Goal: Task Accomplishment & Management: Use online tool/utility

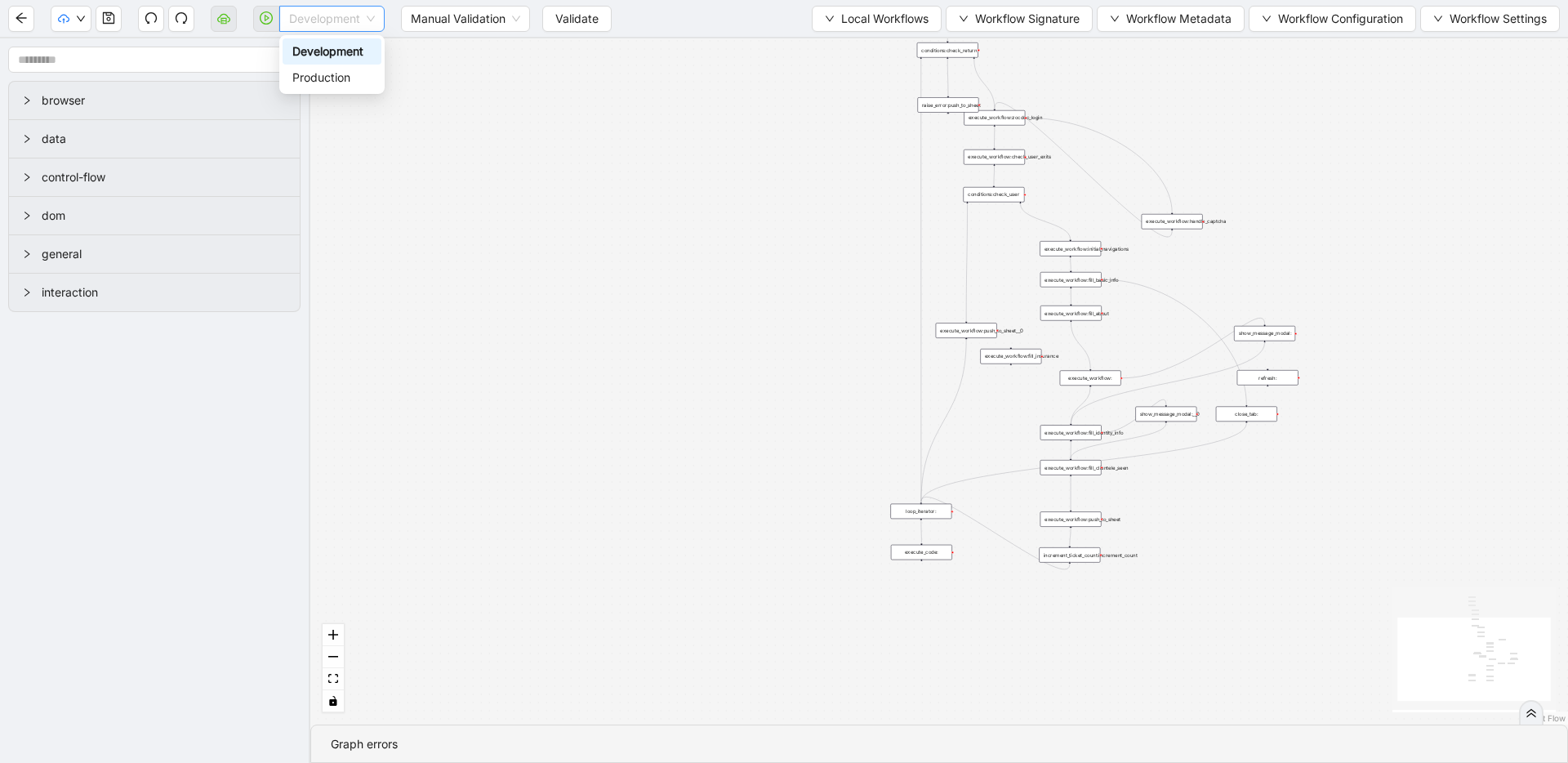
click at [345, 21] on span "Development" at bounding box center [332, 19] width 86 height 24
click at [355, 72] on div "Production" at bounding box center [332, 77] width 79 height 18
click at [596, 19] on button "Validate" at bounding box center [564, 19] width 69 height 26
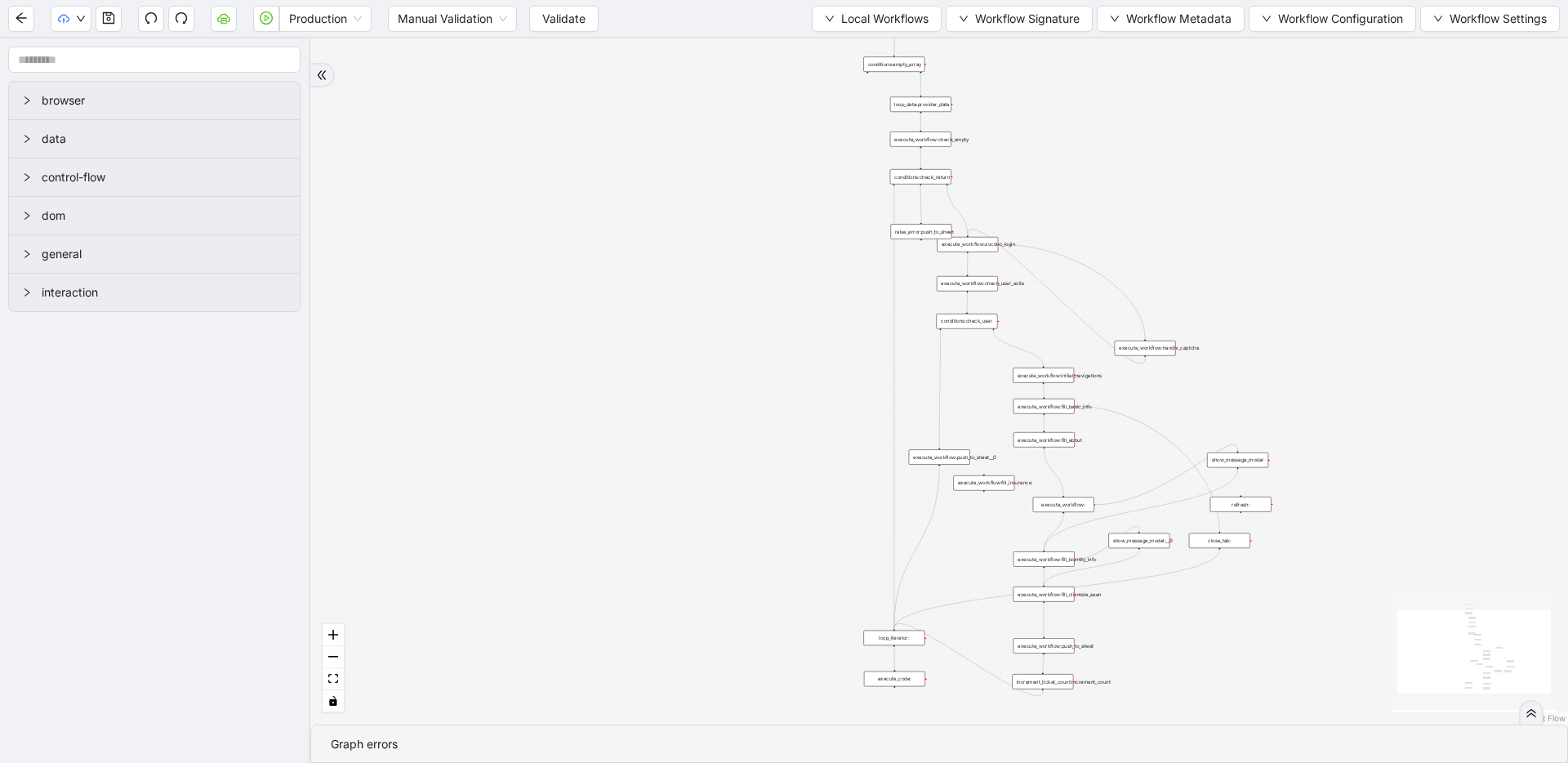
drag, startPoint x: 492, startPoint y: 209, endPoint x: 465, endPoint y: 336, distance: 129.8
click at [465, 336] on div "trigger loop_data:provider_data execute_workflow:retool_data_fetch execute_work…" at bounding box center [939, 381] width 1258 height 686
click at [264, 17] on icon "play-circle" at bounding box center [265, 18] width 13 height 13
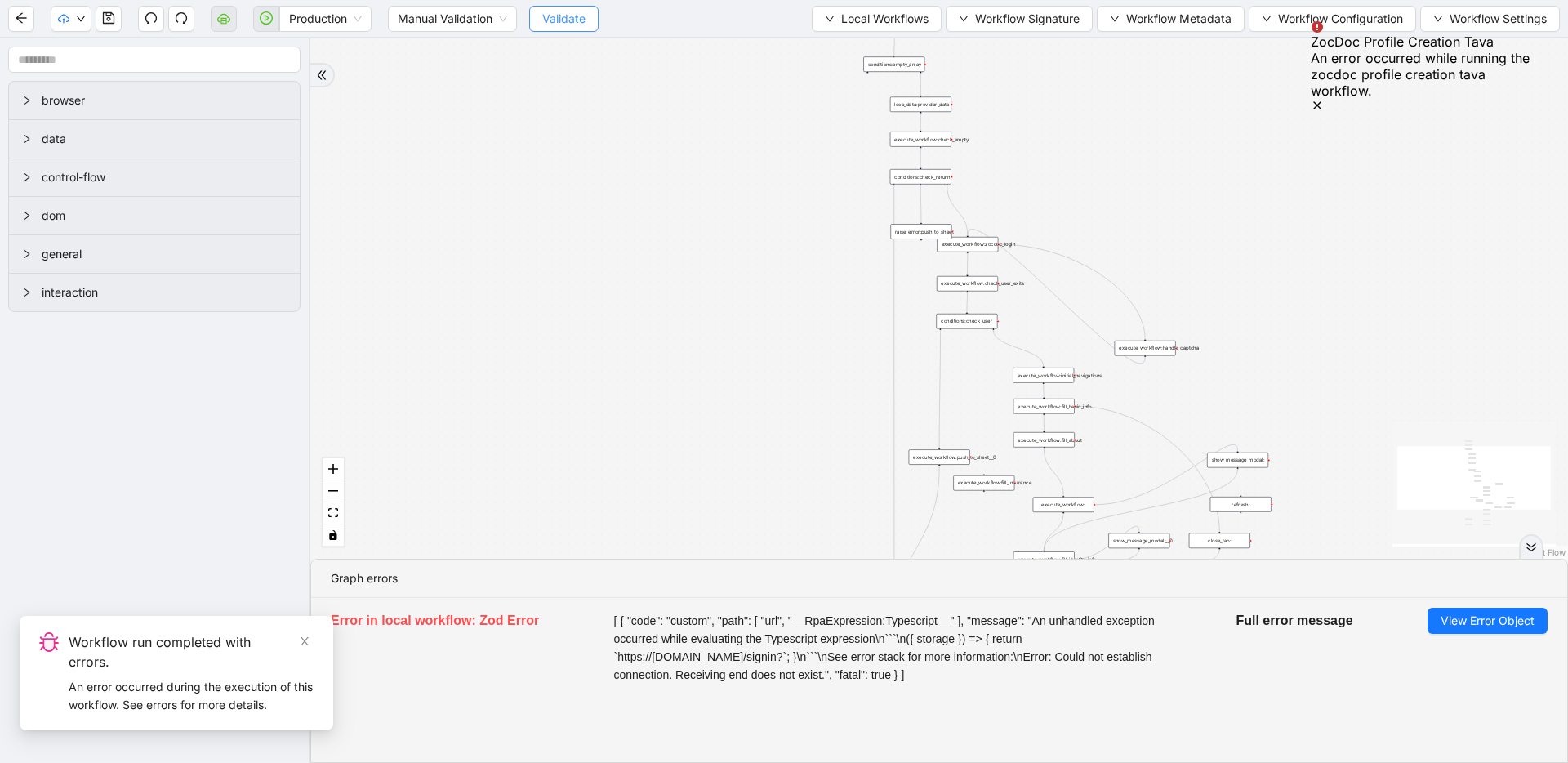
click at [580, 24] on span "Validate" at bounding box center [564, 19] width 43 height 18
click at [581, 22] on span "Validate" at bounding box center [564, 19] width 43 height 18
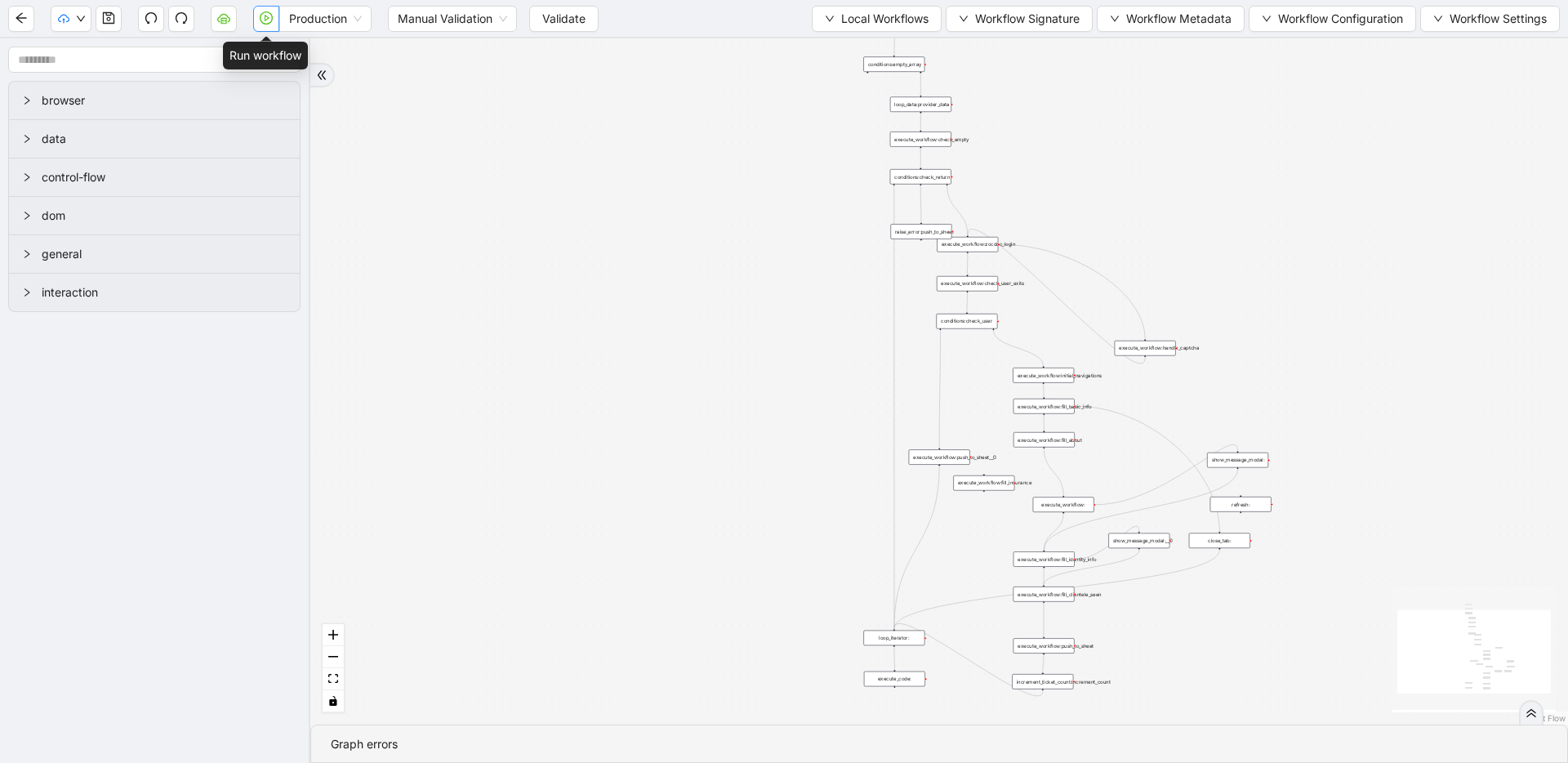
click at [274, 19] on button "button" at bounding box center [266, 19] width 26 height 26
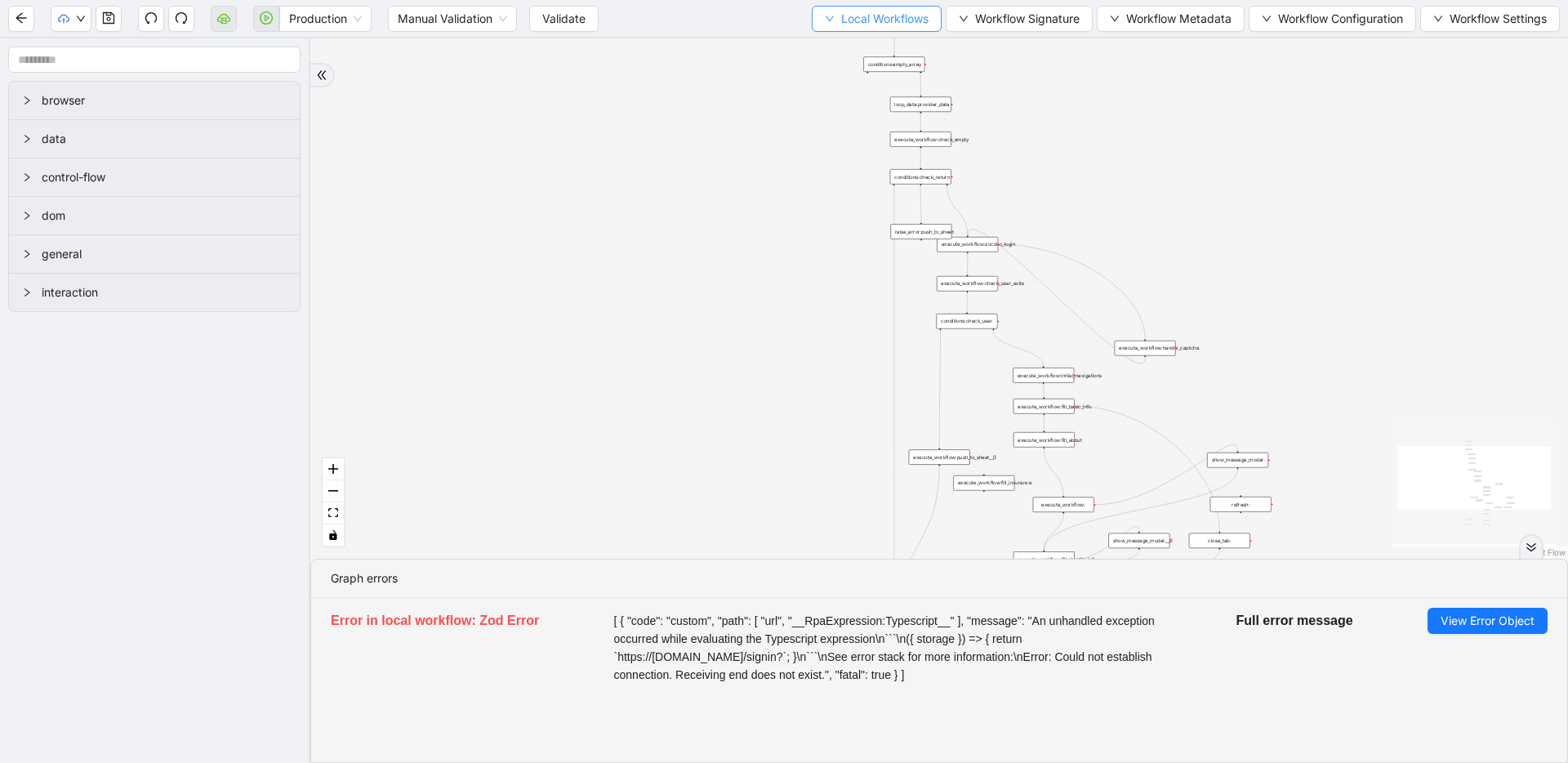
click at [884, 28] on button "Local Workflows" at bounding box center [876, 19] width 130 height 26
click at [877, 53] on span "Select" at bounding box center [869, 51] width 106 height 18
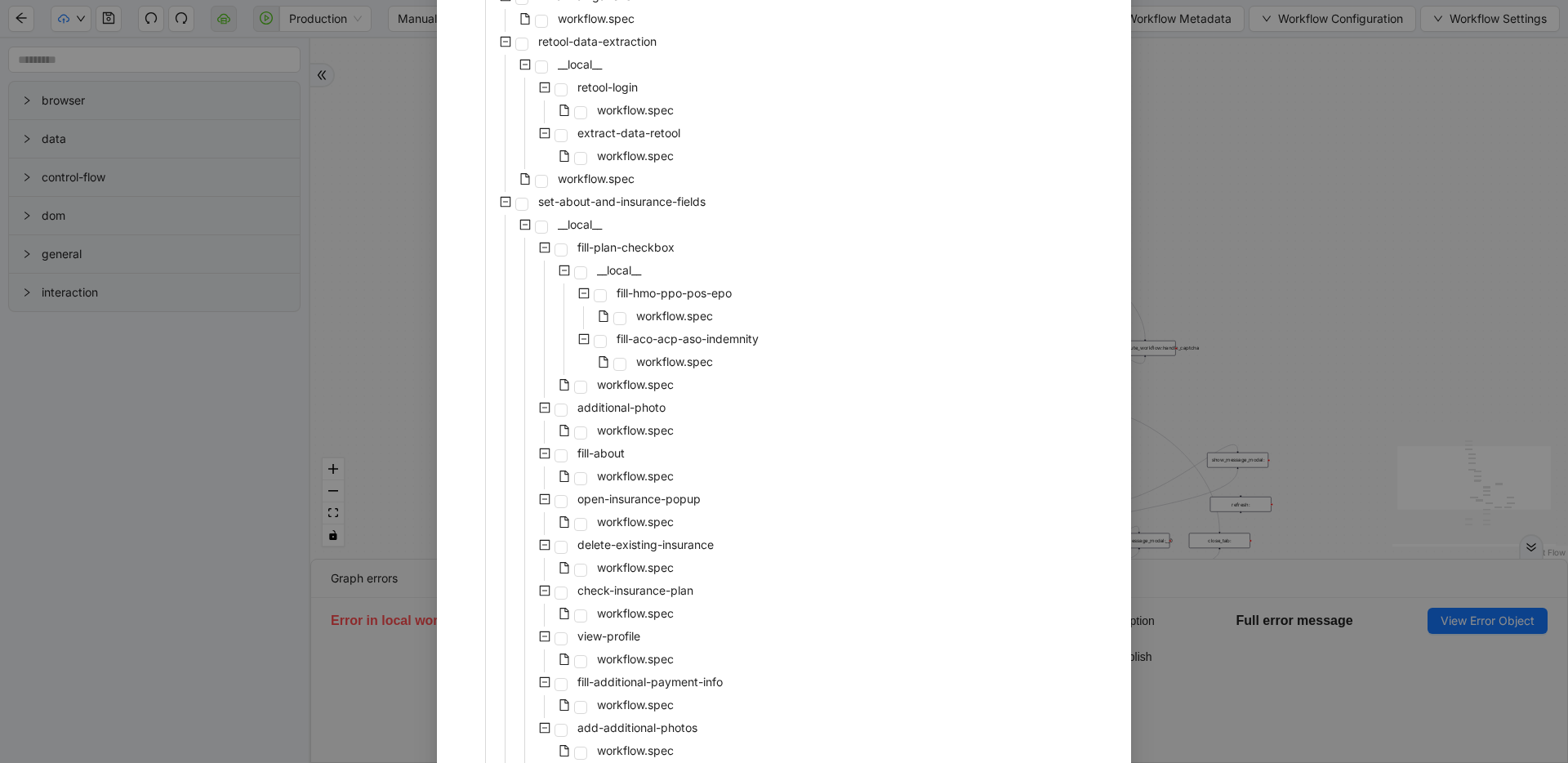
scroll to position [1994, 0]
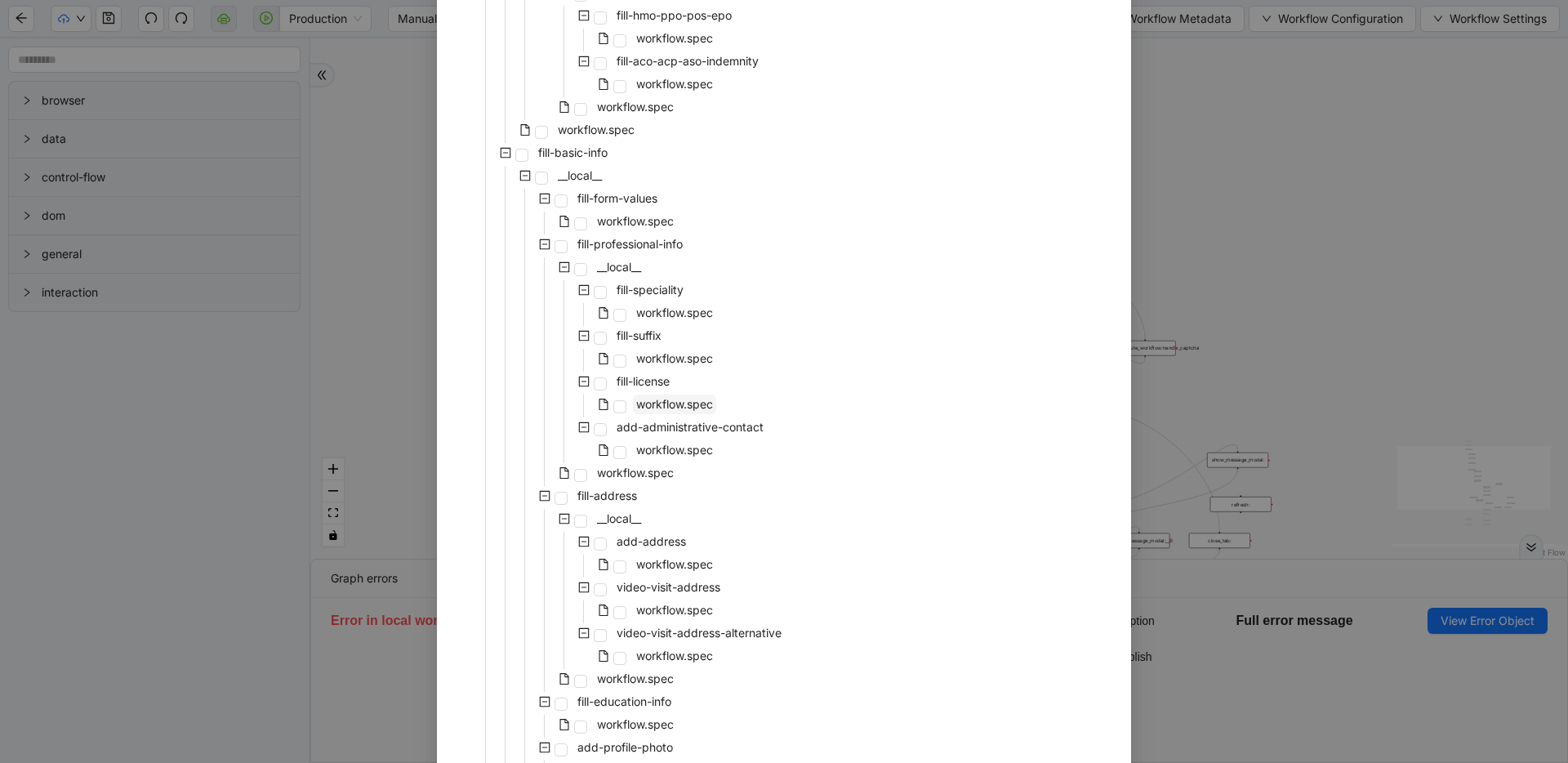
click at [636, 403] on span "workflow.spec" at bounding box center [674, 404] width 77 height 14
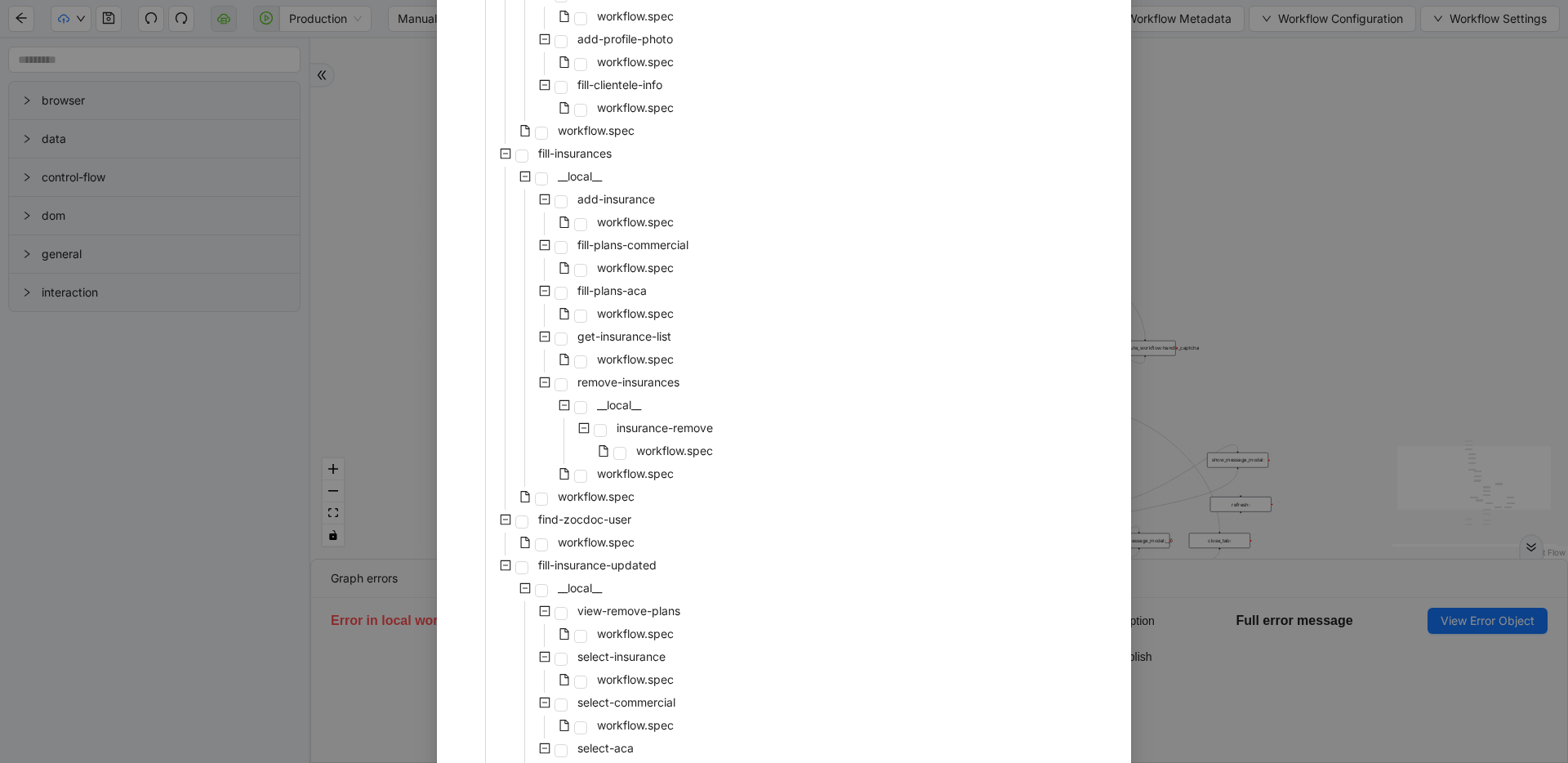
scroll to position [2842, 0]
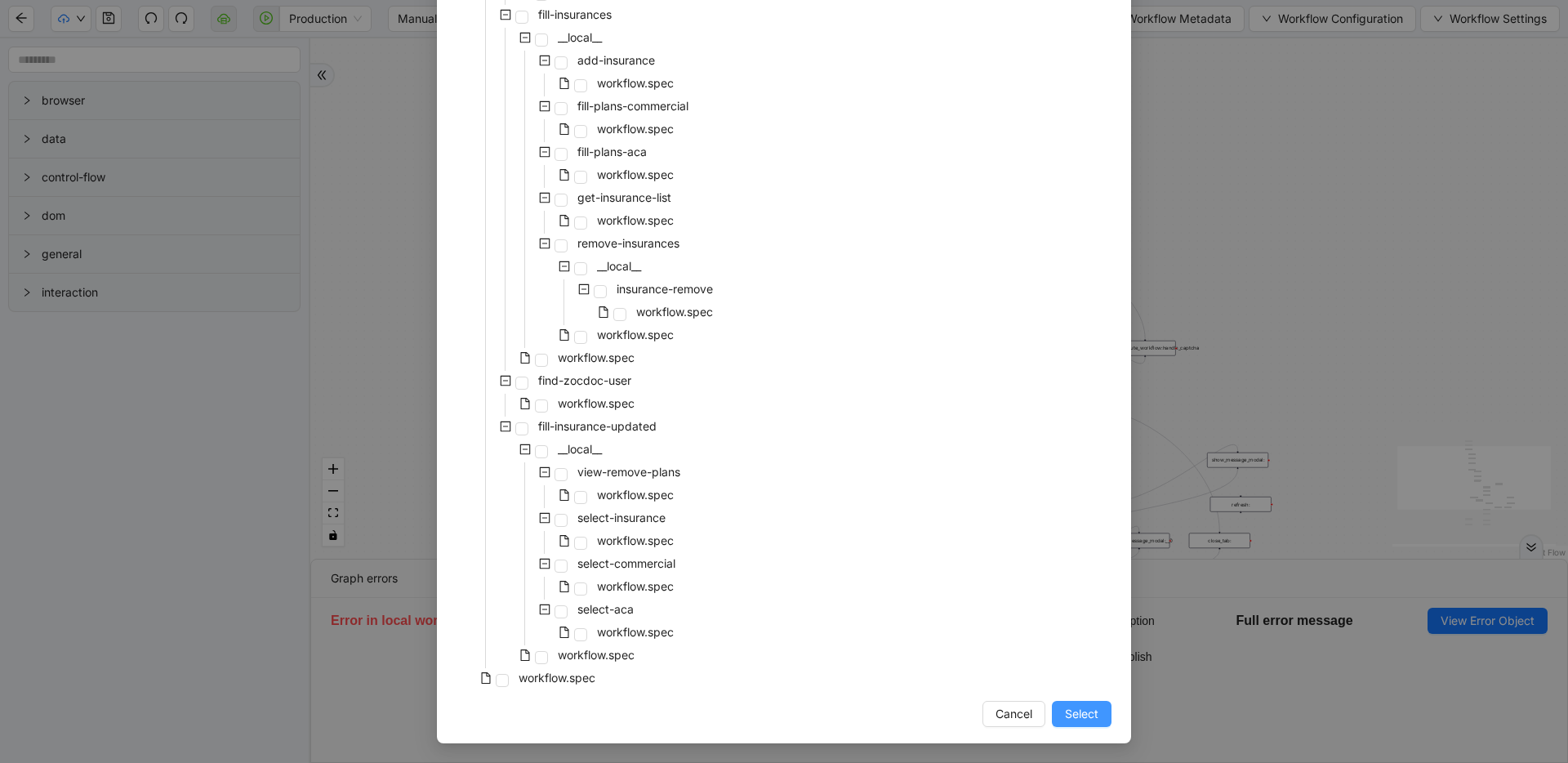
click at [1086, 705] on span "Select" at bounding box center [1081, 714] width 33 height 18
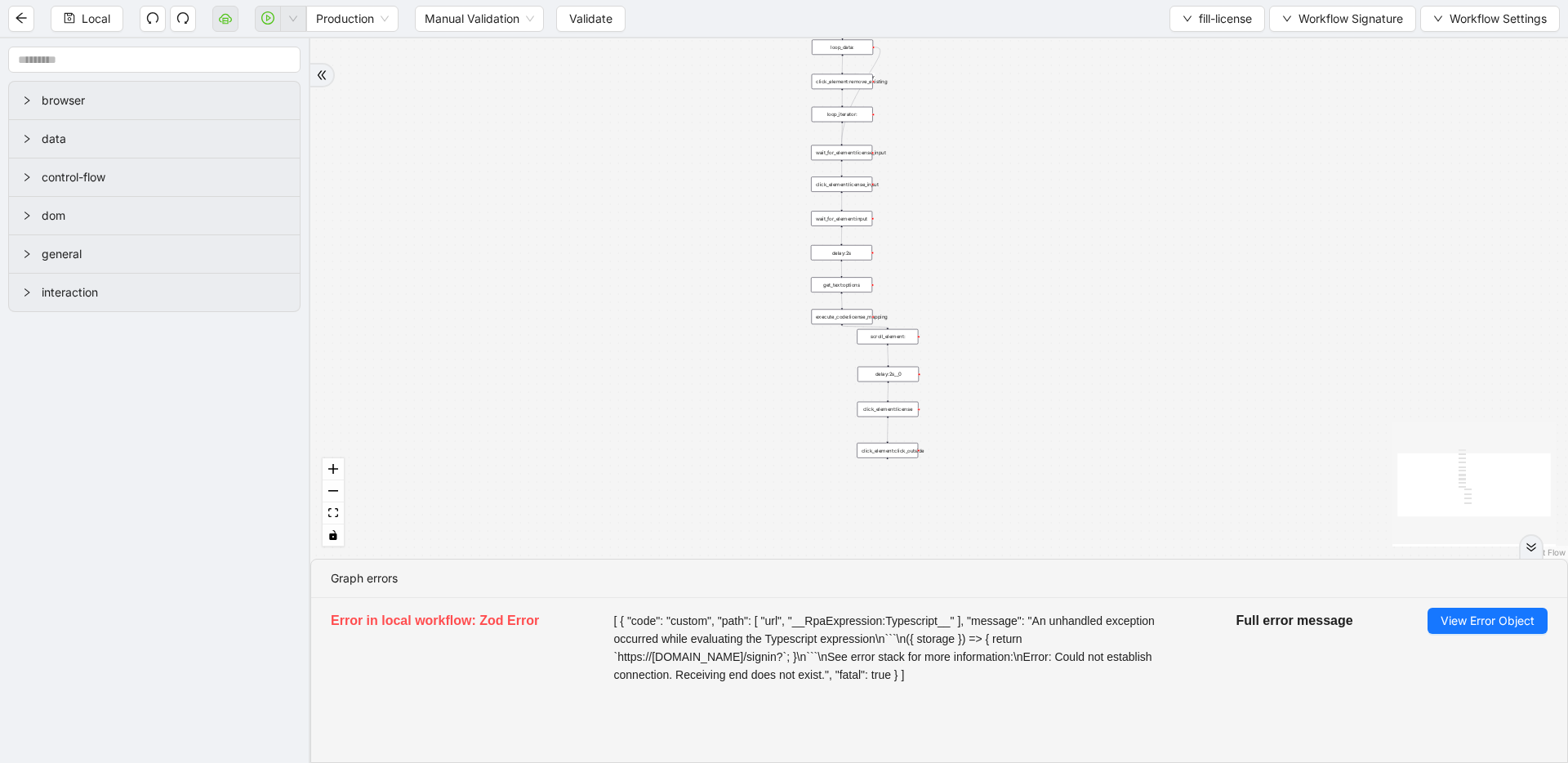
drag, startPoint x: 974, startPoint y: 439, endPoint x: 1003, endPoint y: 275, distance: 166.5
click at [1003, 275] on div "onError trigger wait_for_element:input click_element:click_outside delay:2s scr…" at bounding box center [939, 298] width 1258 height 520
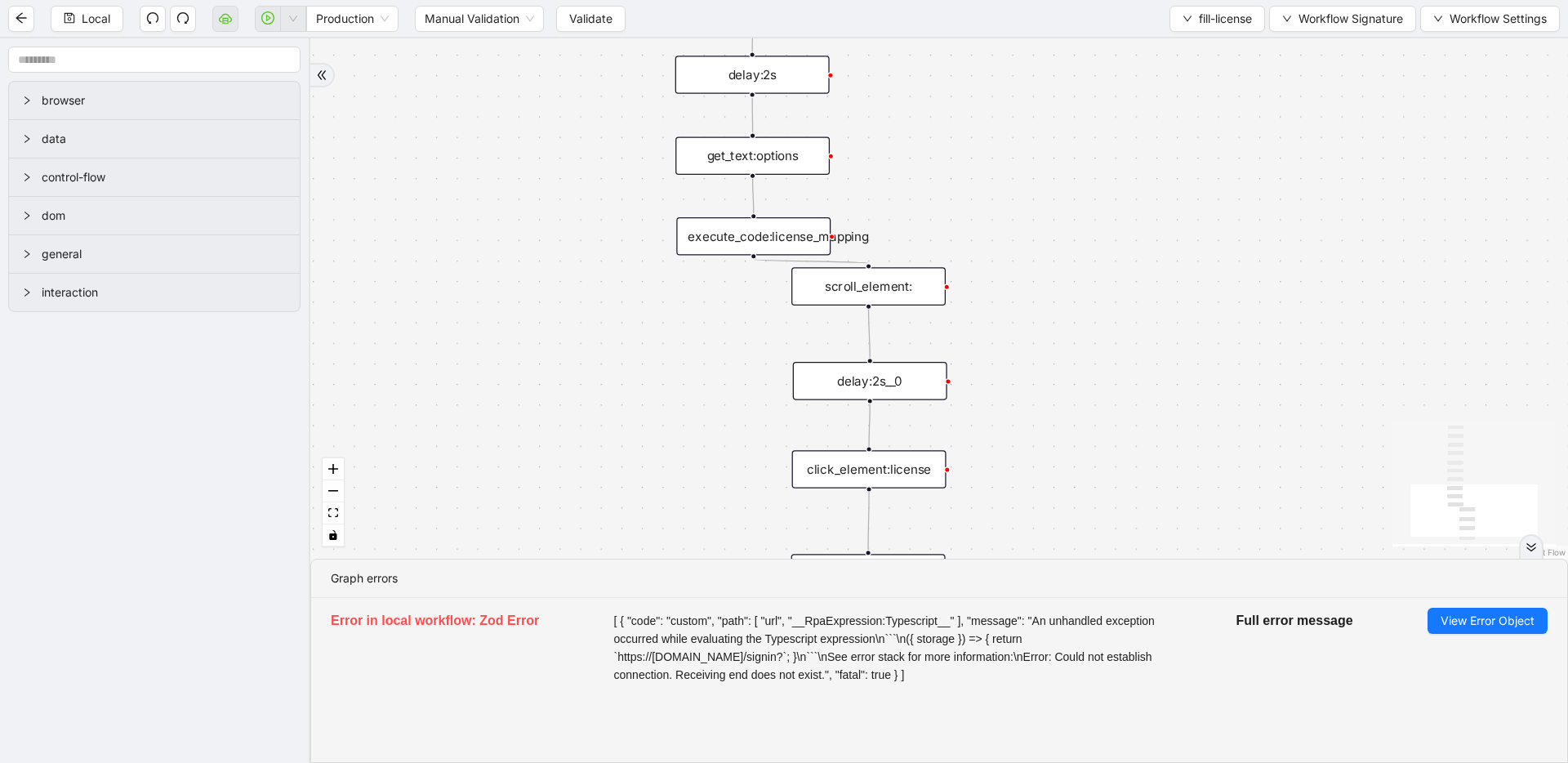
click at [776, 242] on div "execute_code:license_mapping" at bounding box center [753, 236] width 154 height 38
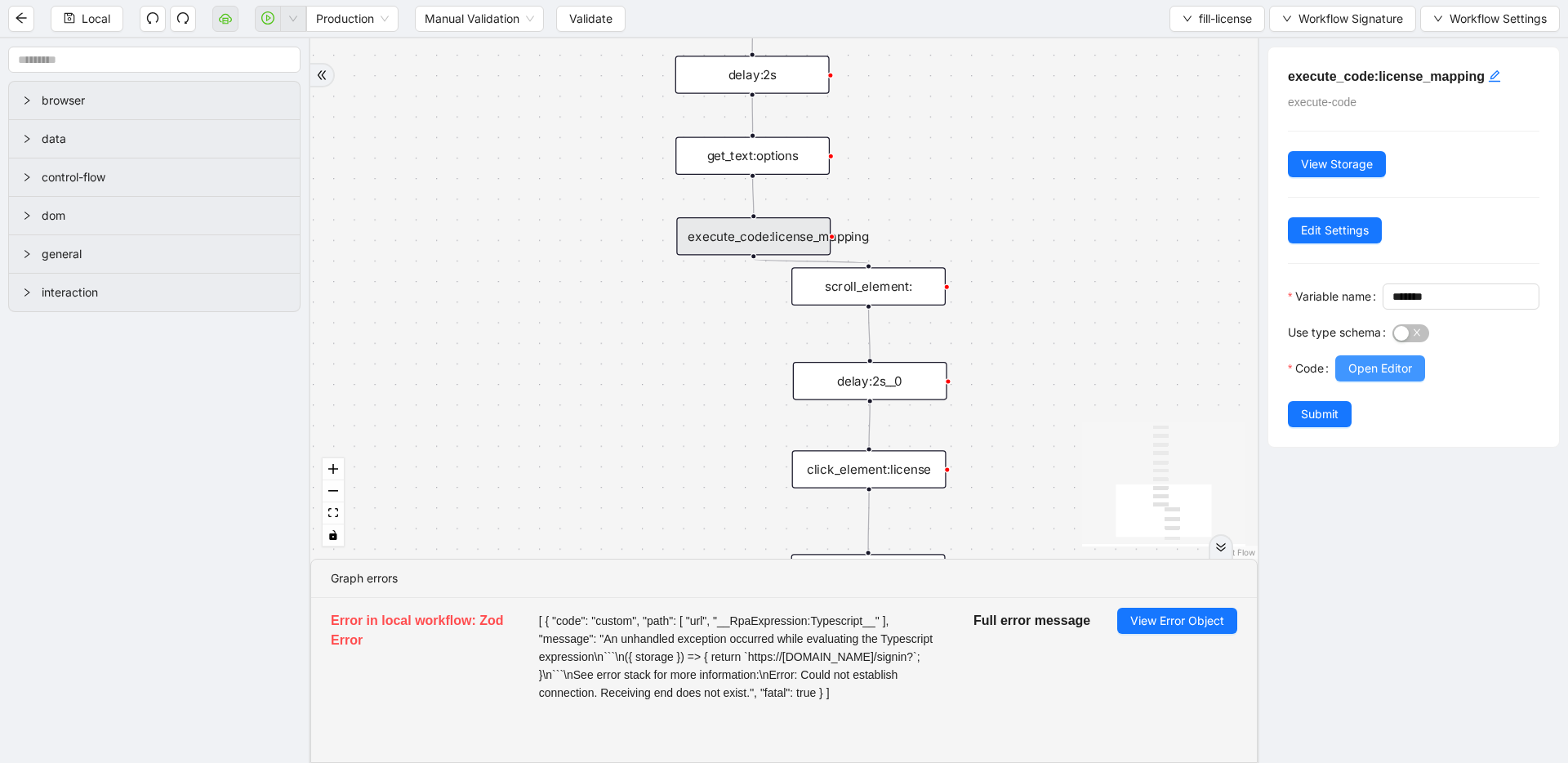
click at [1390, 382] on button "Open Editor" at bounding box center [1380, 368] width 90 height 26
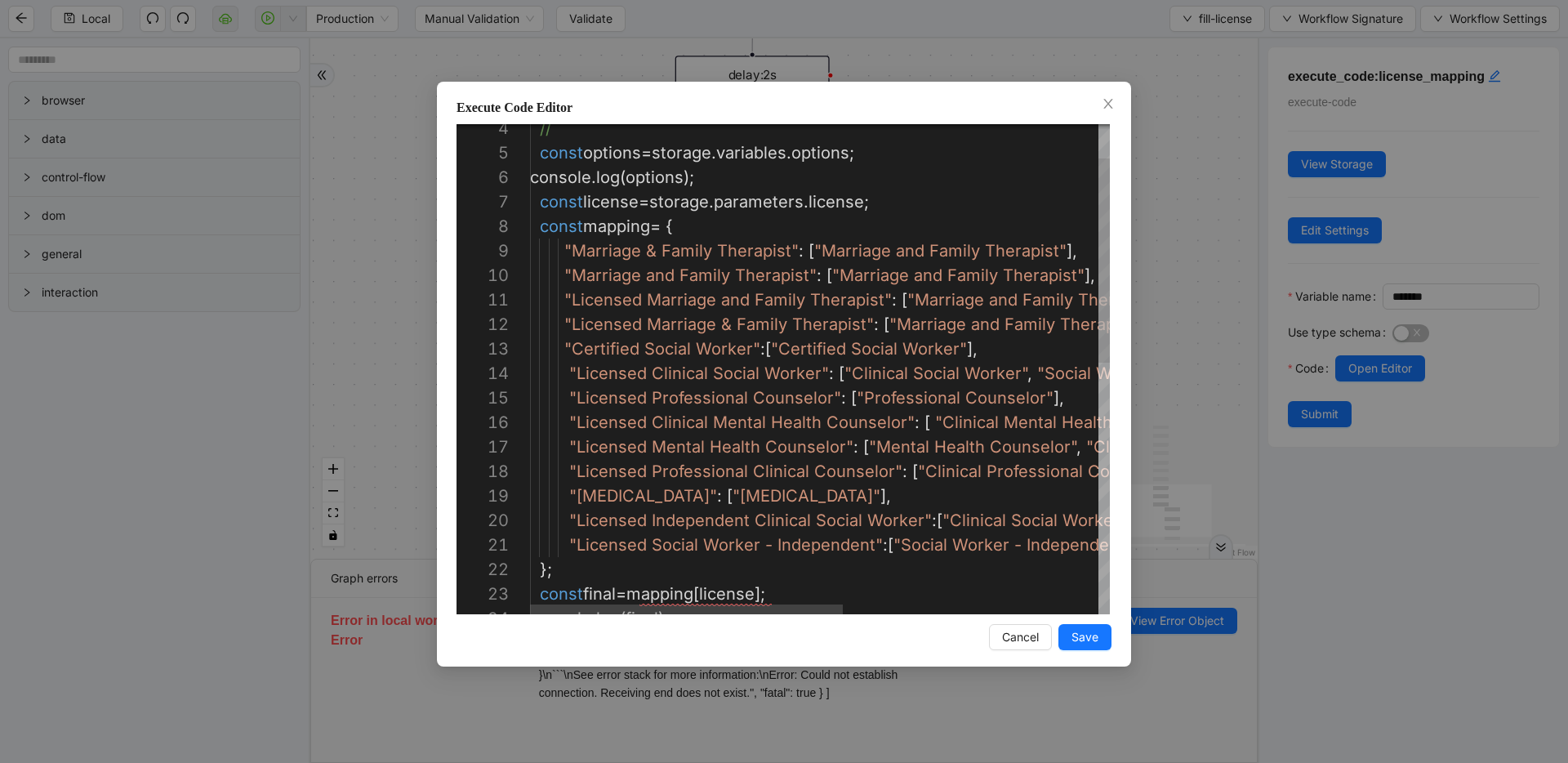
scroll to position [73, 146]
click at [674, 380] on div "// const options = storage . variables . options ; console . log ( options ); c…" at bounding box center [1056, 631] width 1052 height 1177
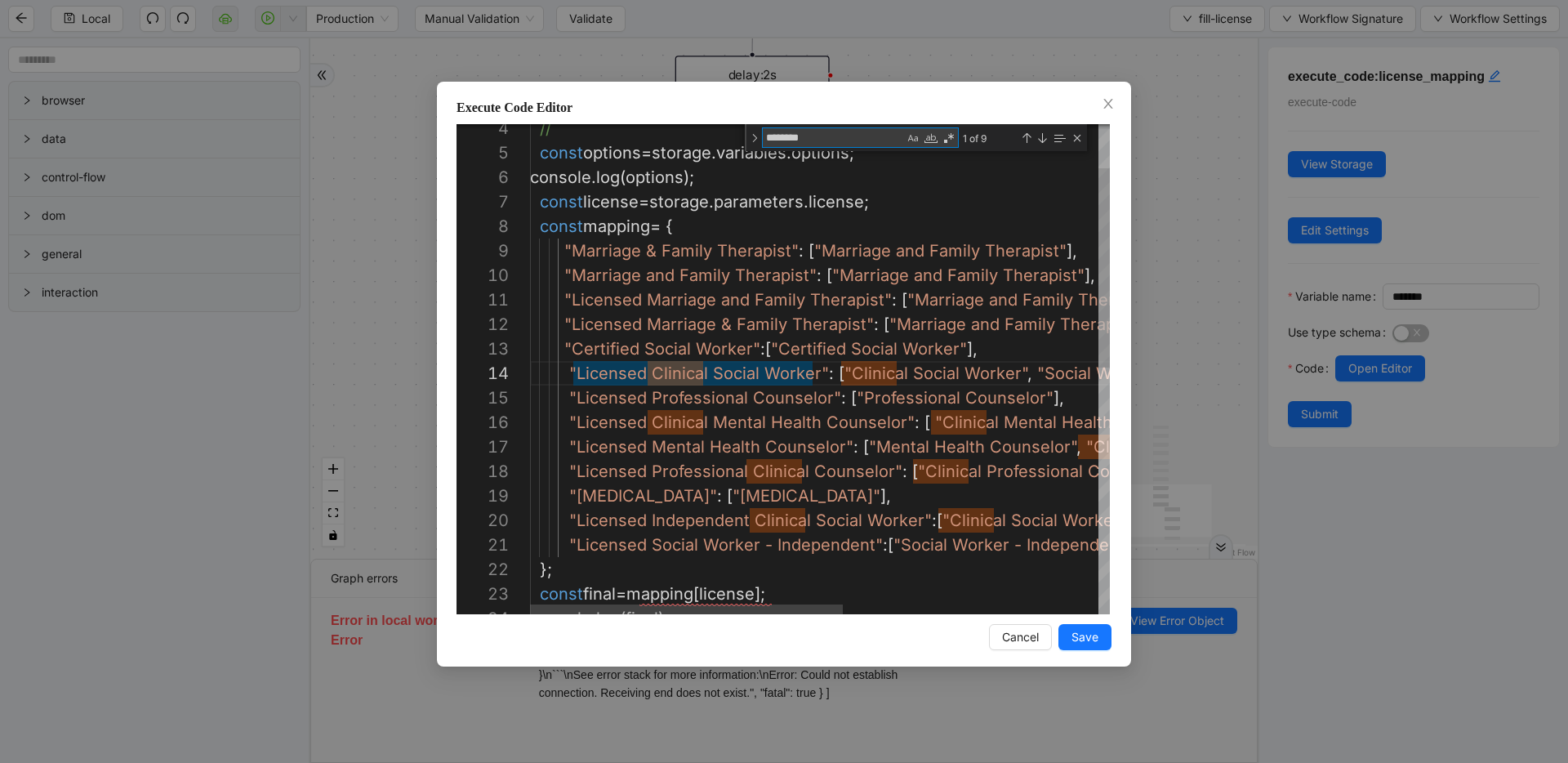
type textarea "**********"
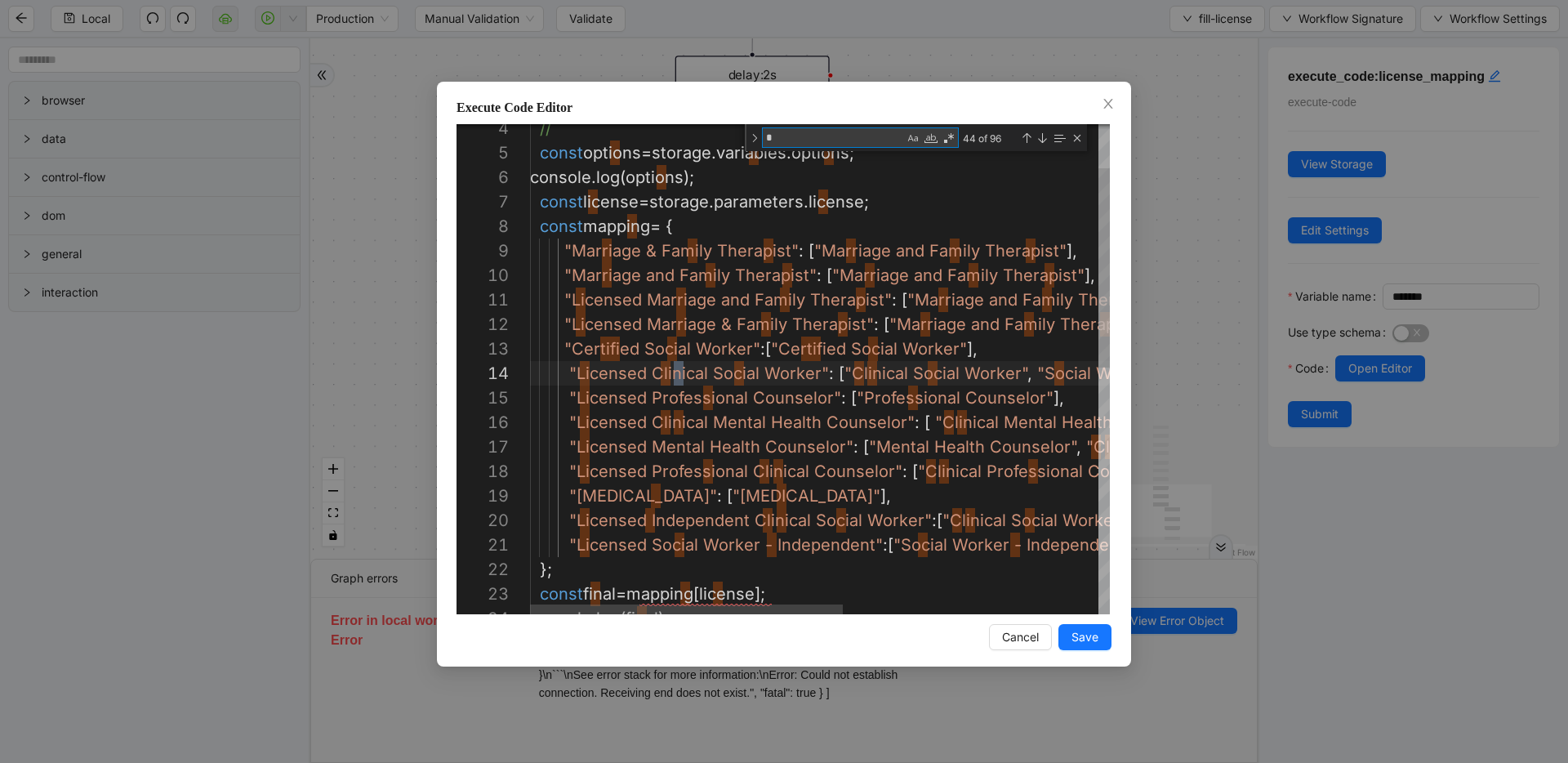
type textarea "**"
type textarea "**********"
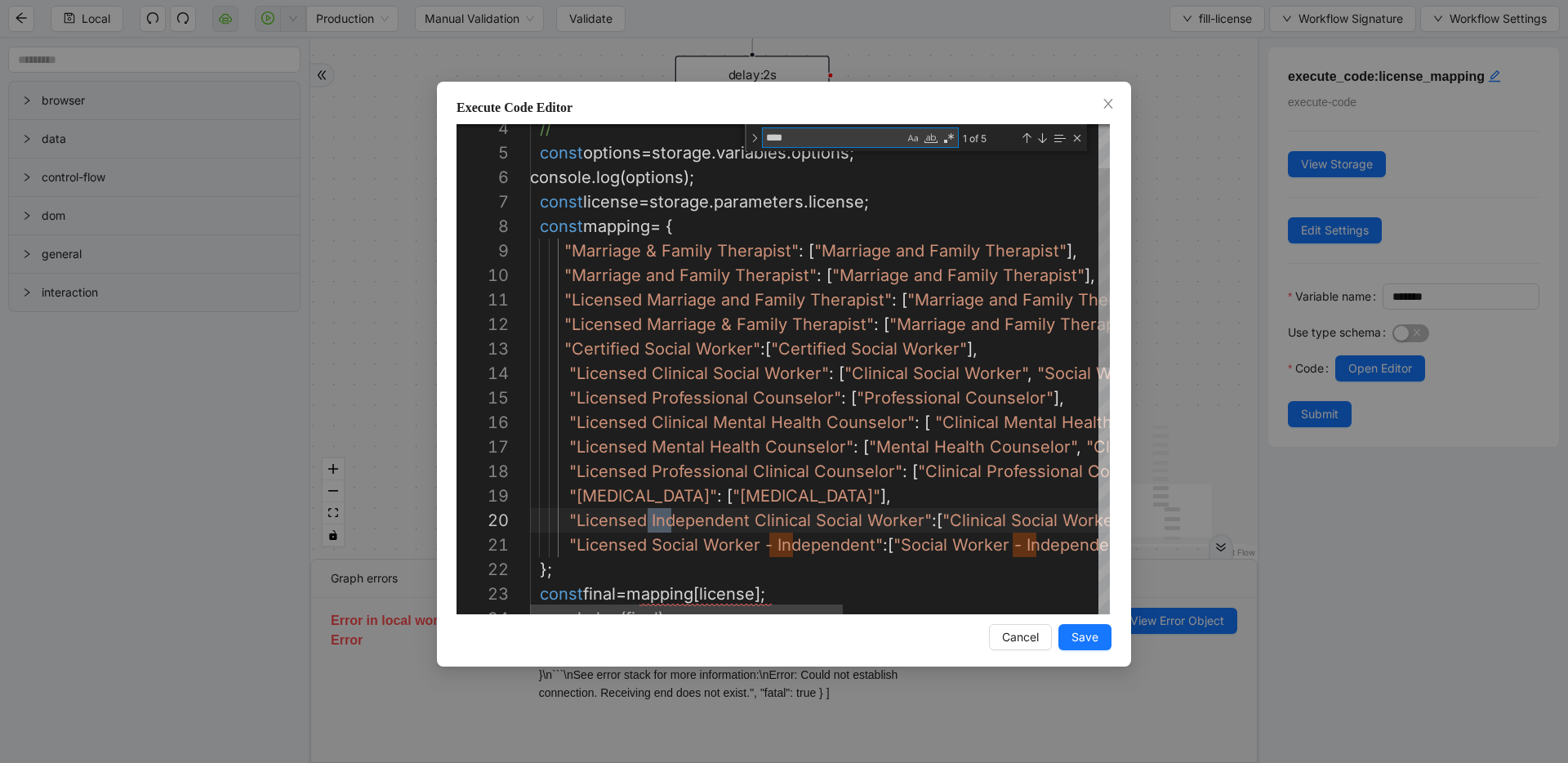
scroll to position [172, 151]
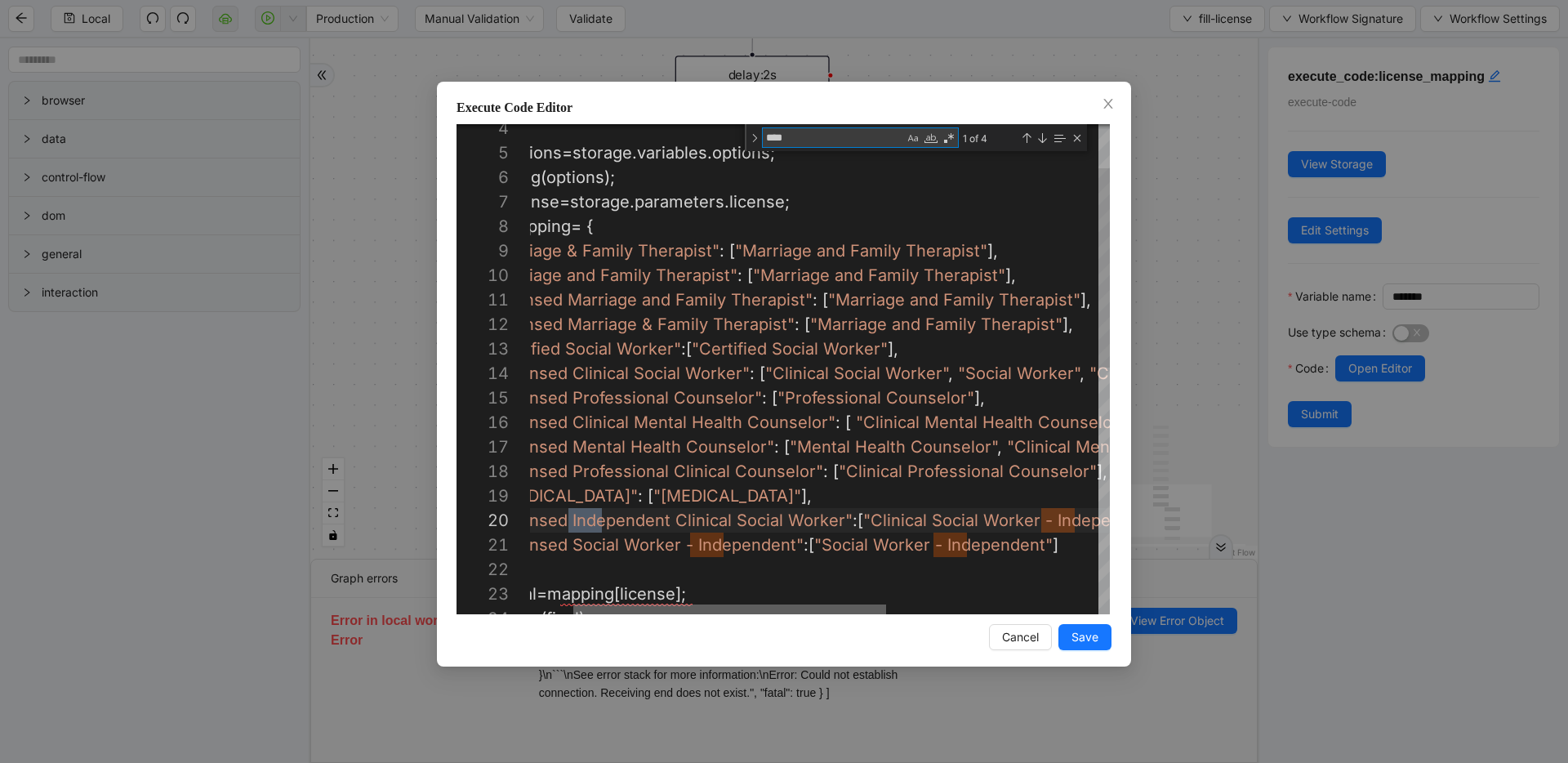
click at [749, 610] on div at bounding box center [729, 610] width 313 height 10
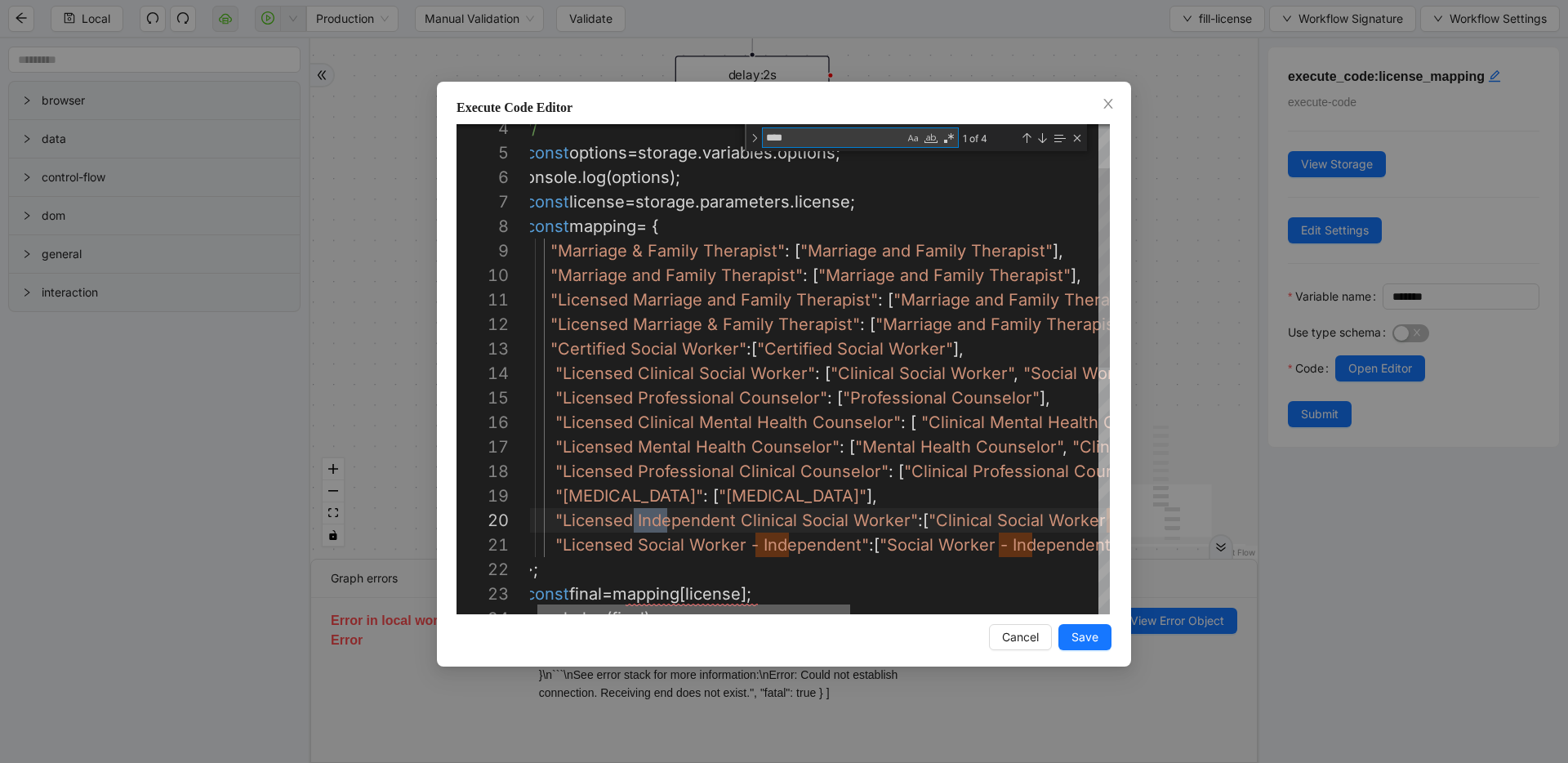
click at [547, 605] on div at bounding box center [693, 610] width 313 height 10
type textarea "****"
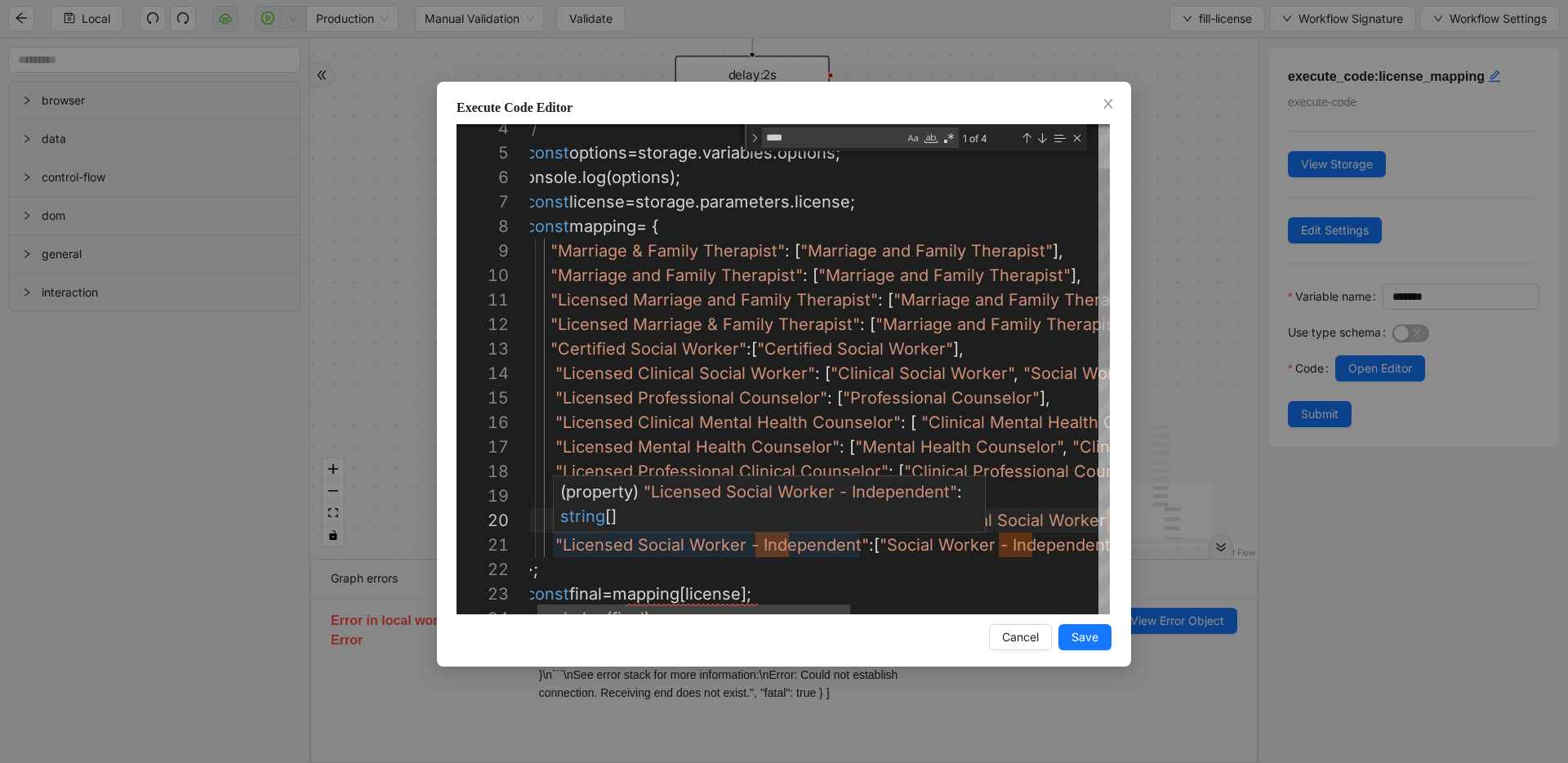
click at [593, 529] on div "( property ) "Licensed Social Worker - Independent" : string []" at bounding box center [769, 503] width 431 height 56
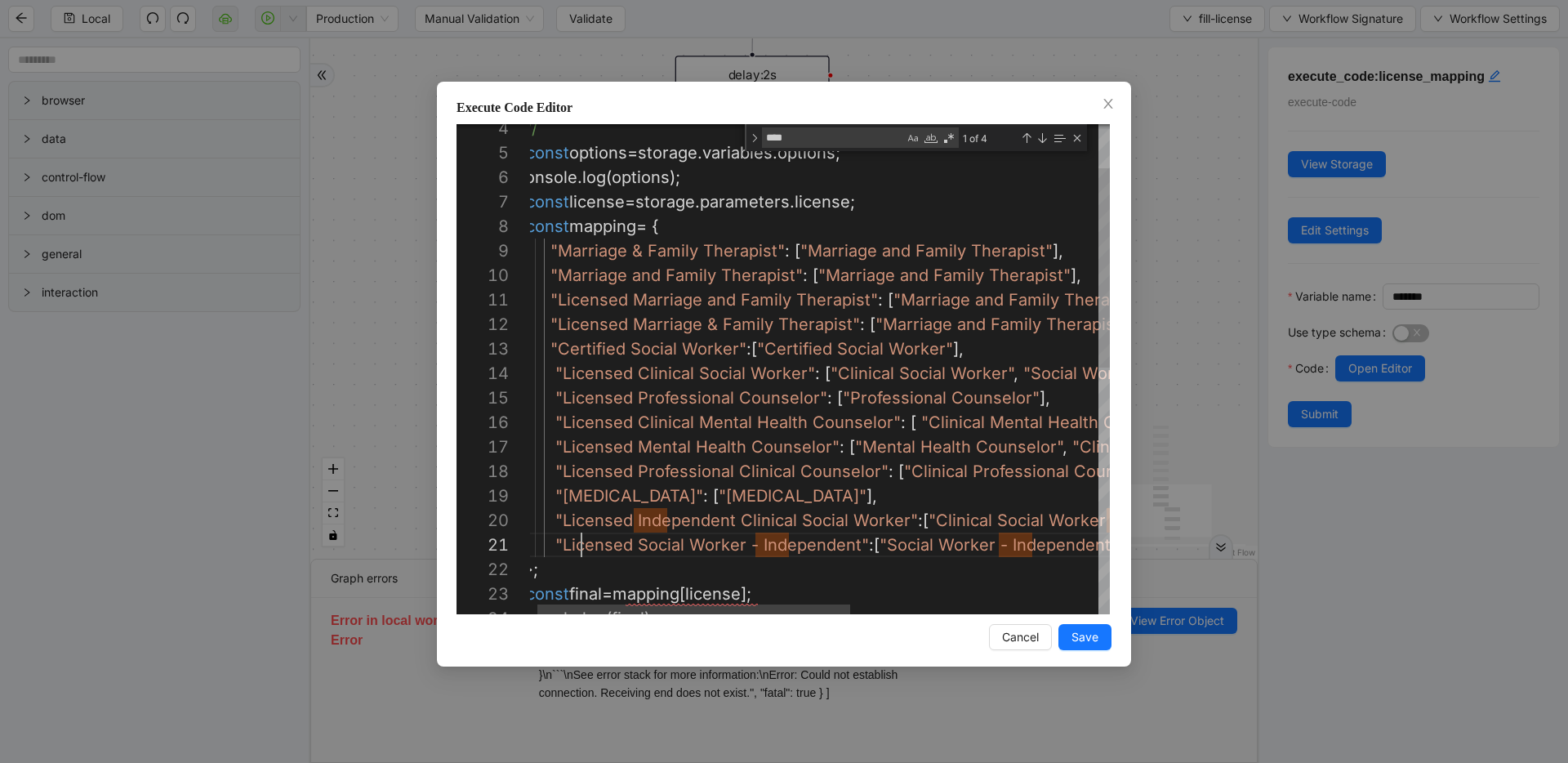
scroll to position [0, 65]
click at [583, 555] on div "// const options = storage . variables . options ; console . log ( options ); c…" at bounding box center [1041, 618] width 1052 height 1204
click at [591, 530] on div "// const options = storage . variables . options ; console . log ( options ); c…" at bounding box center [1041, 618] width 1052 height 1204
type textarea "**********"
click at [591, 530] on div "// const options = storage . variables . options ; console . log ( options ); c…" at bounding box center [1041, 618] width 1052 height 1204
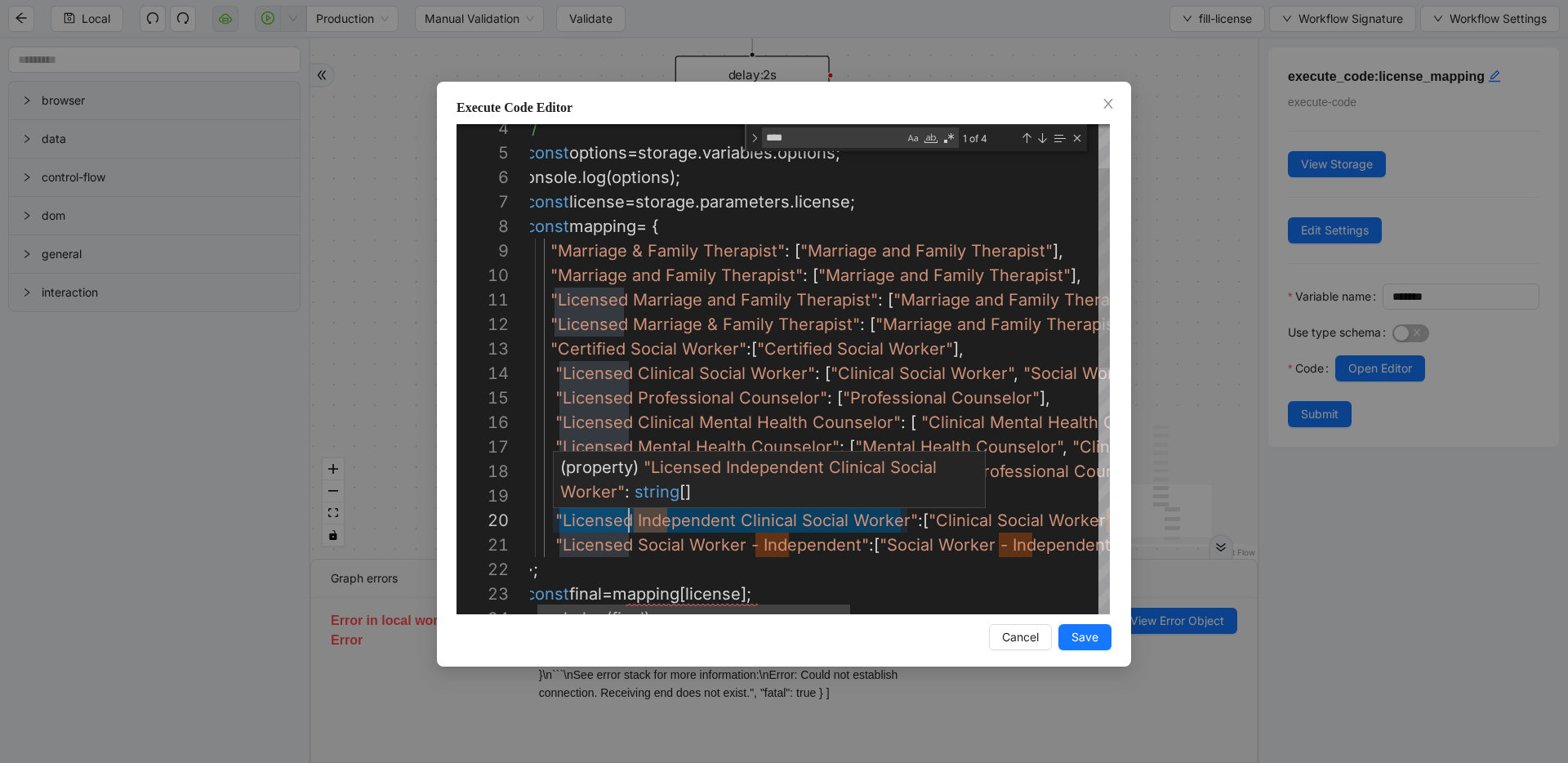
scroll to position [147, 384]
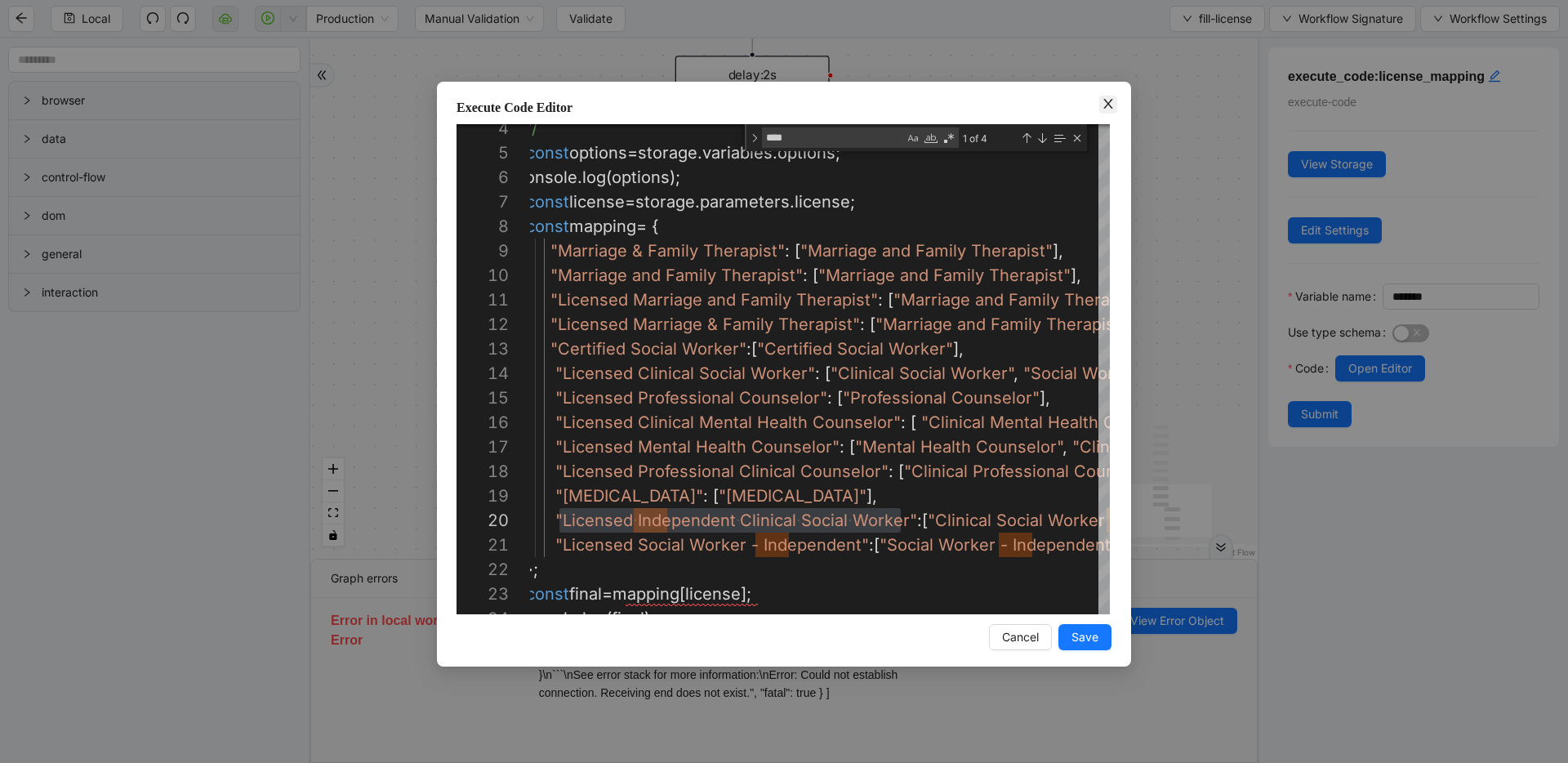
click at [1109, 103] on icon "close" at bounding box center [1107, 103] width 9 height 10
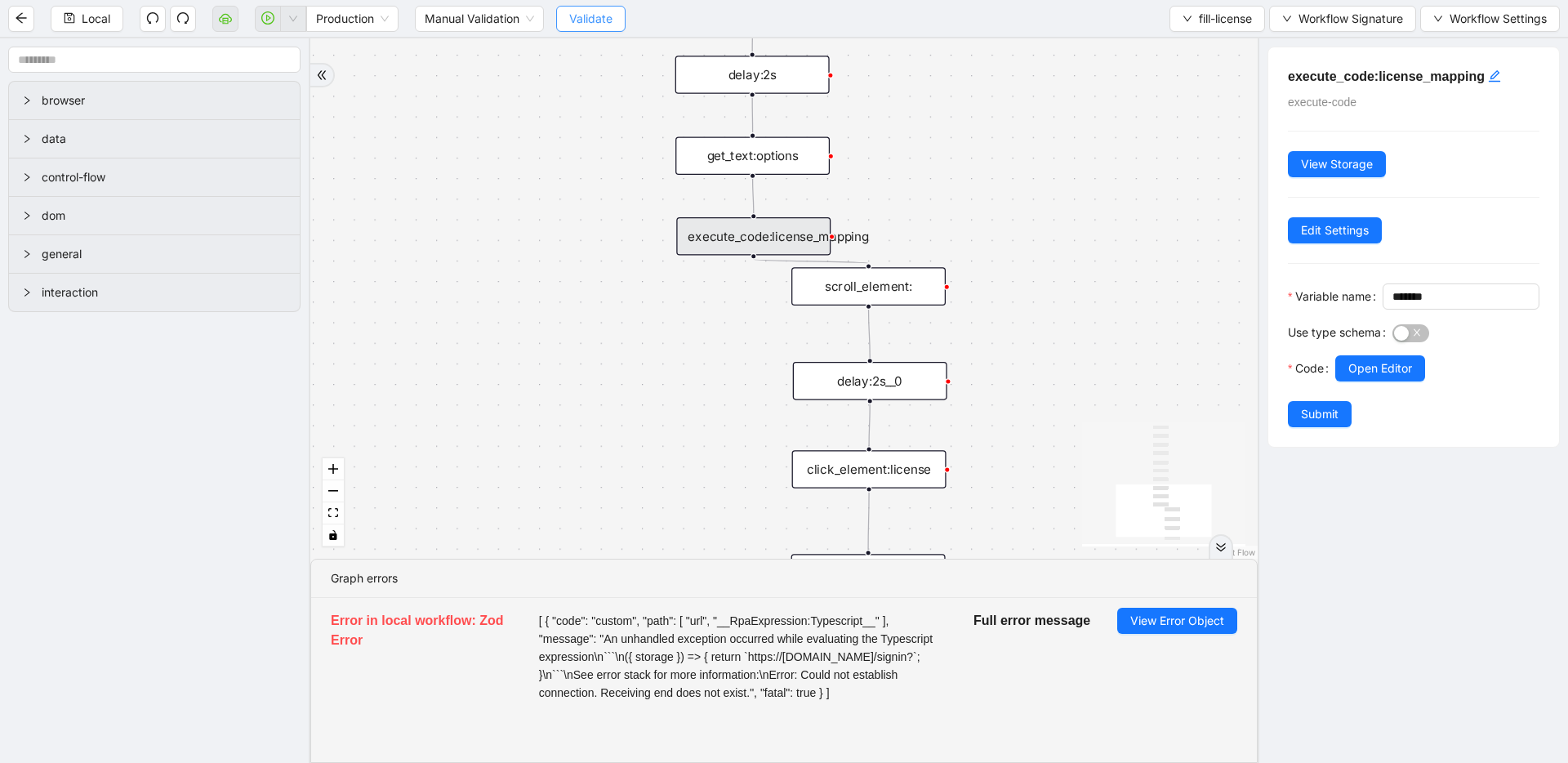
click at [587, 15] on span "Validate" at bounding box center [591, 19] width 43 height 18
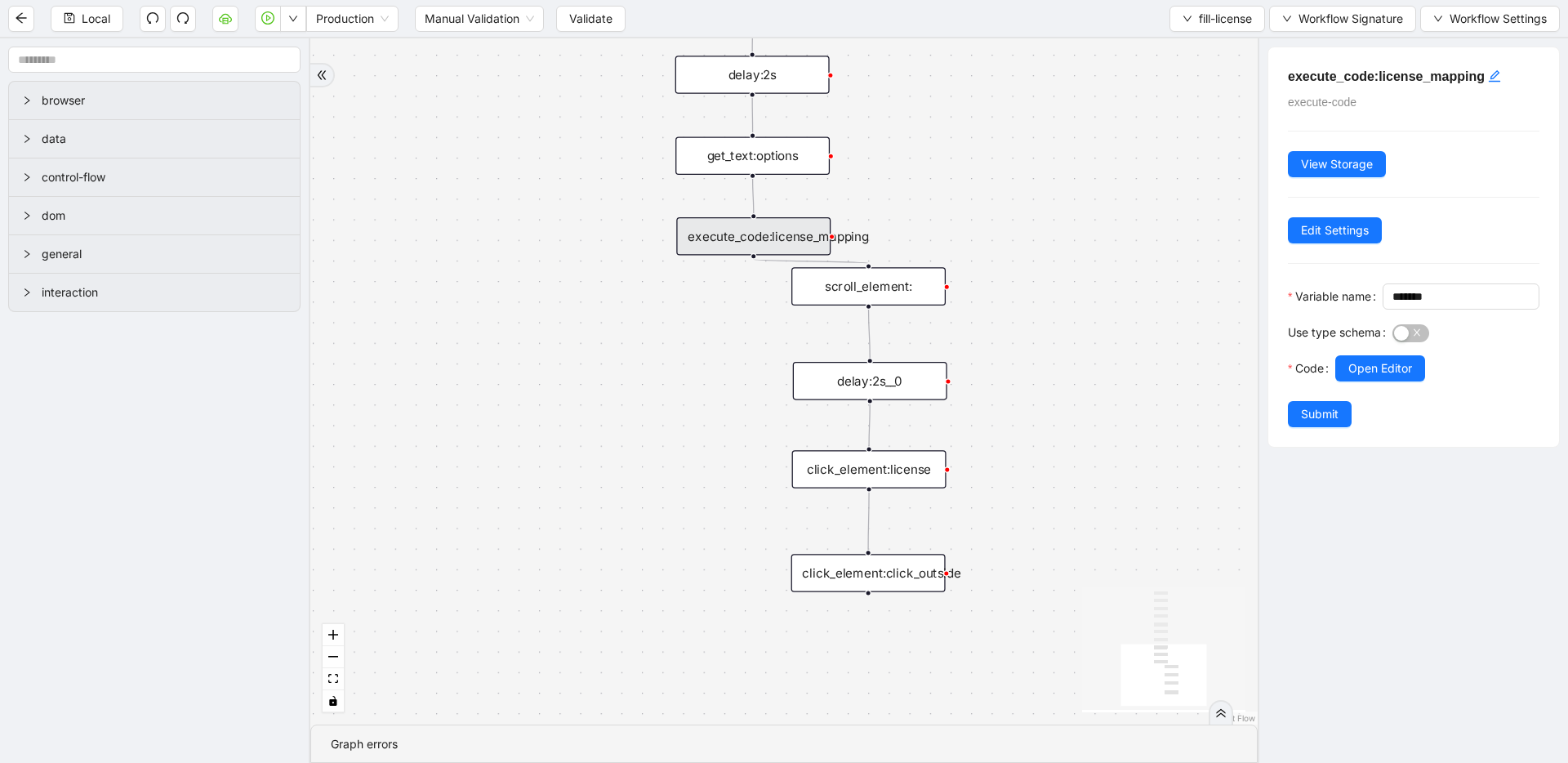
drag, startPoint x: 265, startPoint y: 21, endPoint x: 762, endPoint y: 210, distance: 531.7
click at [265, 20] on icon "play-circle" at bounding box center [267, 18] width 13 height 13
drag, startPoint x: 1260, startPoint y: 22, endPoint x: 1246, endPoint y: 24, distance: 14.1
click at [1260, 22] on button "fill-license" at bounding box center [1217, 19] width 96 height 26
click at [1227, 38] on li "Select" at bounding box center [1214, 51] width 92 height 26
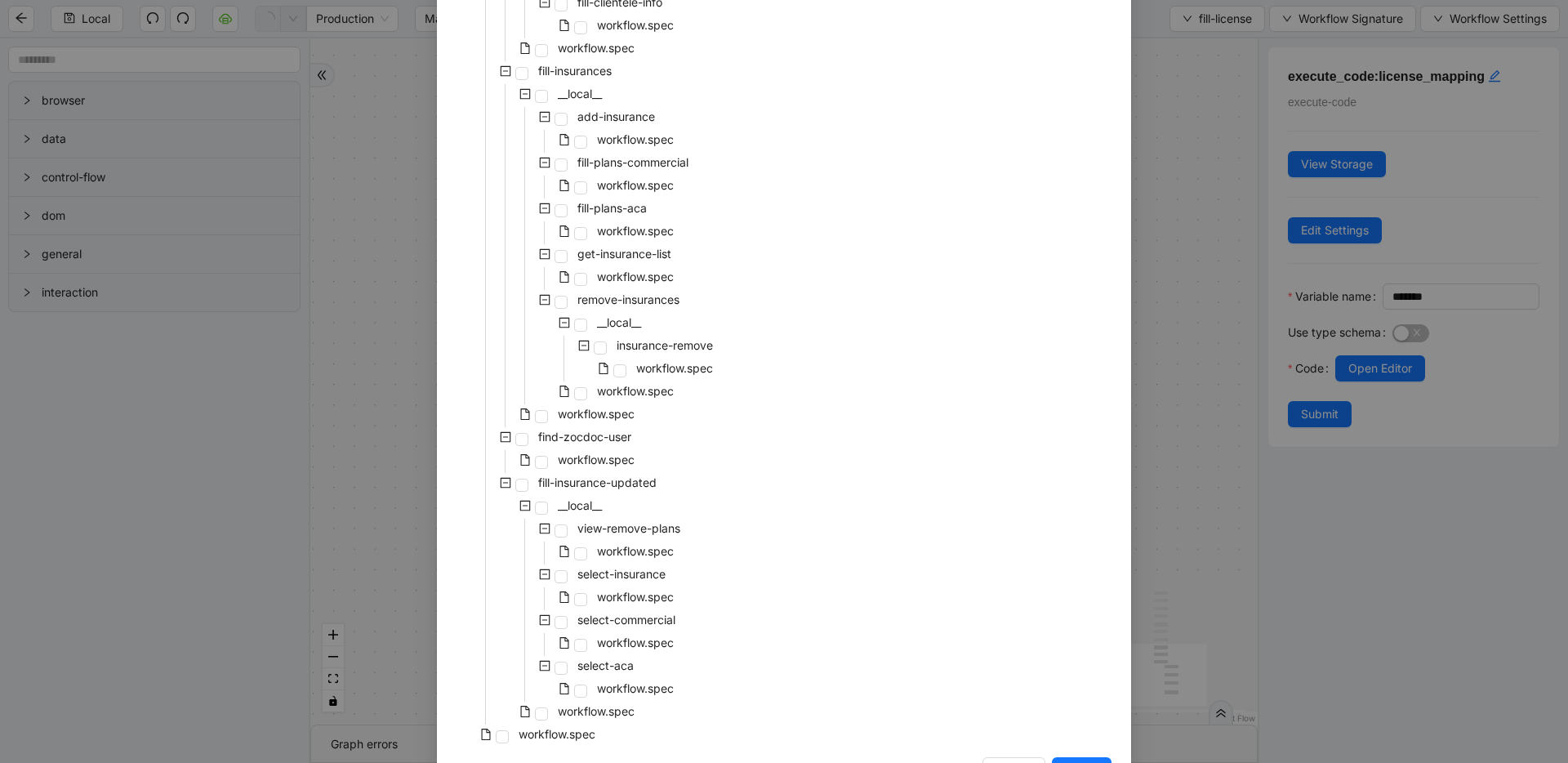
scroll to position [2842, 0]
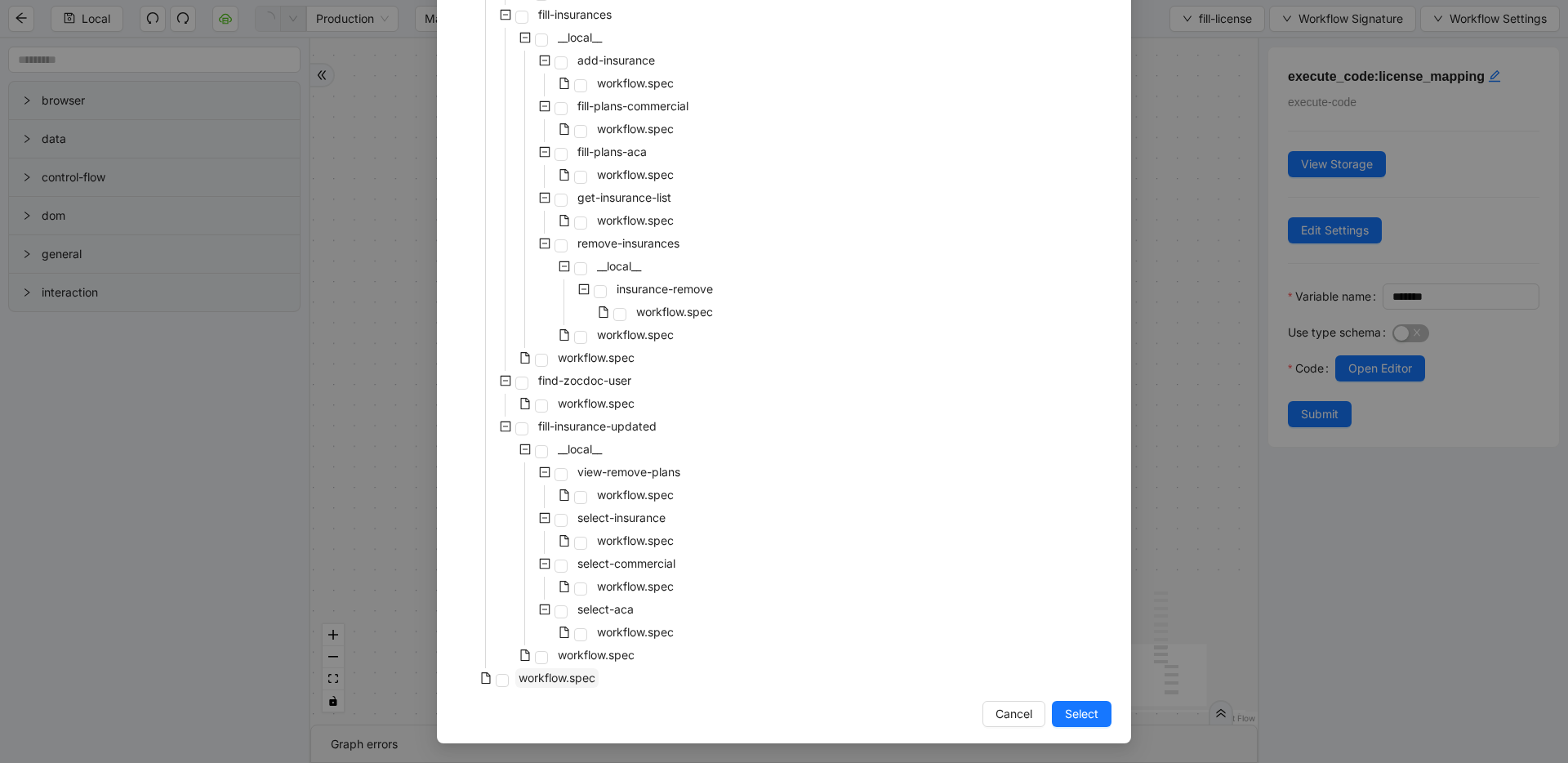
click at [542, 685] on span "workflow.spec" at bounding box center [556, 678] width 83 height 20
click at [1092, 711] on button "Select" at bounding box center [1081, 714] width 59 height 26
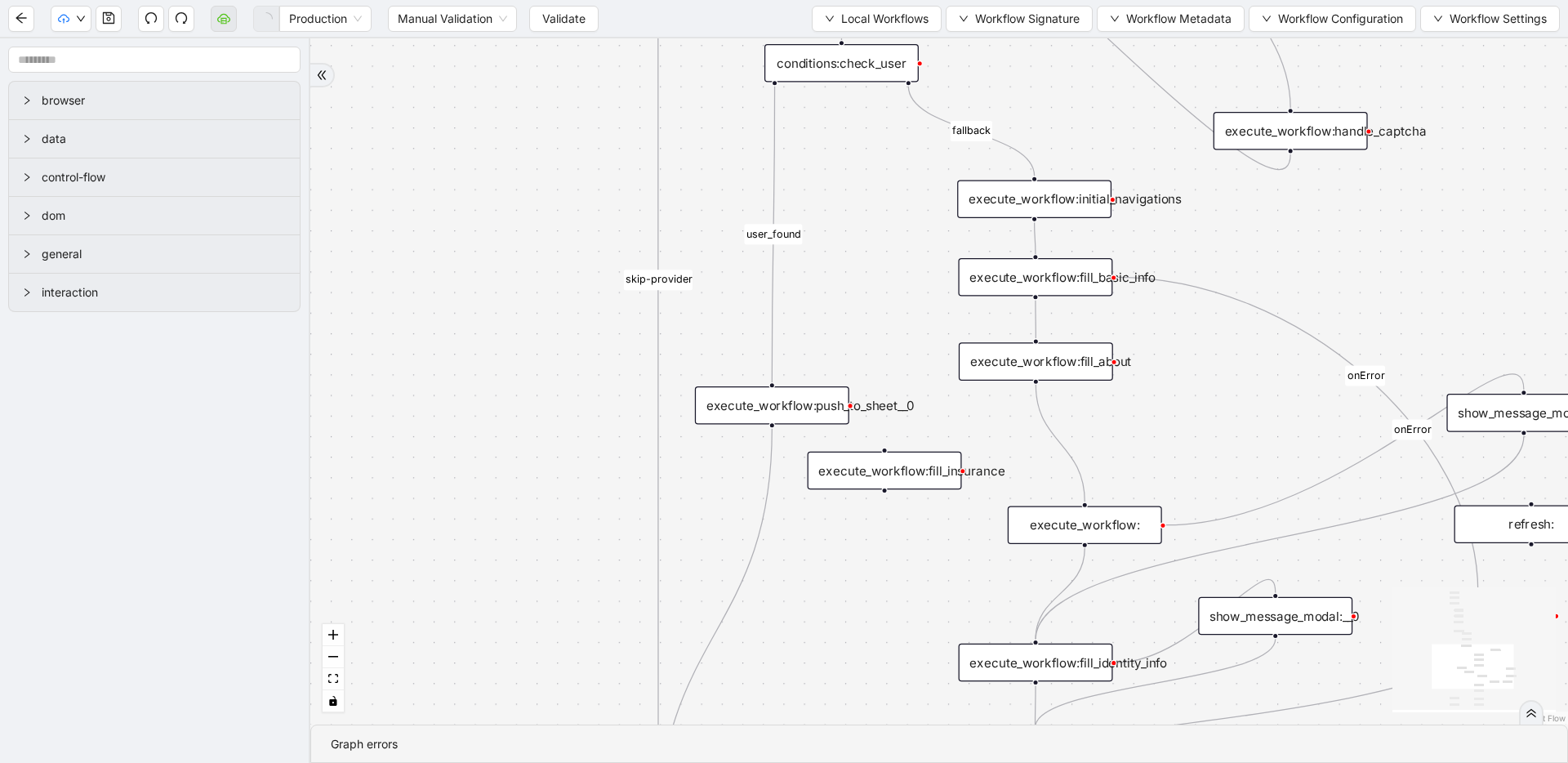
drag, startPoint x: 911, startPoint y: 196, endPoint x: 599, endPoint y: 478, distance: 420.6
click at [599, 477] on div "fallback raise-error skip-provider fallback fallback user_found onError onError…" at bounding box center [939, 381] width 1258 height 686
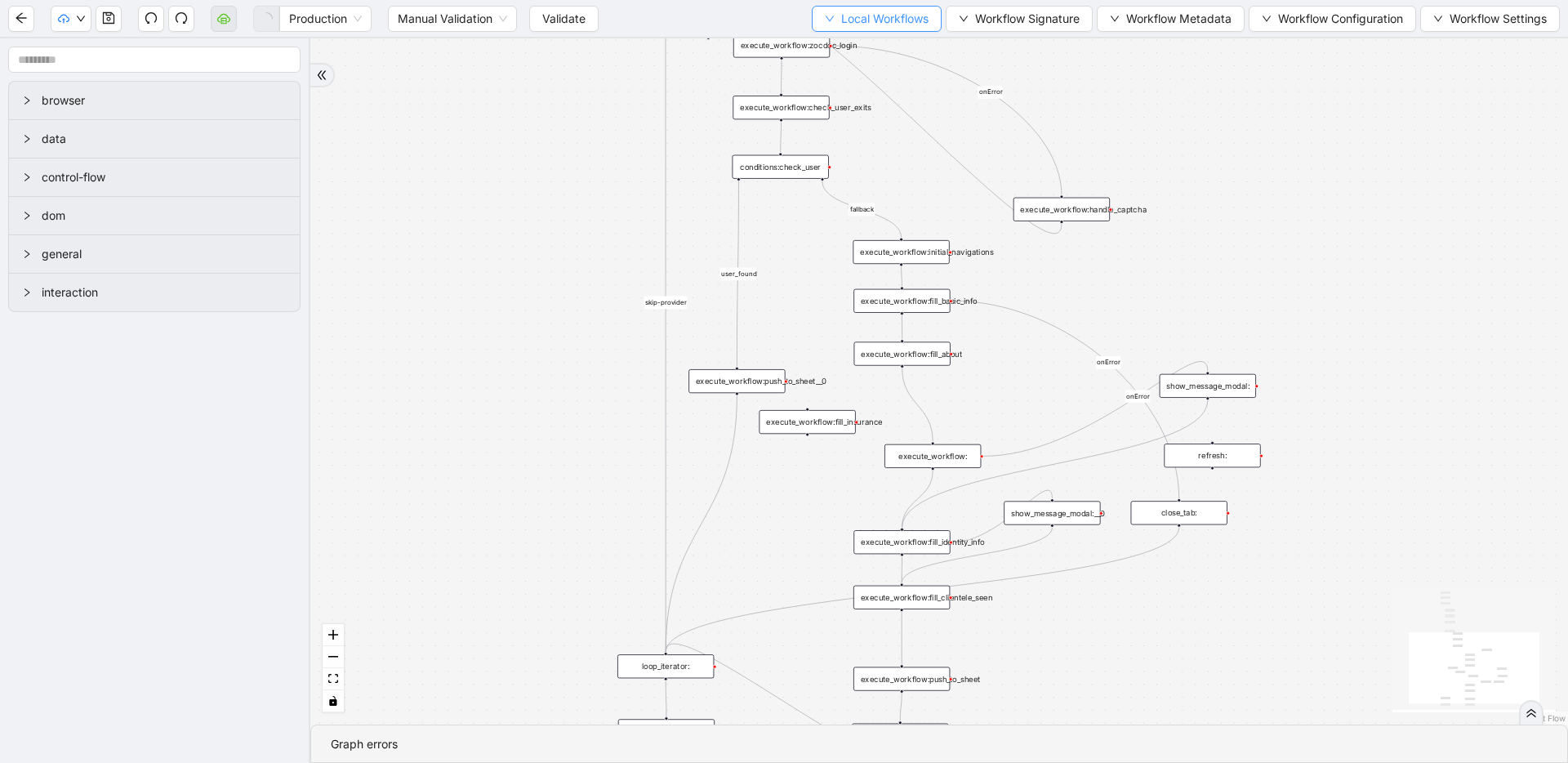
click at [867, 14] on span "Local Workflows" at bounding box center [885, 19] width 88 height 18
click at [859, 40] on li "Select" at bounding box center [872, 51] width 124 height 26
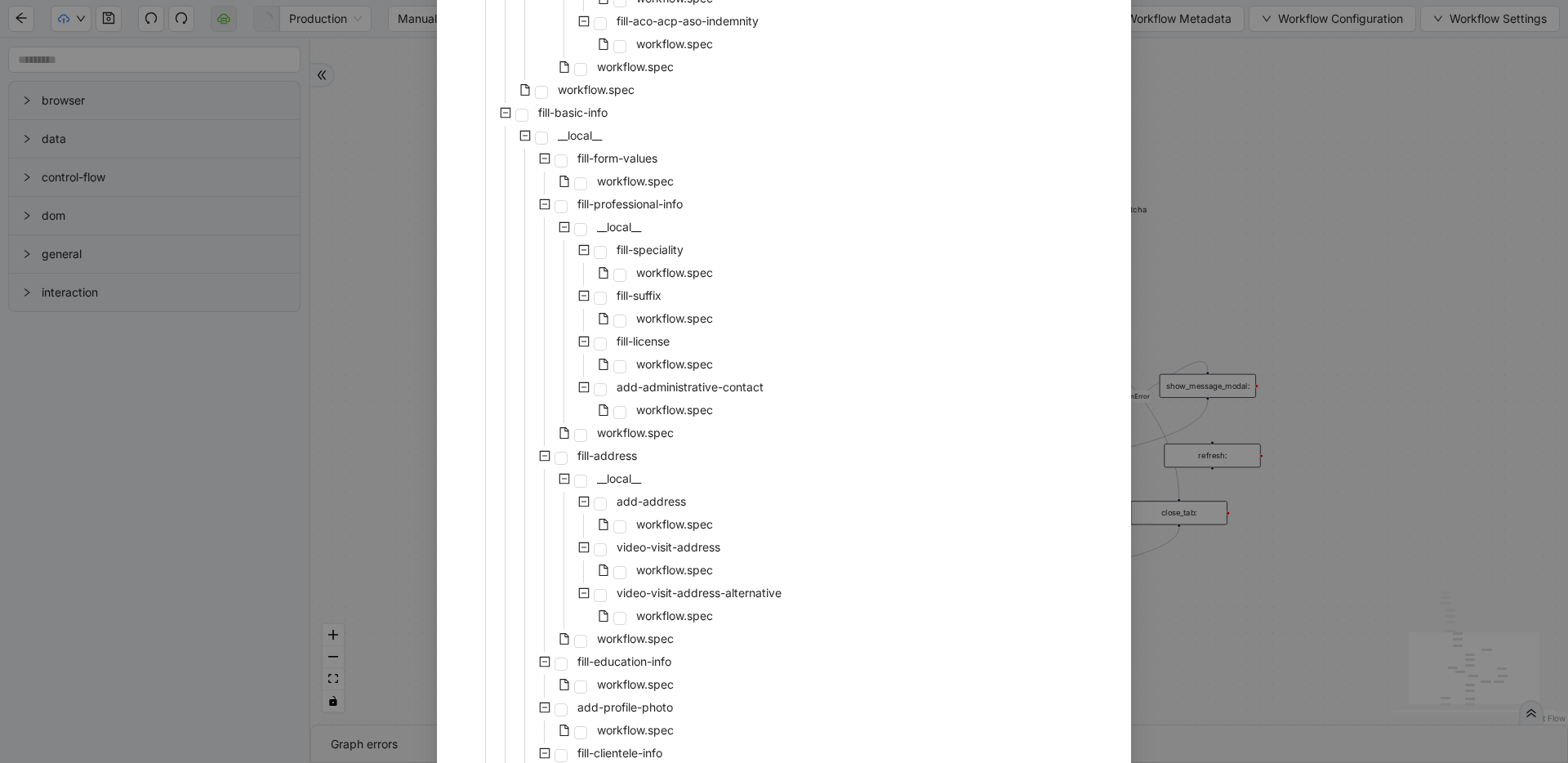
scroll to position [1974, 0]
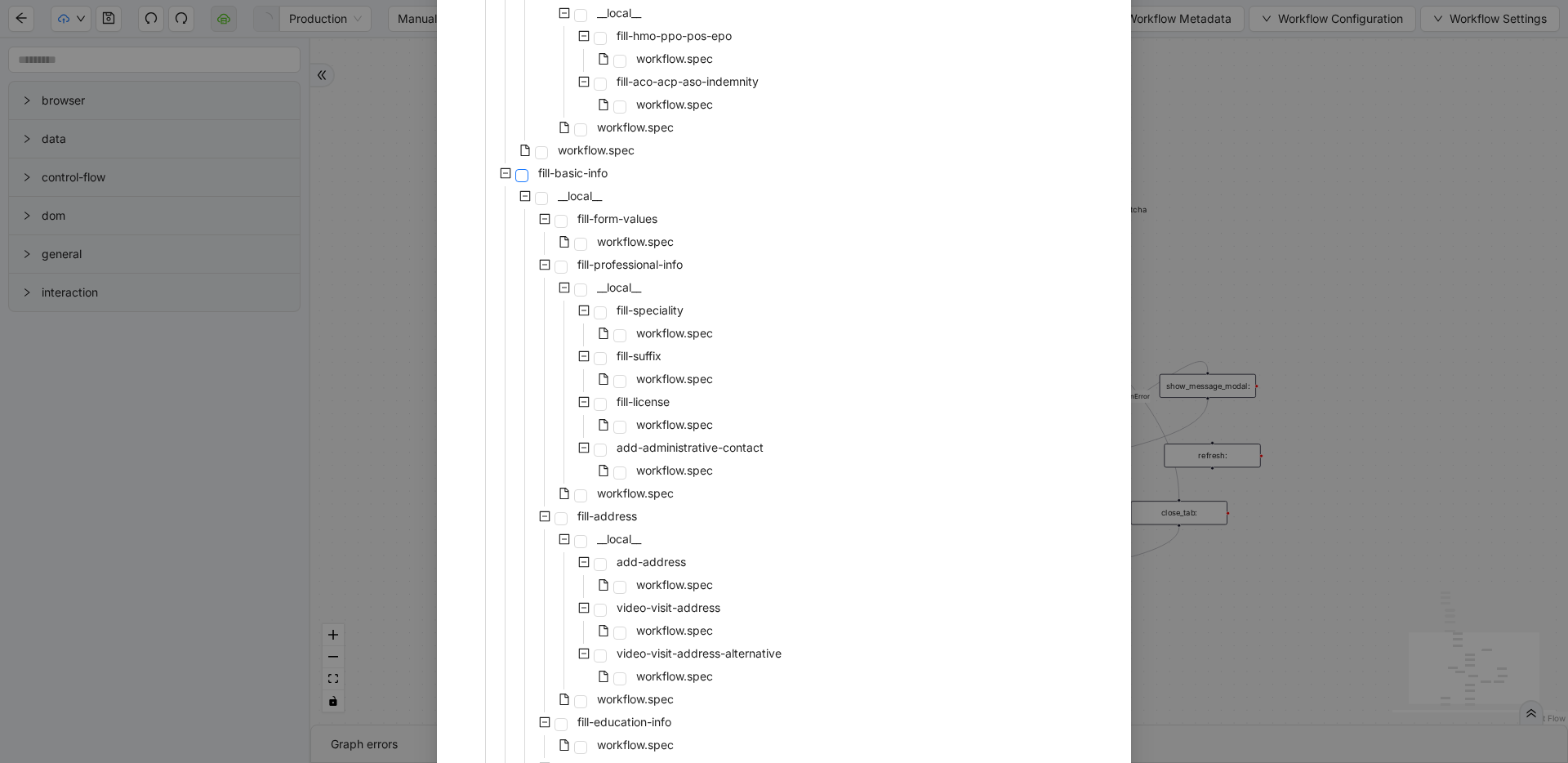
click at [518, 177] on span at bounding box center [521, 175] width 13 height 13
click at [520, 191] on icon "minus-square" at bounding box center [525, 196] width 11 height 11
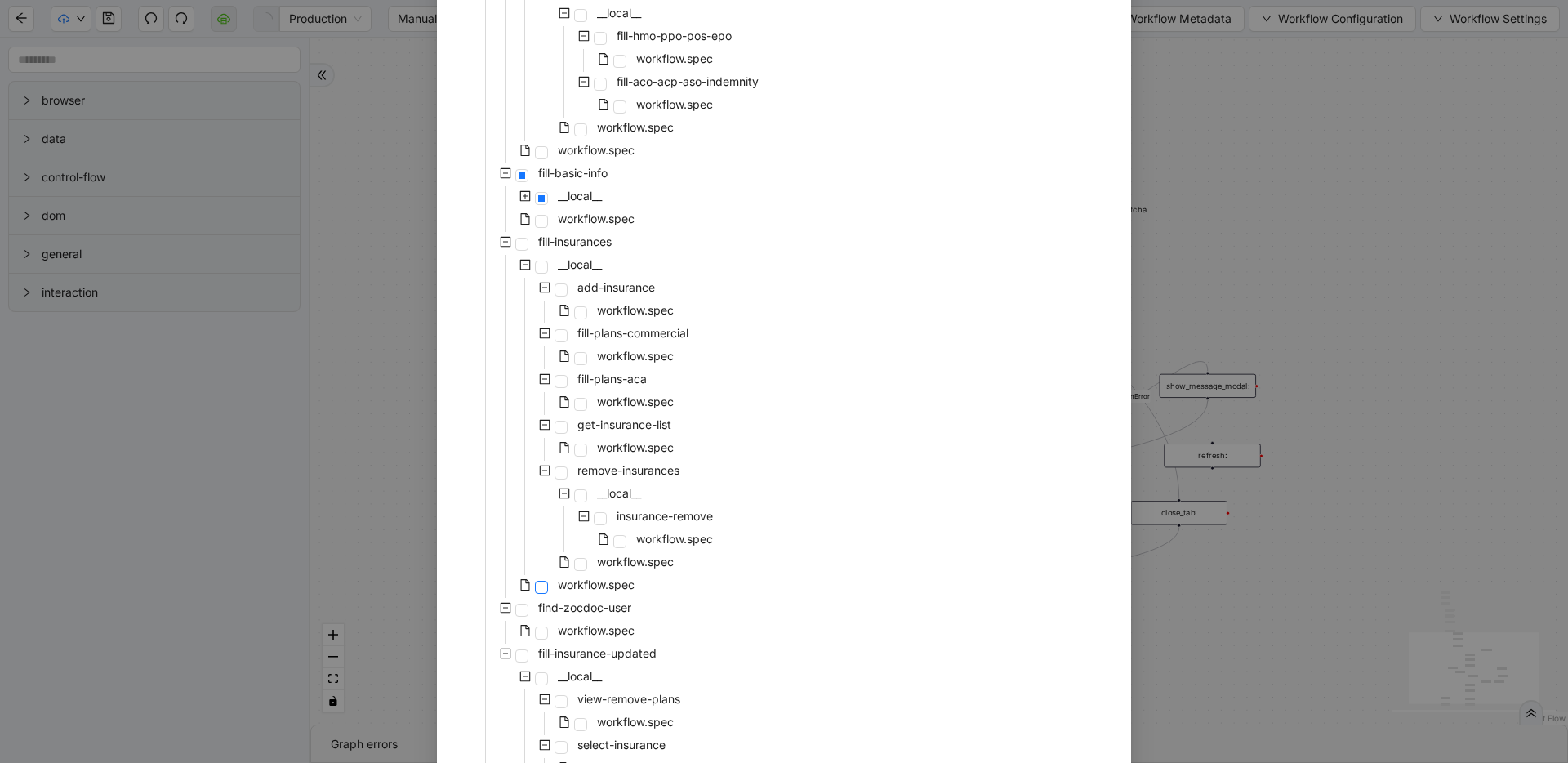
click at [540, 585] on span at bounding box center [541, 586] width 13 height 13
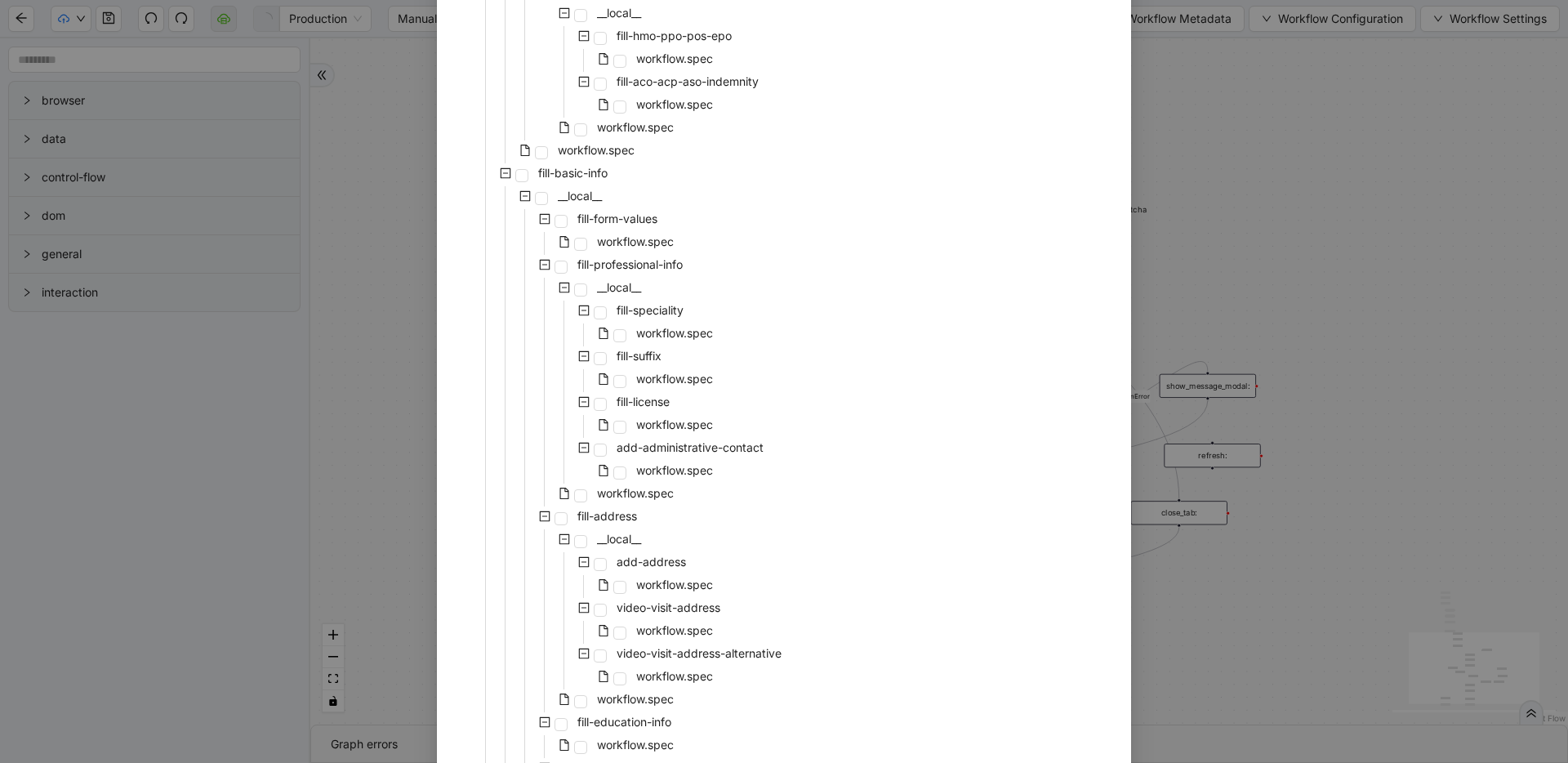
click at [520, 189] on span at bounding box center [525, 196] width 20 height 20
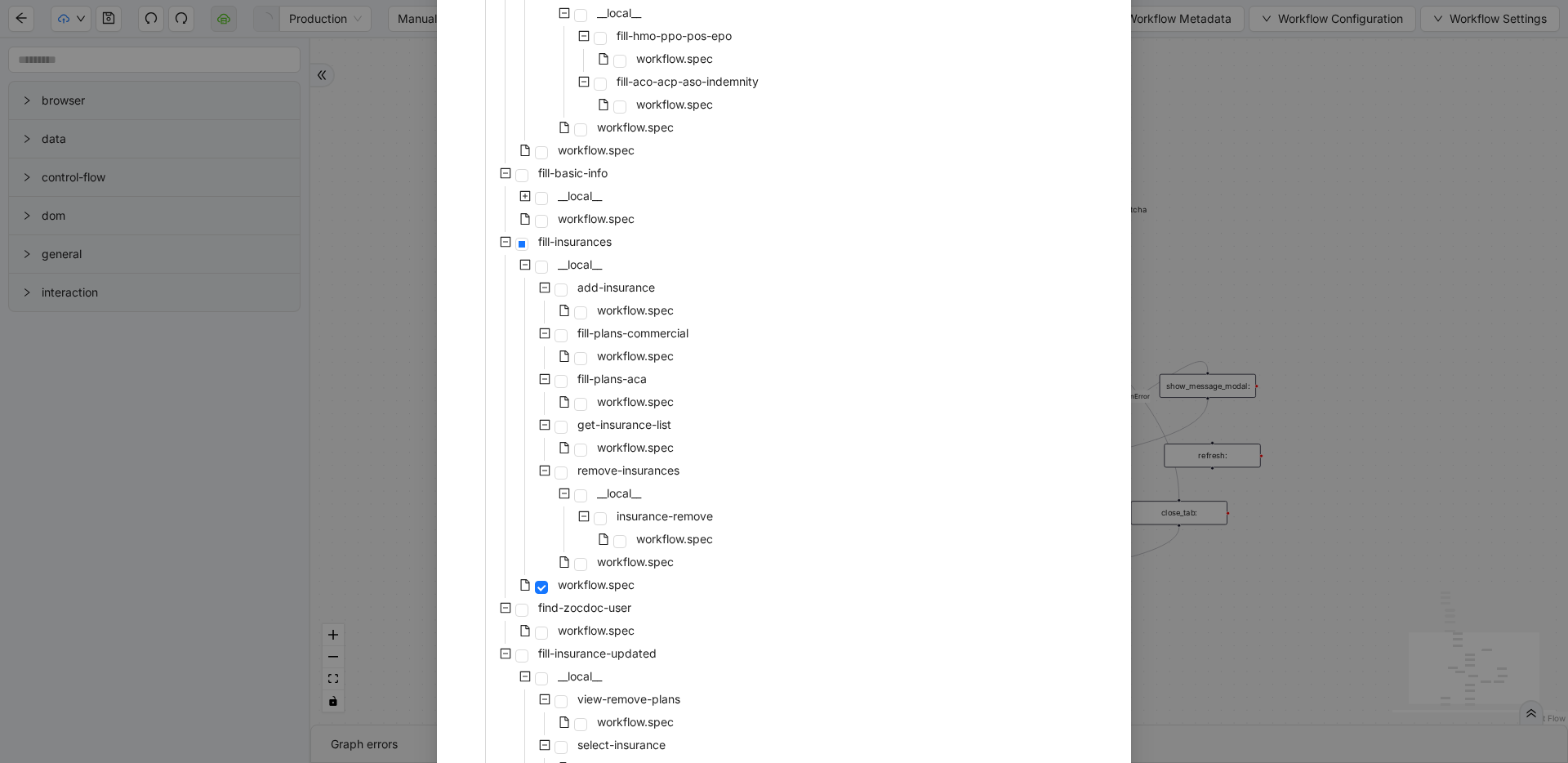
click at [500, 241] on icon "minus-square" at bounding box center [506, 242] width 12 height 12
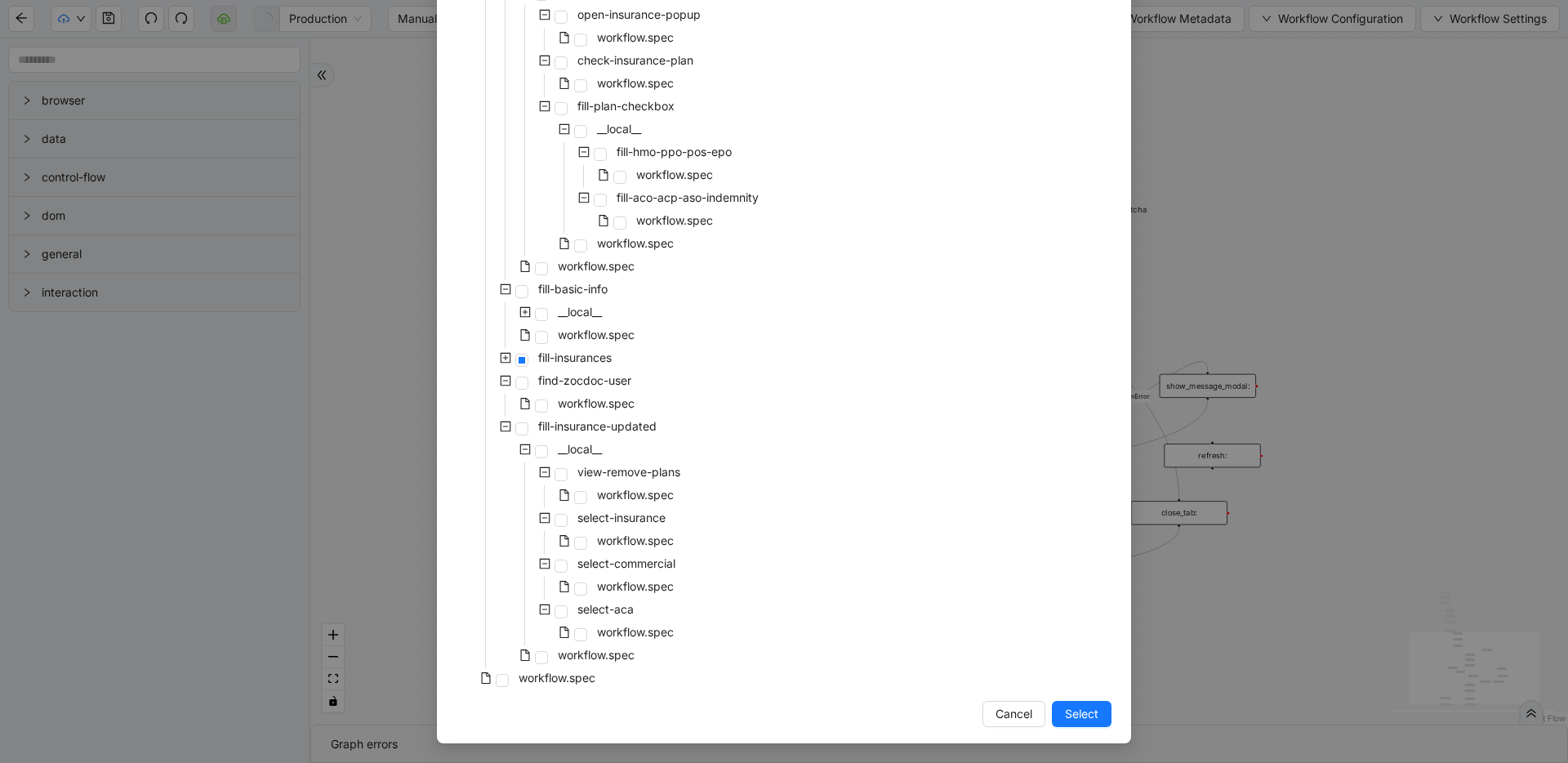
scroll to position [1858, 0]
click at [503, 381] on icon "minus-square" at bounding box center [505, 381] width 5 height 1
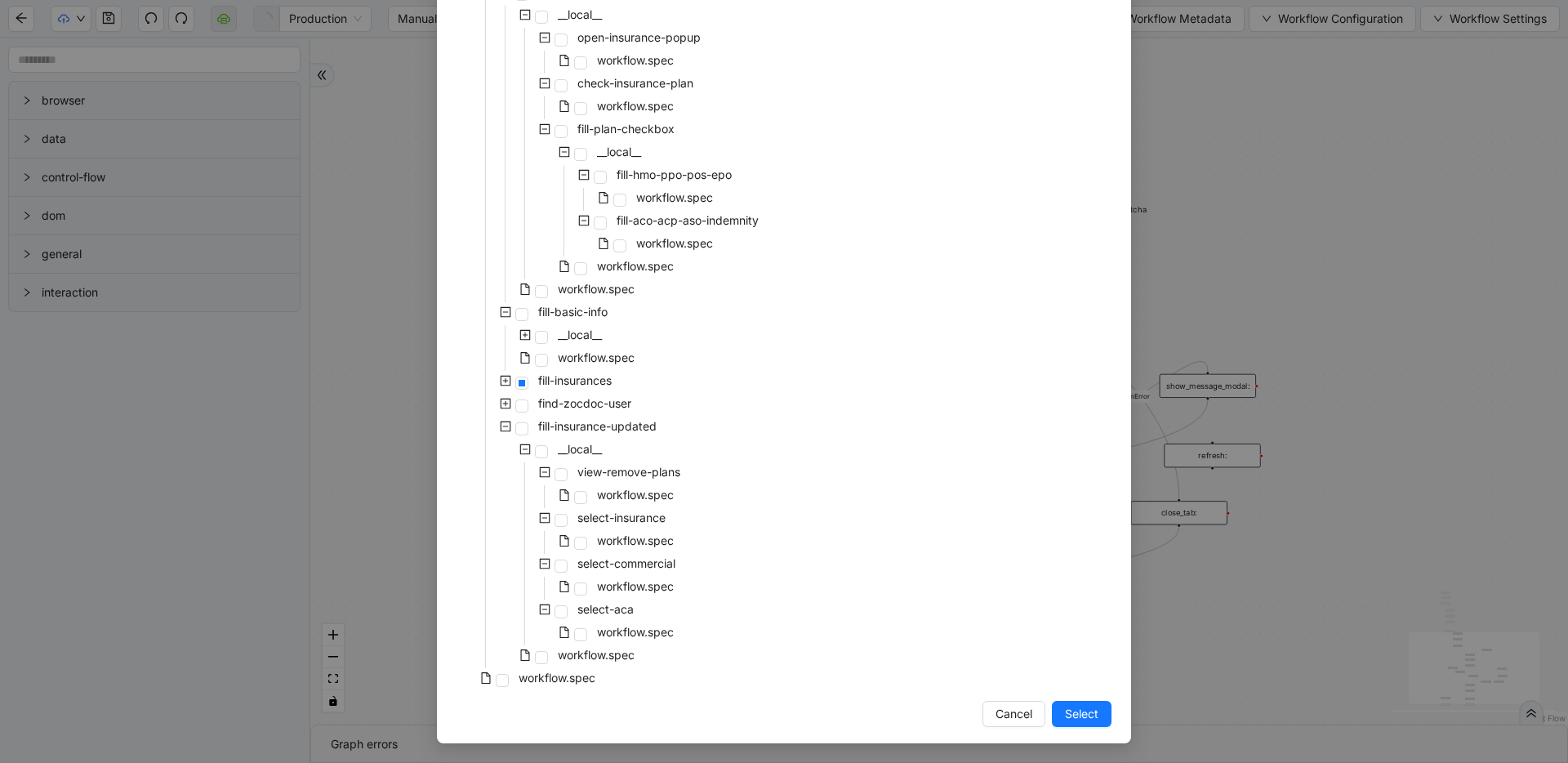
scroll to position [1835, 0]
click at [500, 424] on icon "minus-square" at bounding box center [506, 426] width 12 height 12
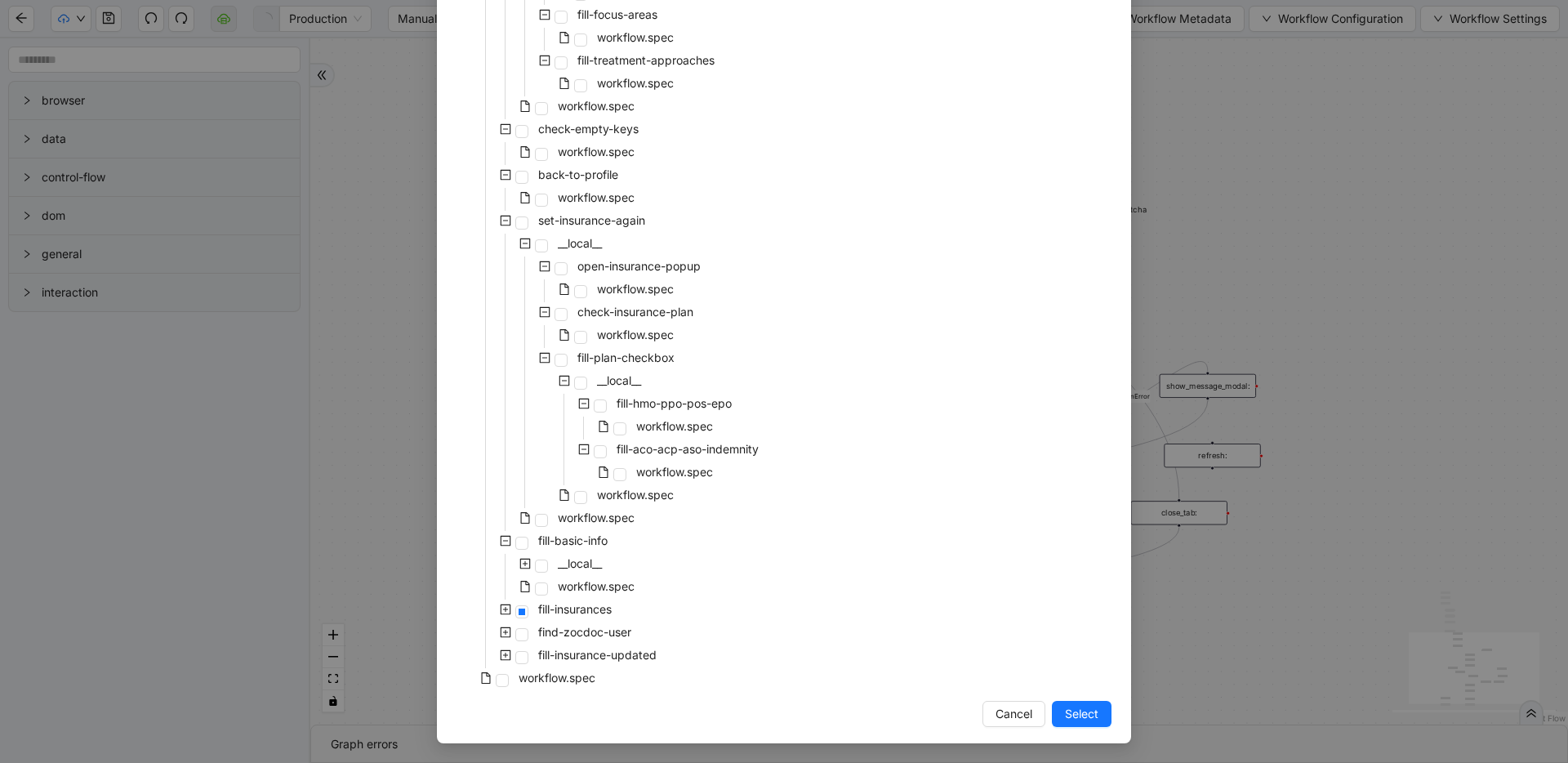
scroll to position [1607, 0]
click at [500, 537] on icon "minus-square" at bounding box center [506, 542] width 12 height 12
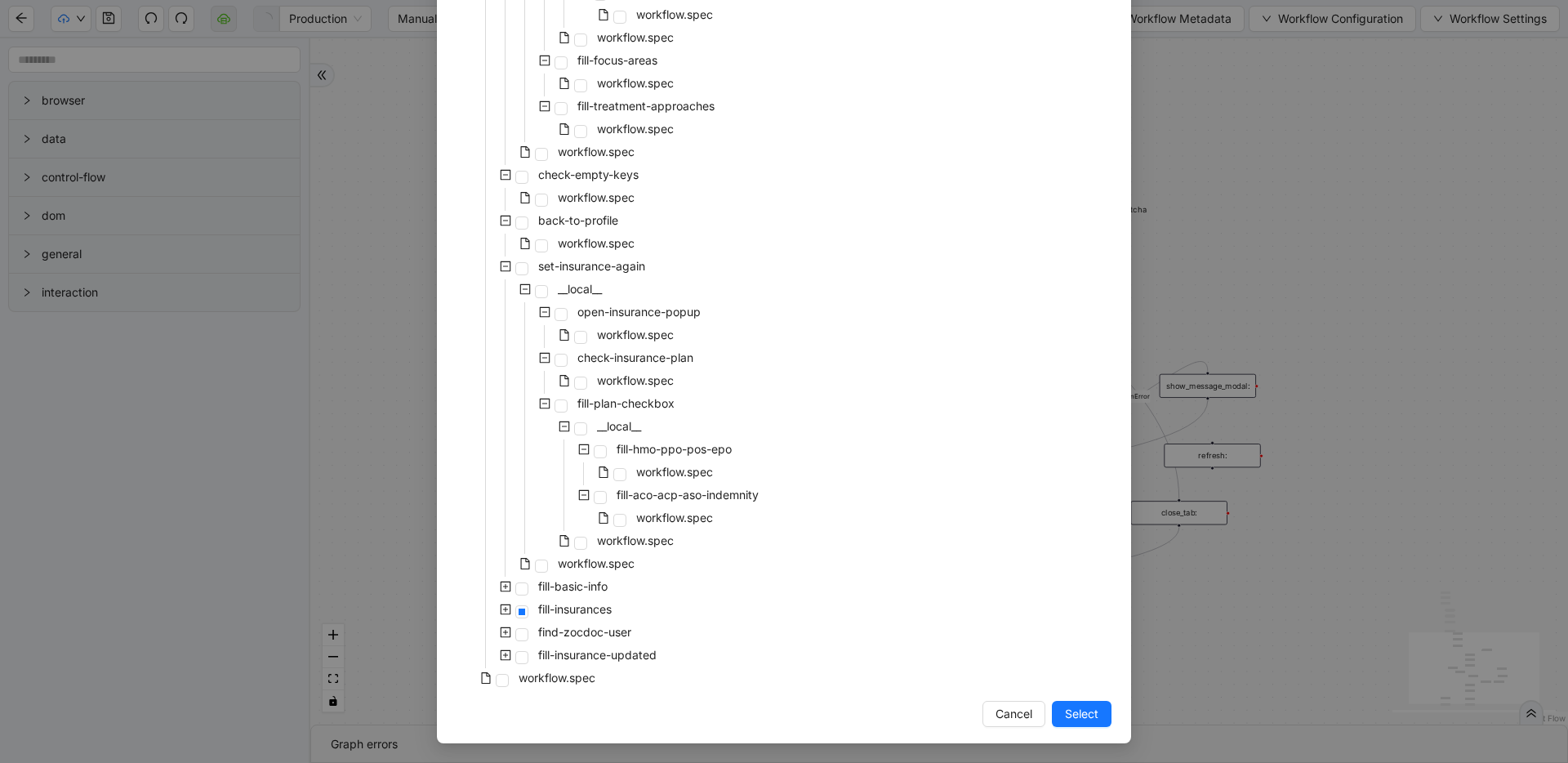
scroll to position [1229, 0]
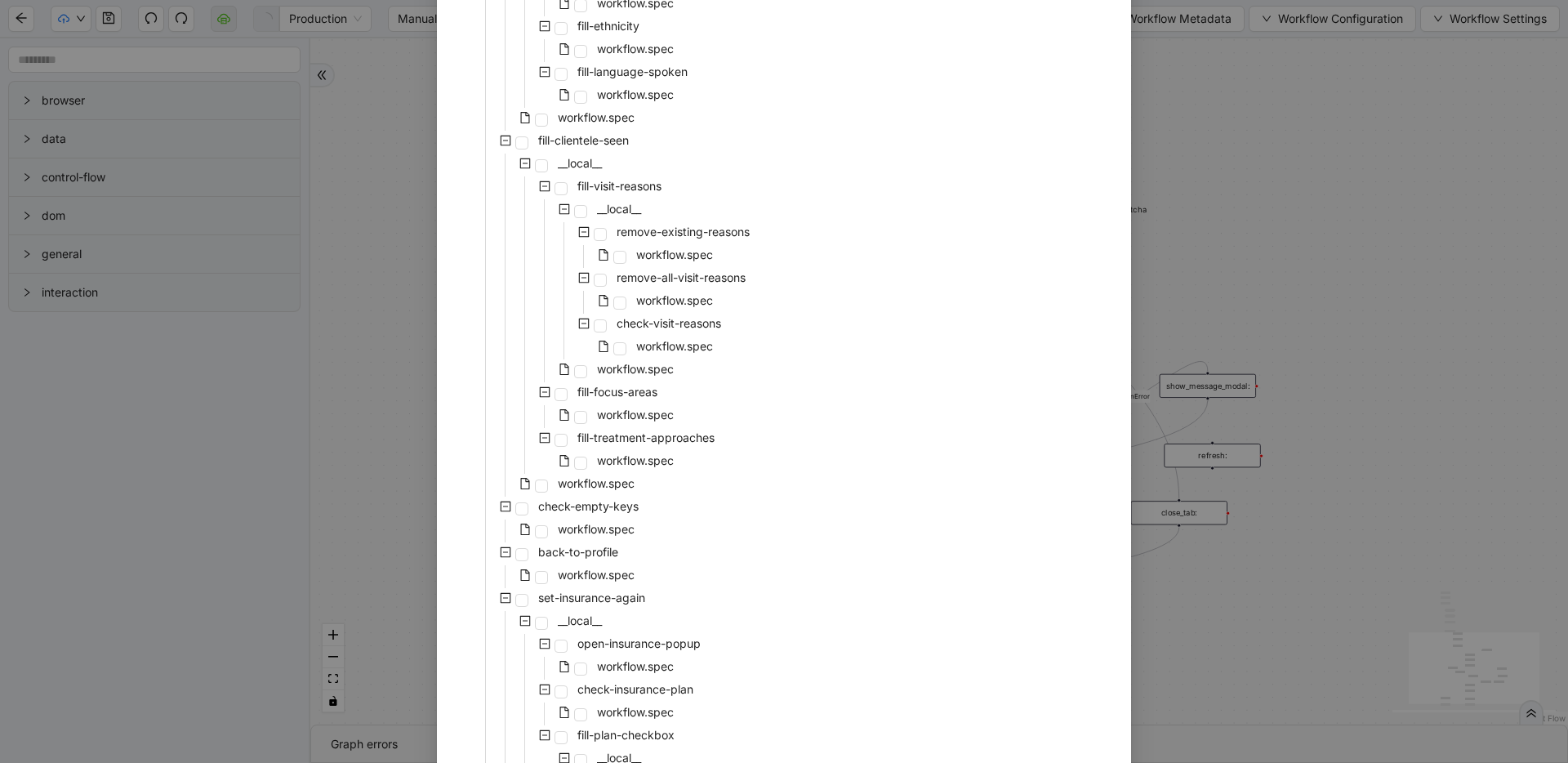
drag, startPoint x: 505, startPoint y: 596, endPoint x: 505, endPoint y: 577, distance: 19.0
click at [505, 595] on span at bounding box center [505, 598] width 20 height 20
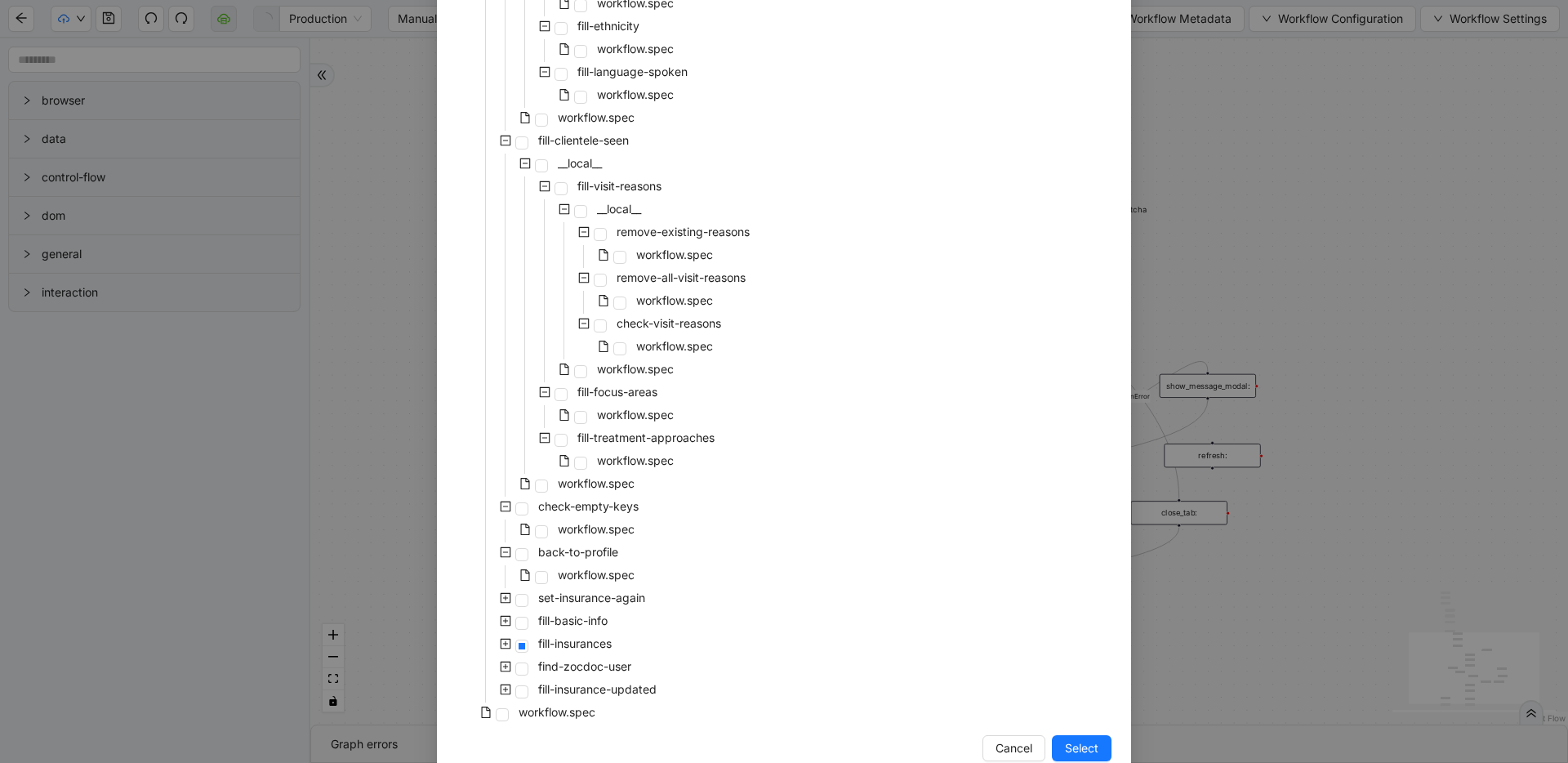
click at [500, 550] on icon "minus-square" at bounding box center [506, 552] width 12 height 12
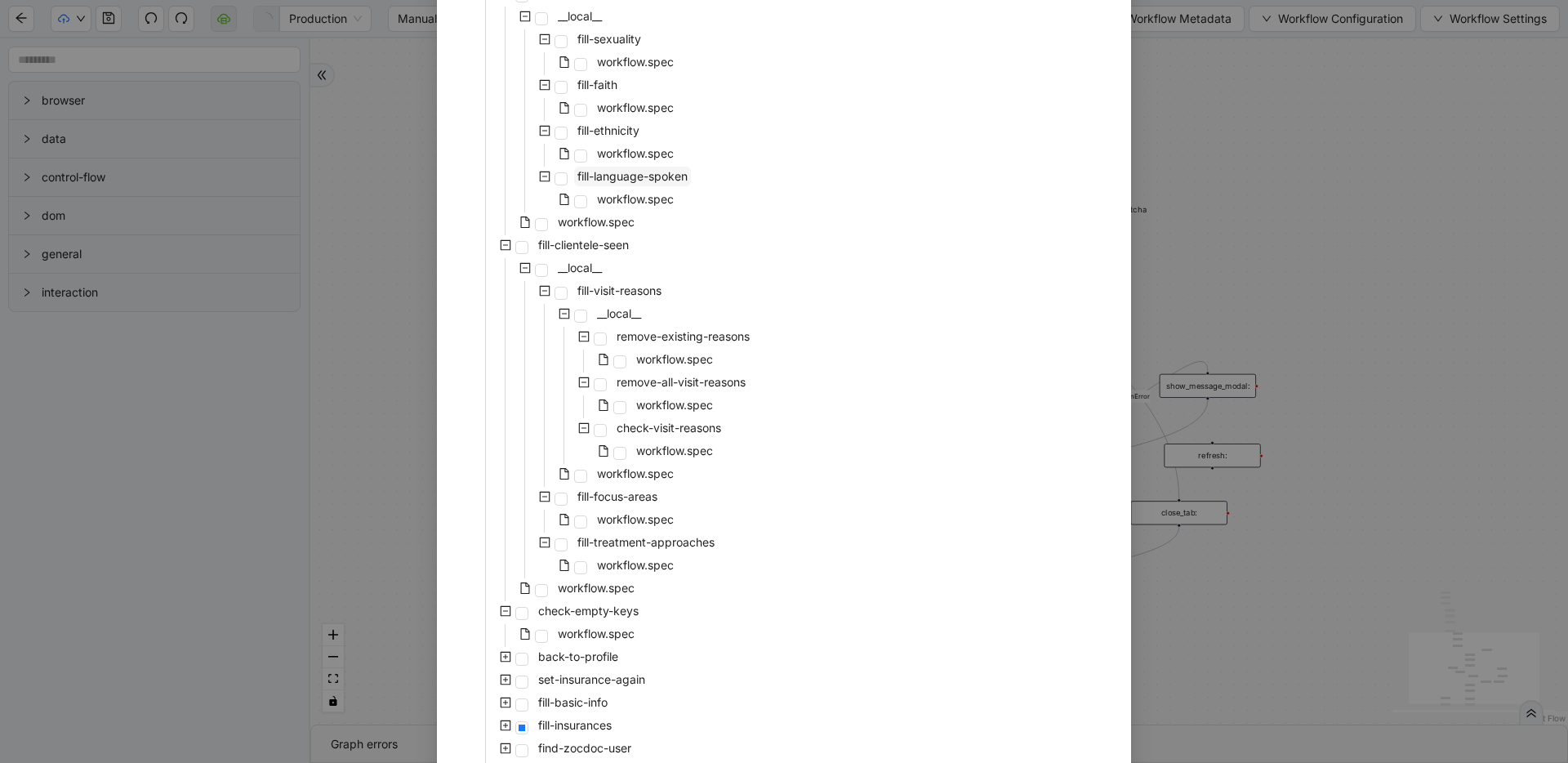
scroll to position [1240, 0]
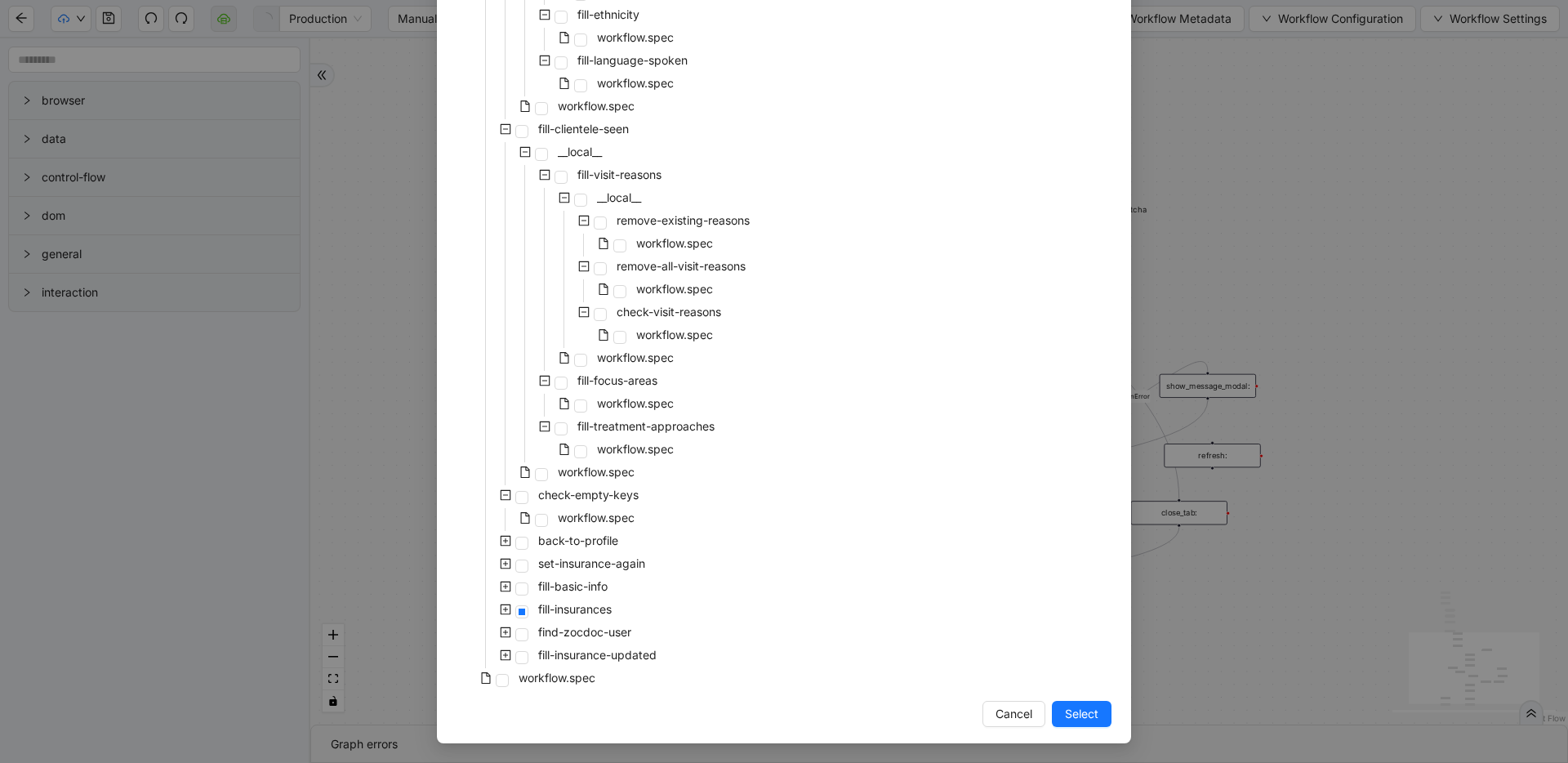
click at [500, 607] on icon "plus-square" at bounding box center [506, 610] width 12 height 12
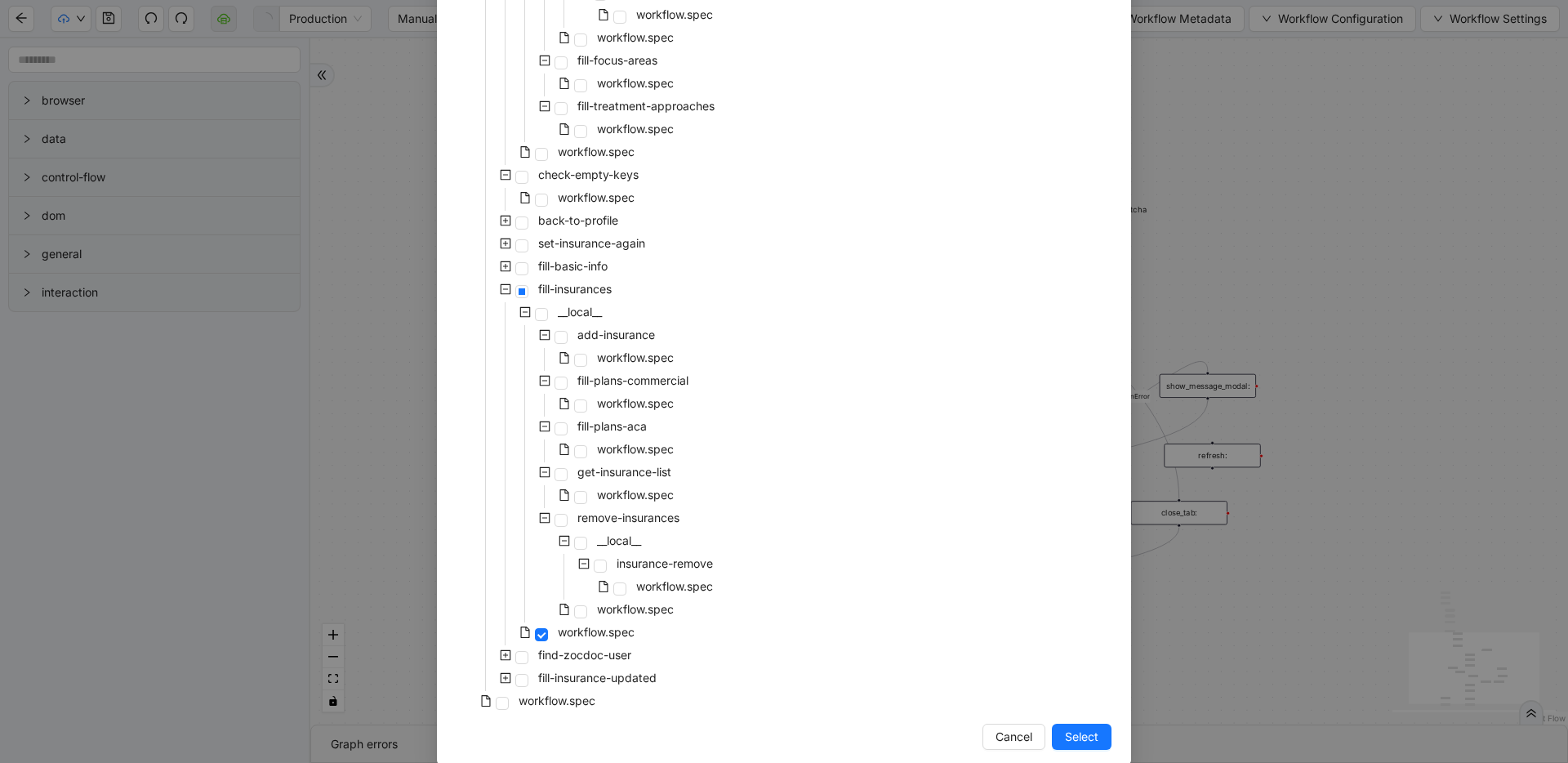
scroll to position [1566, 0]
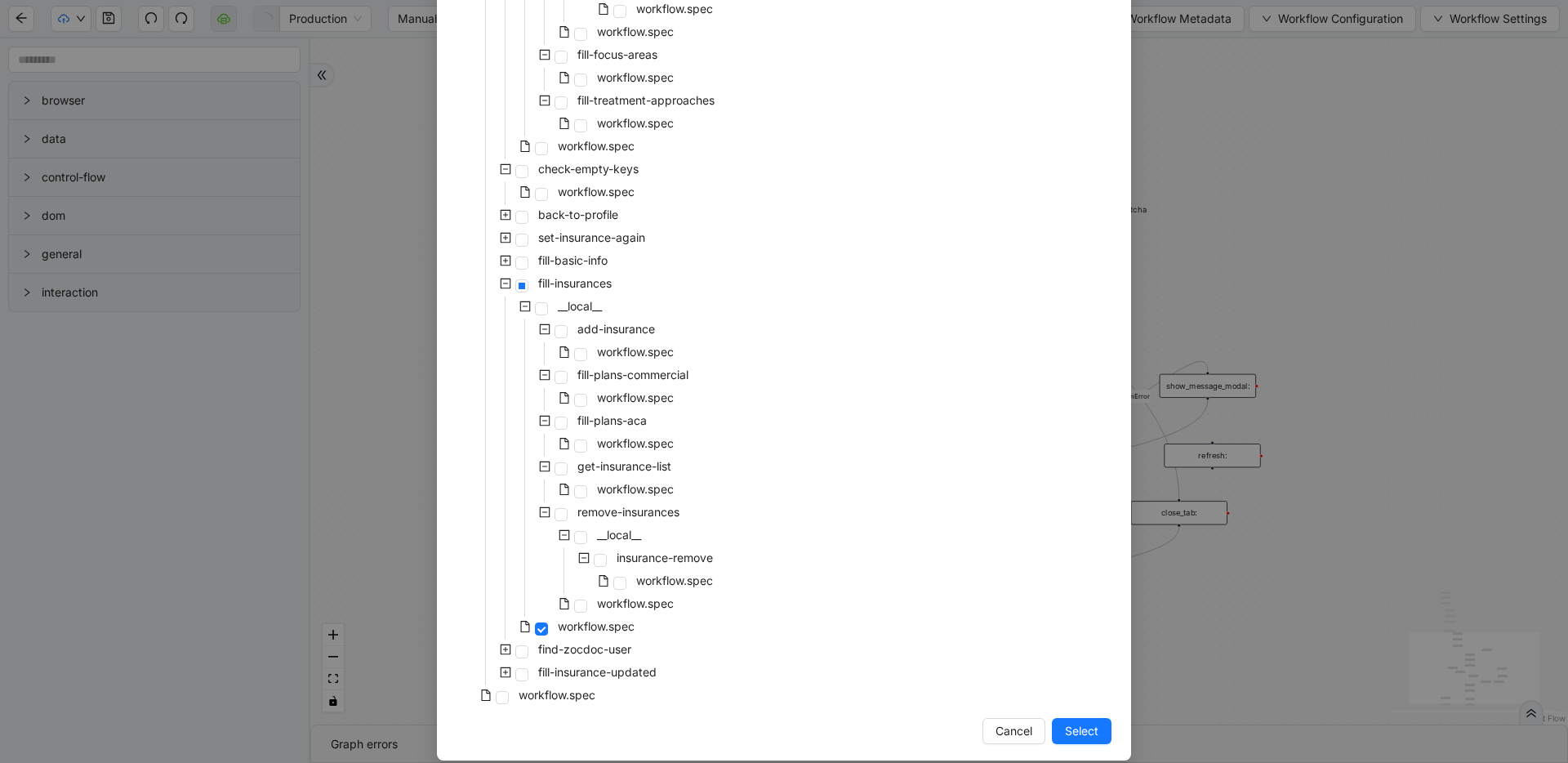
click at [500, 262] on icon "plus-square" at bounding box center [506, 261] width 12 height 12
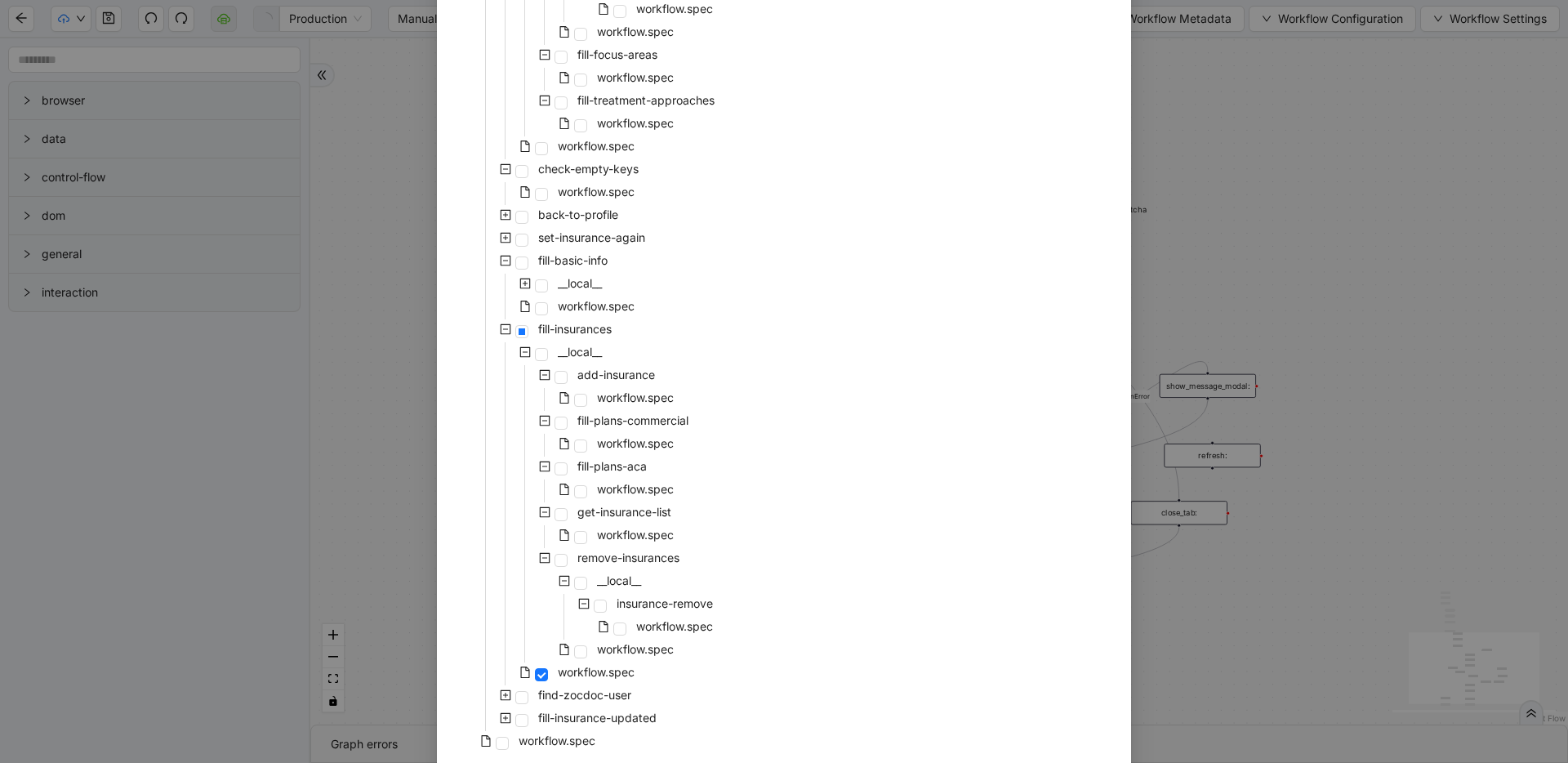
click at [505, 239] on span at bounding box center [505, 238] width 20 height 20
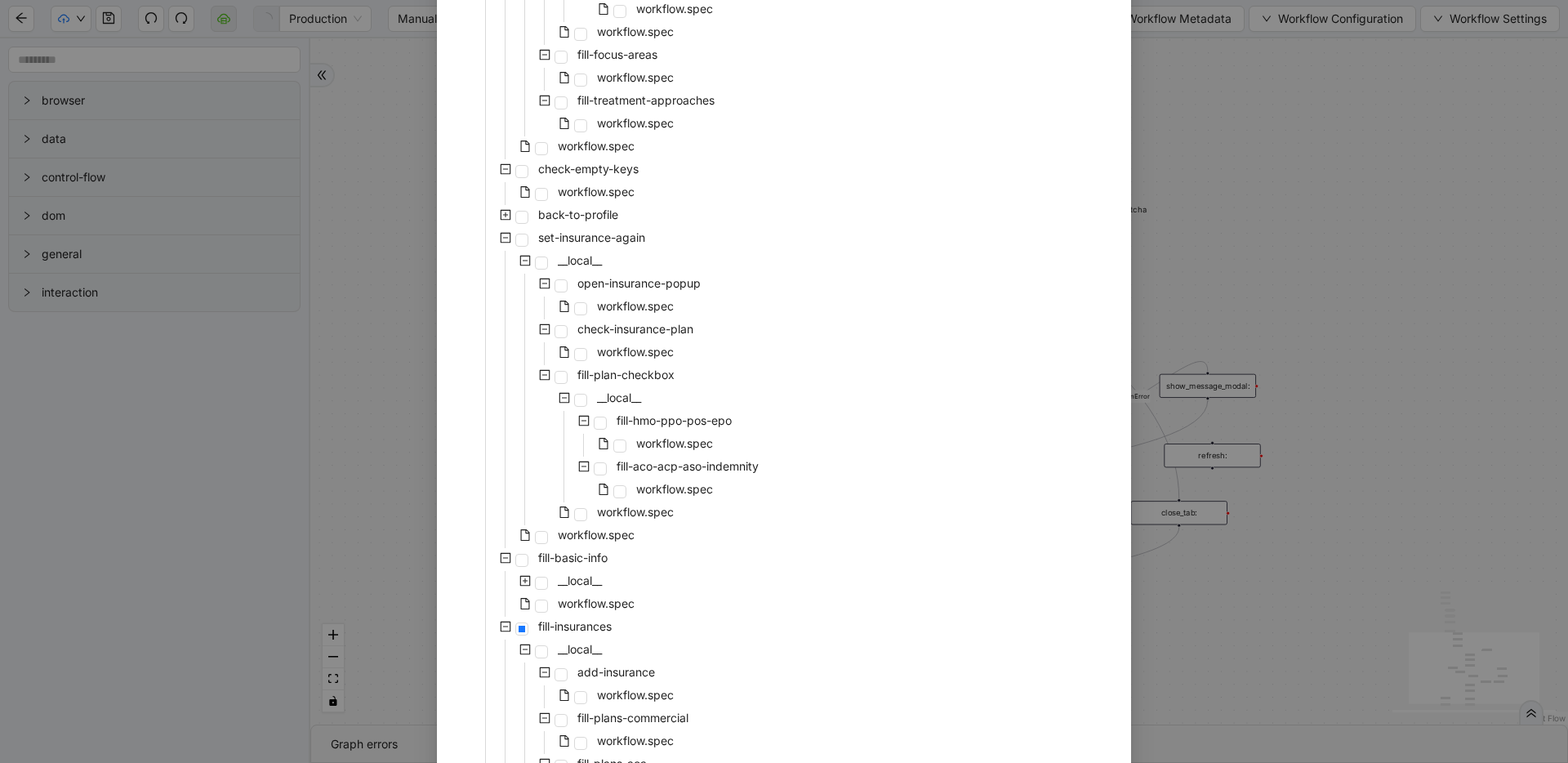
click at [504, 211] on icon "plus-square" at bounding box center [505, 215] width 11 height 11
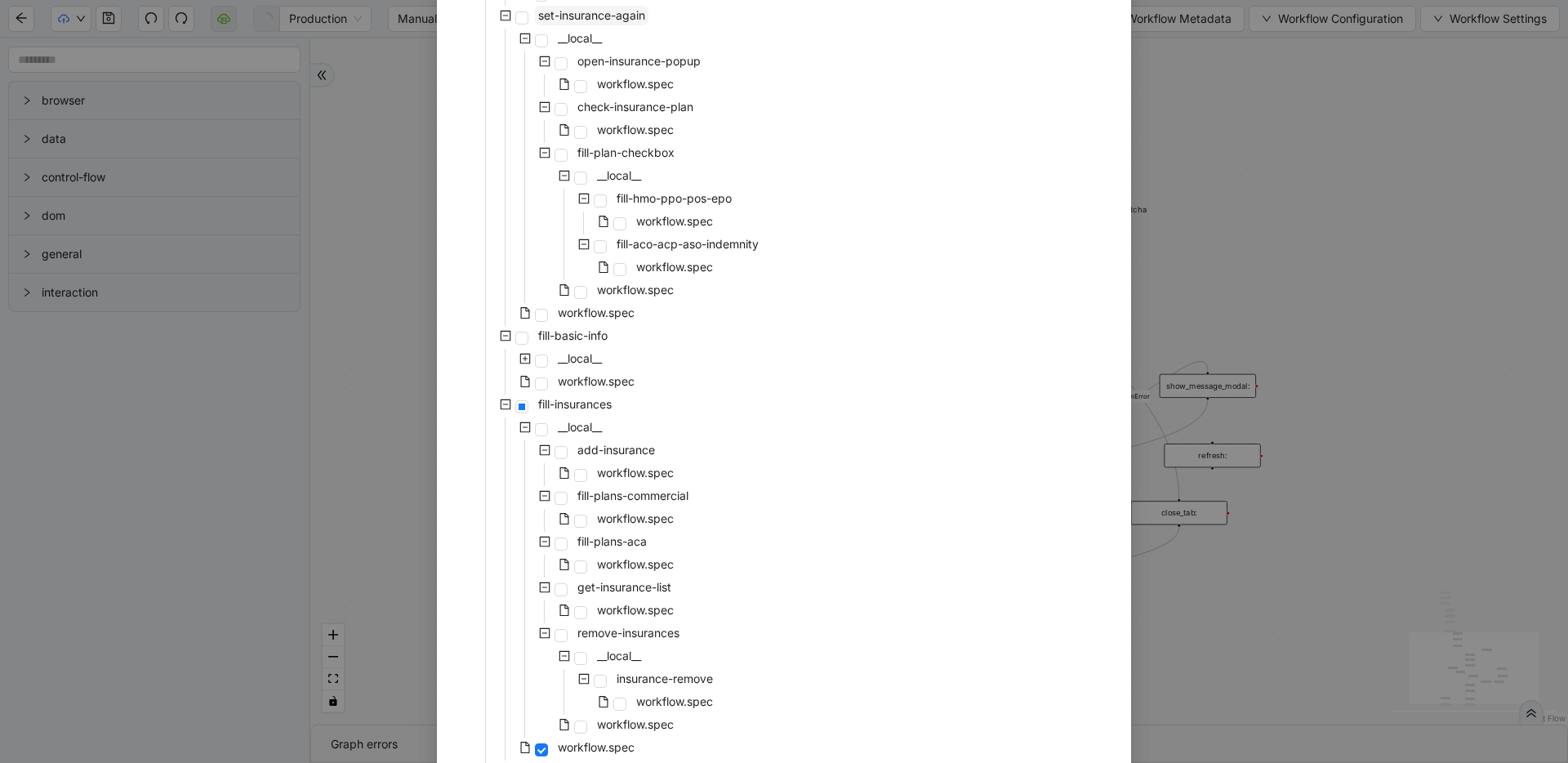
scroll to position [1949, 0]
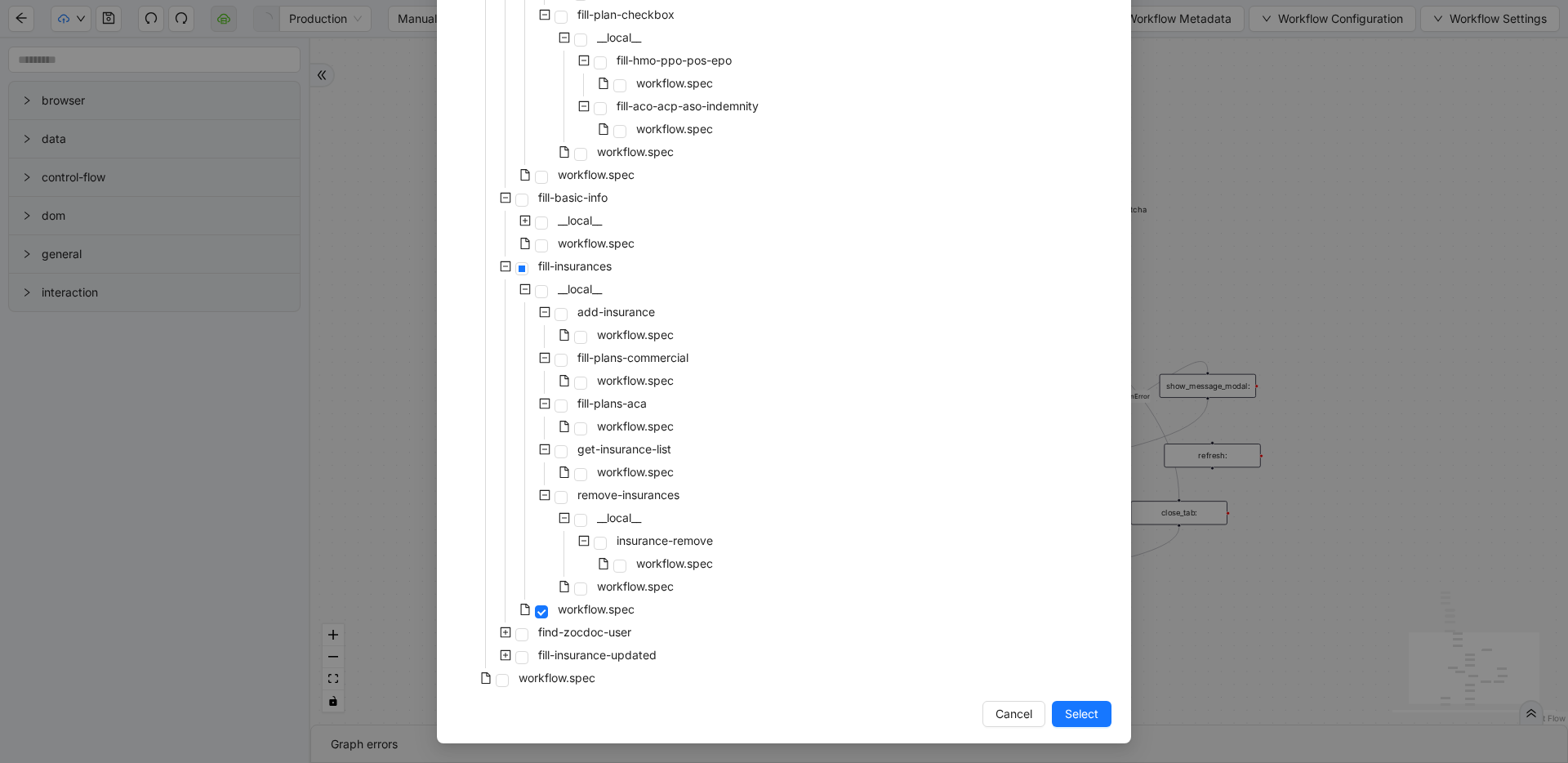
click at [500, 633] on icon "plus-square" at bounding box center [506, 632] width 12 height 12
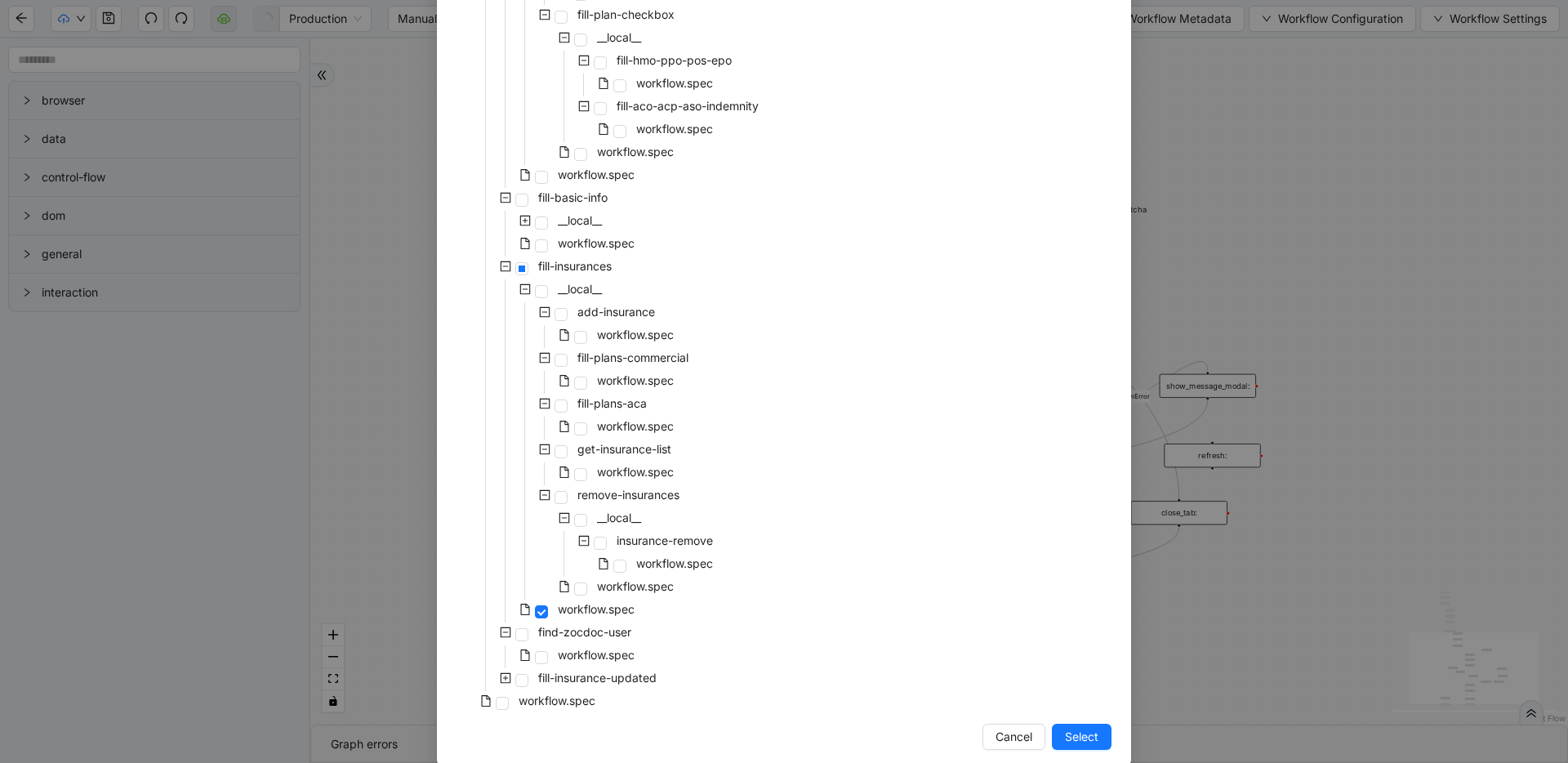
scroll to position [1973, 0]
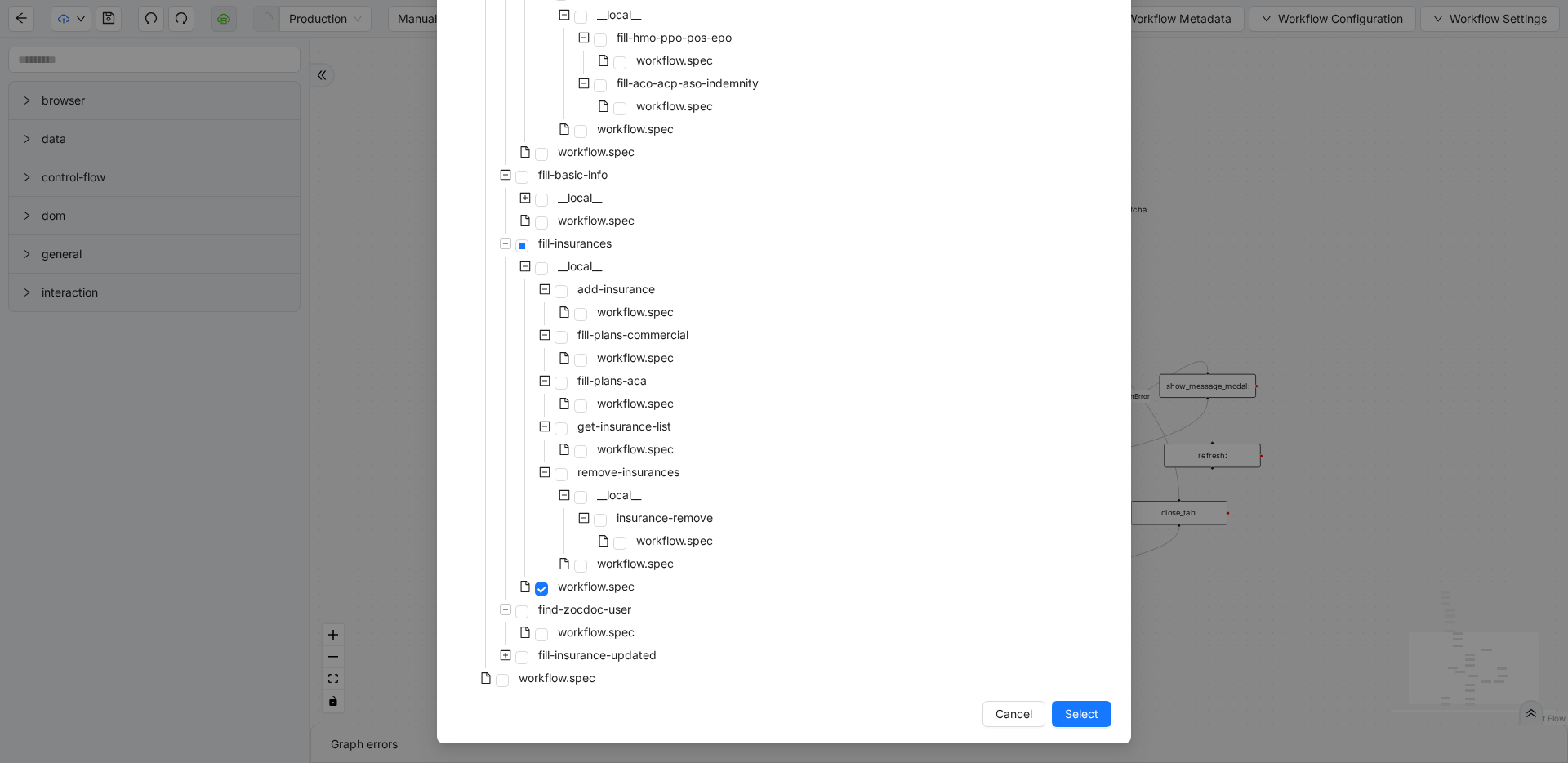
click at [502, 646] on span at bounding box center [505, 656] width 20 height 20
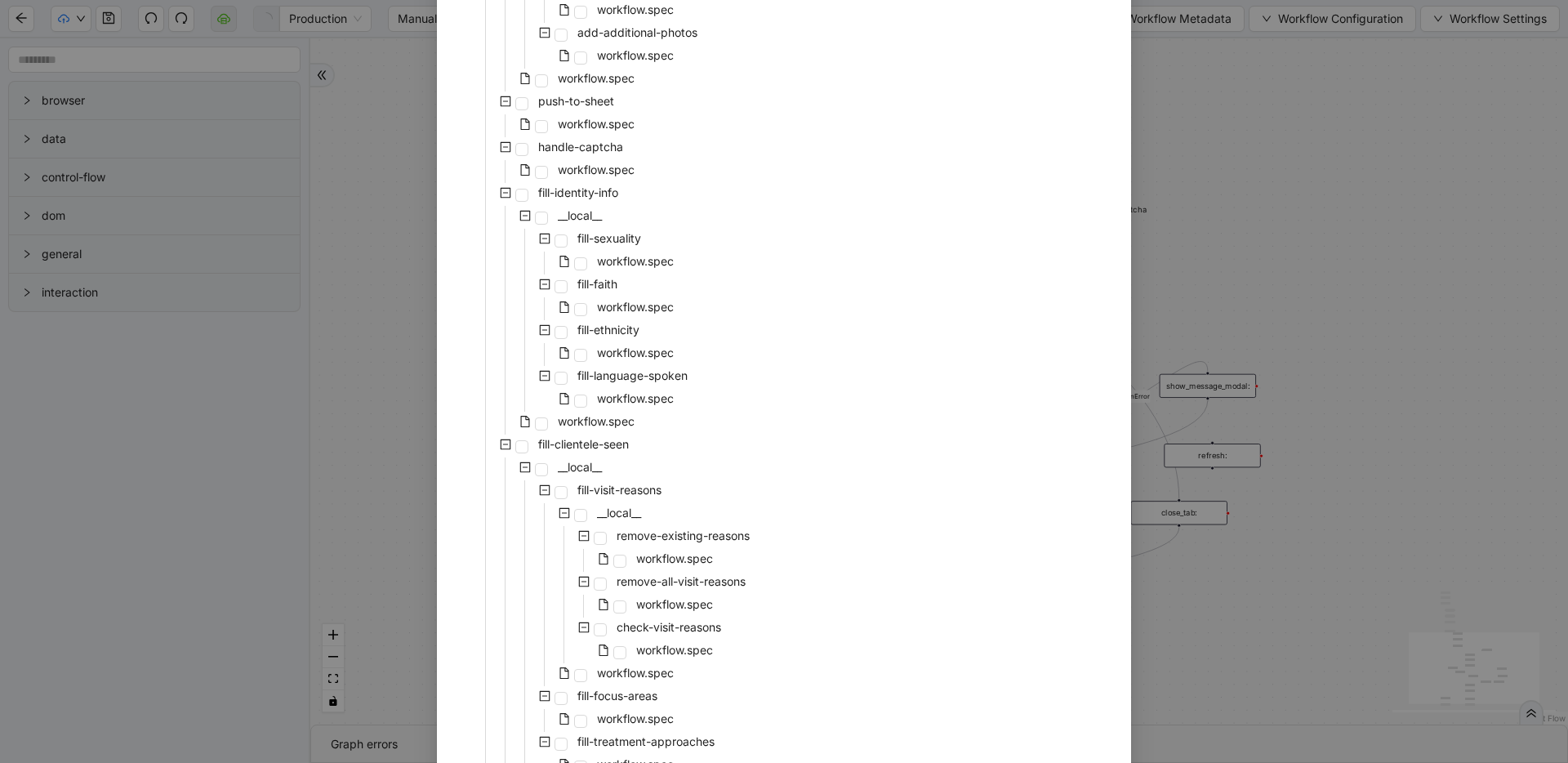
scroll to position [868, 0]
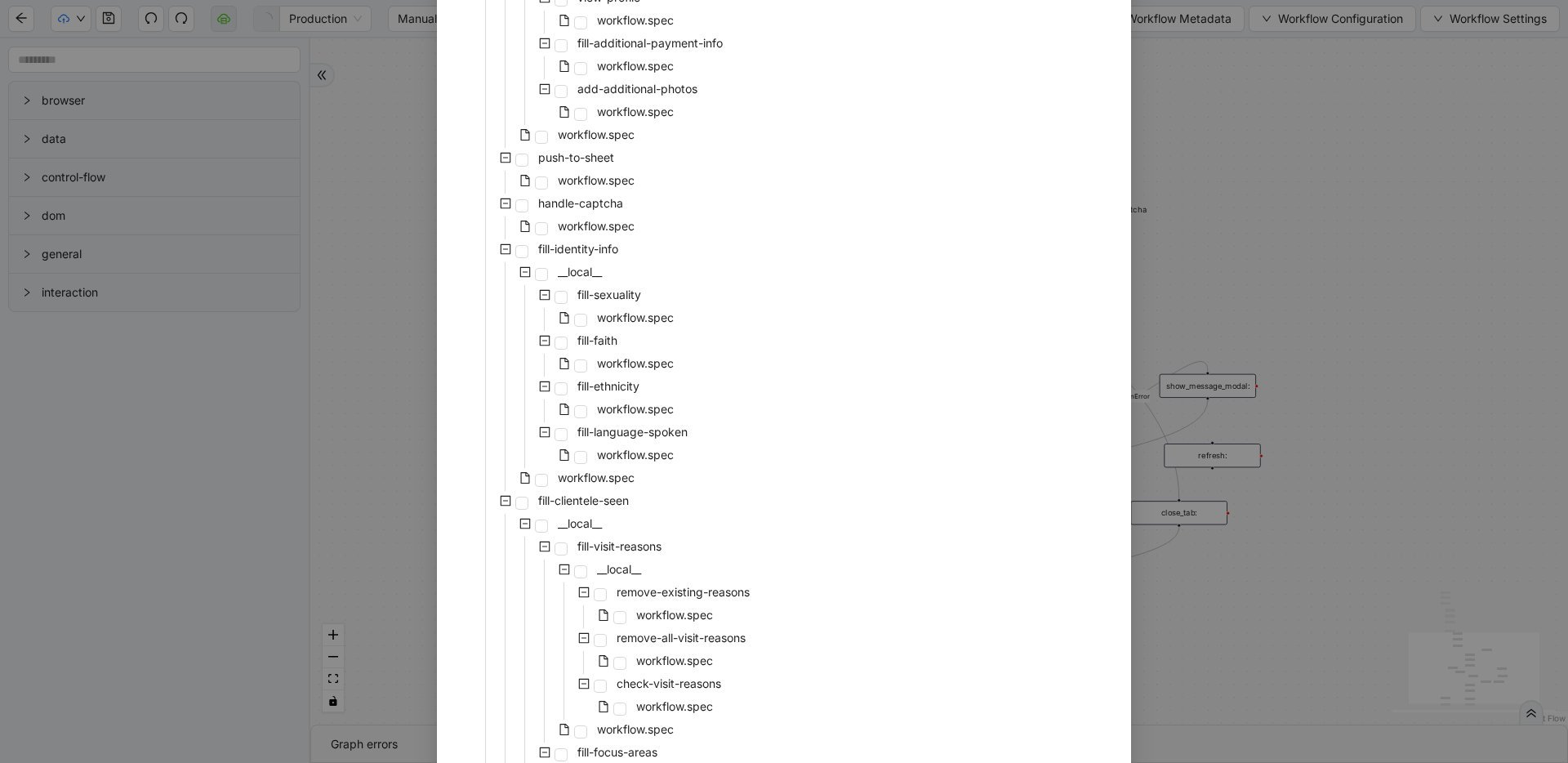
click at [1327, 201] on div "Select Local Workflow zocdoc-profile-creation-tava __local__ login-to-zocdoc wo…" at bounding box center [784, 382] width 1568 height 763
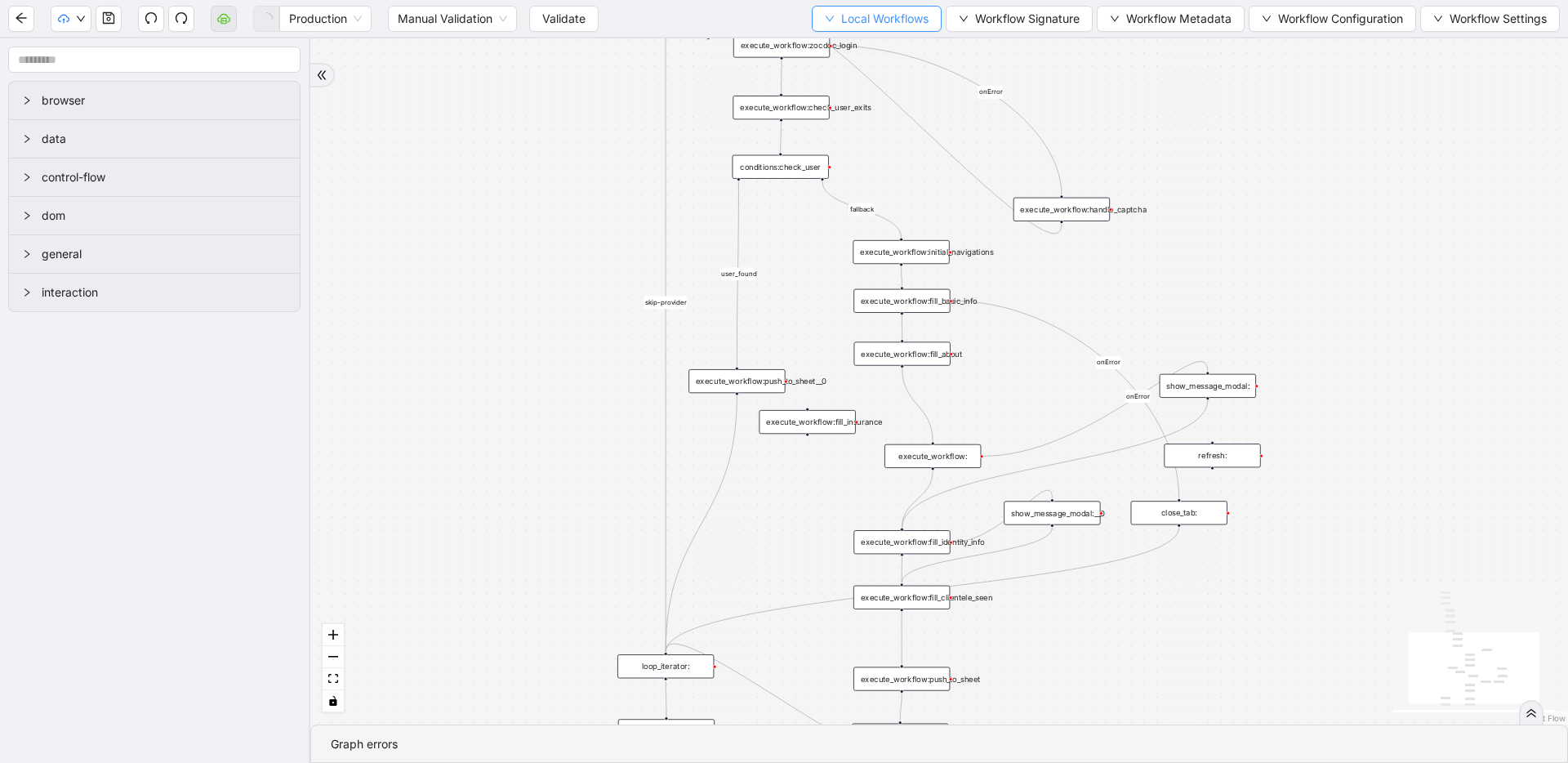
click at [849, 25] on span "Local Workflows" at bounding box center [885, 19] width 88 height 18
click at [848, 45] on span "Select" at bounding box center [872, 51] width 104 height 18
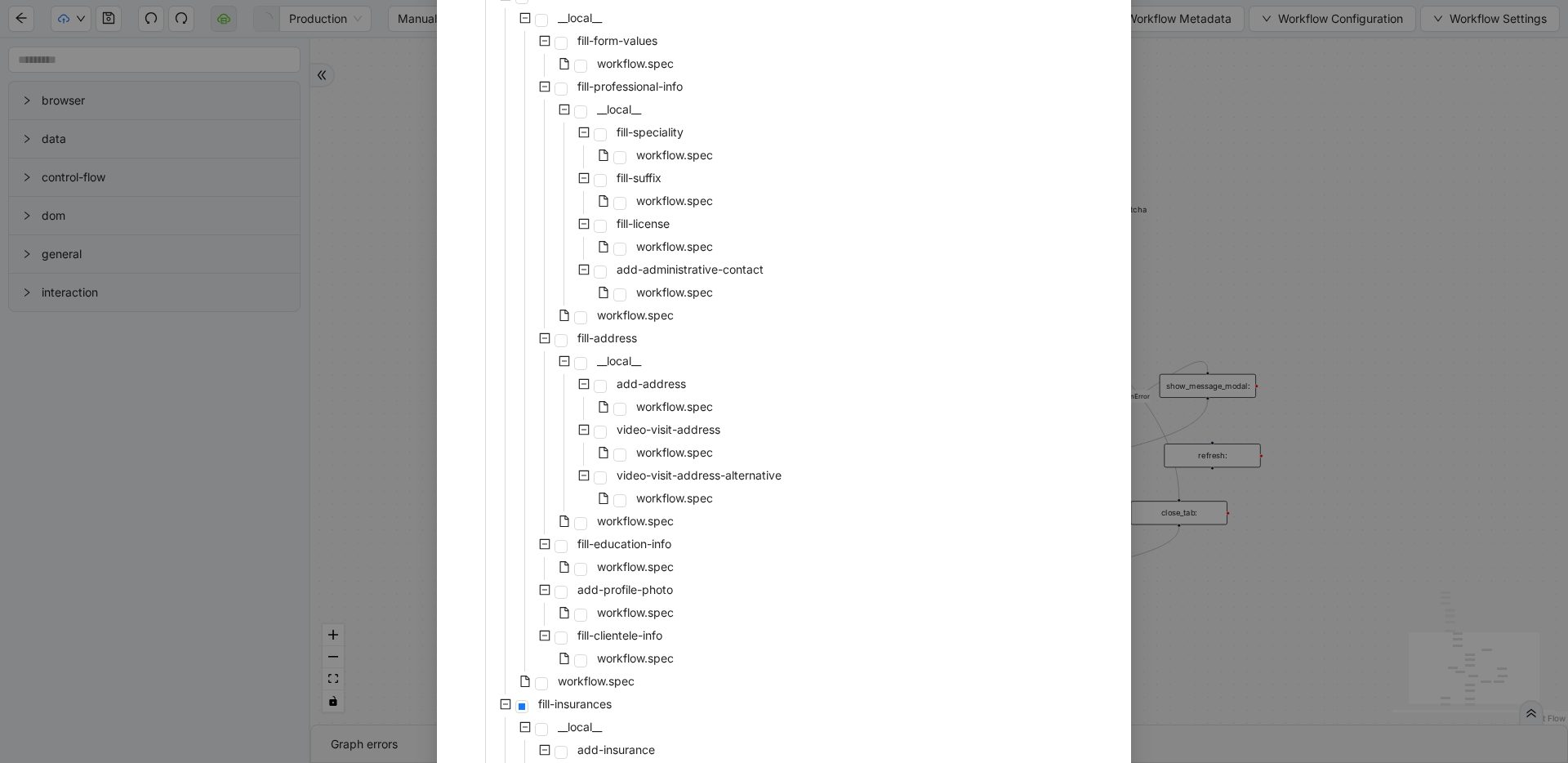
scroll to position [2243, 0]
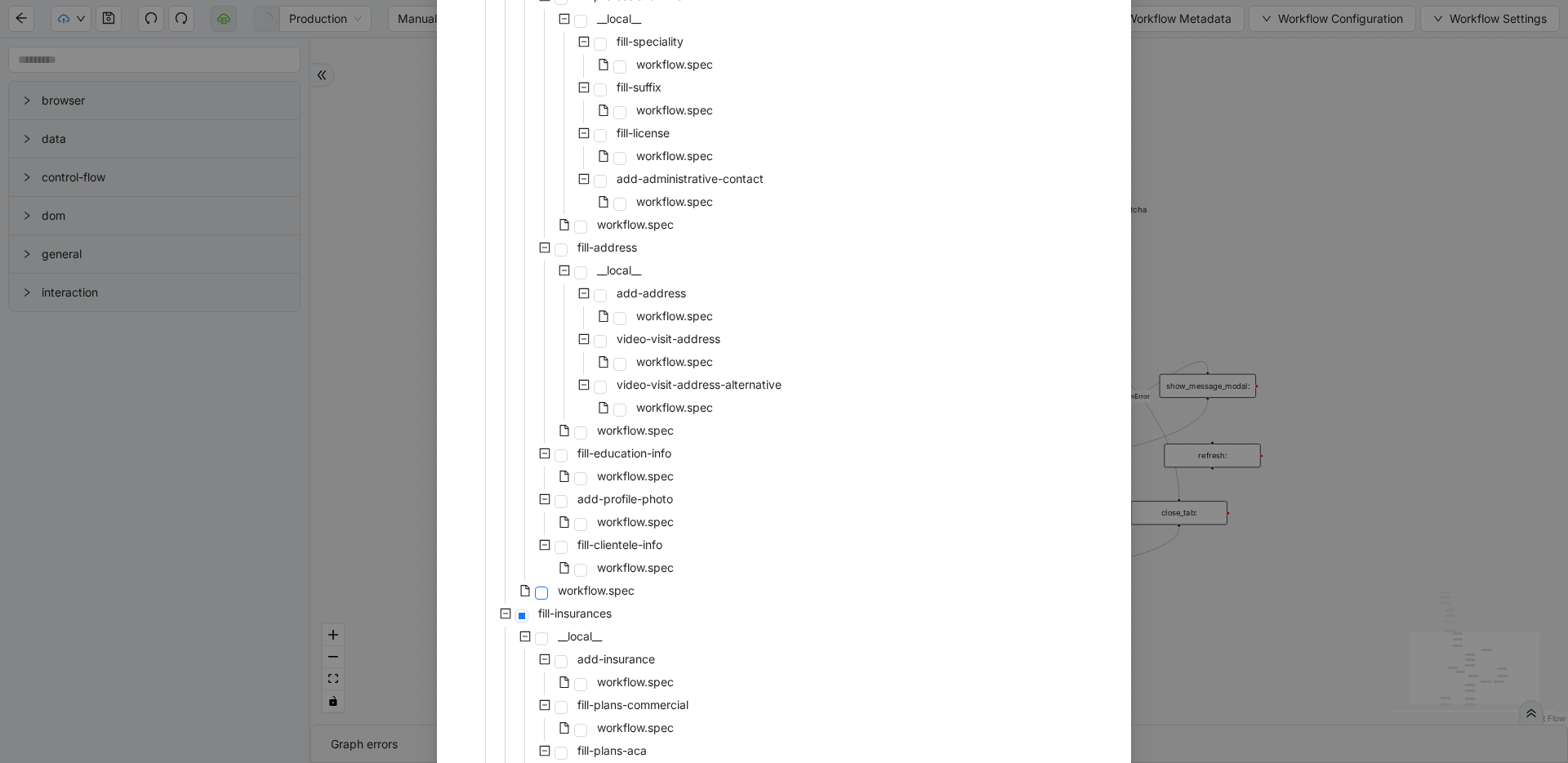
click at [535, 588] on span at bounding box center [541, 592] width 13 height 13
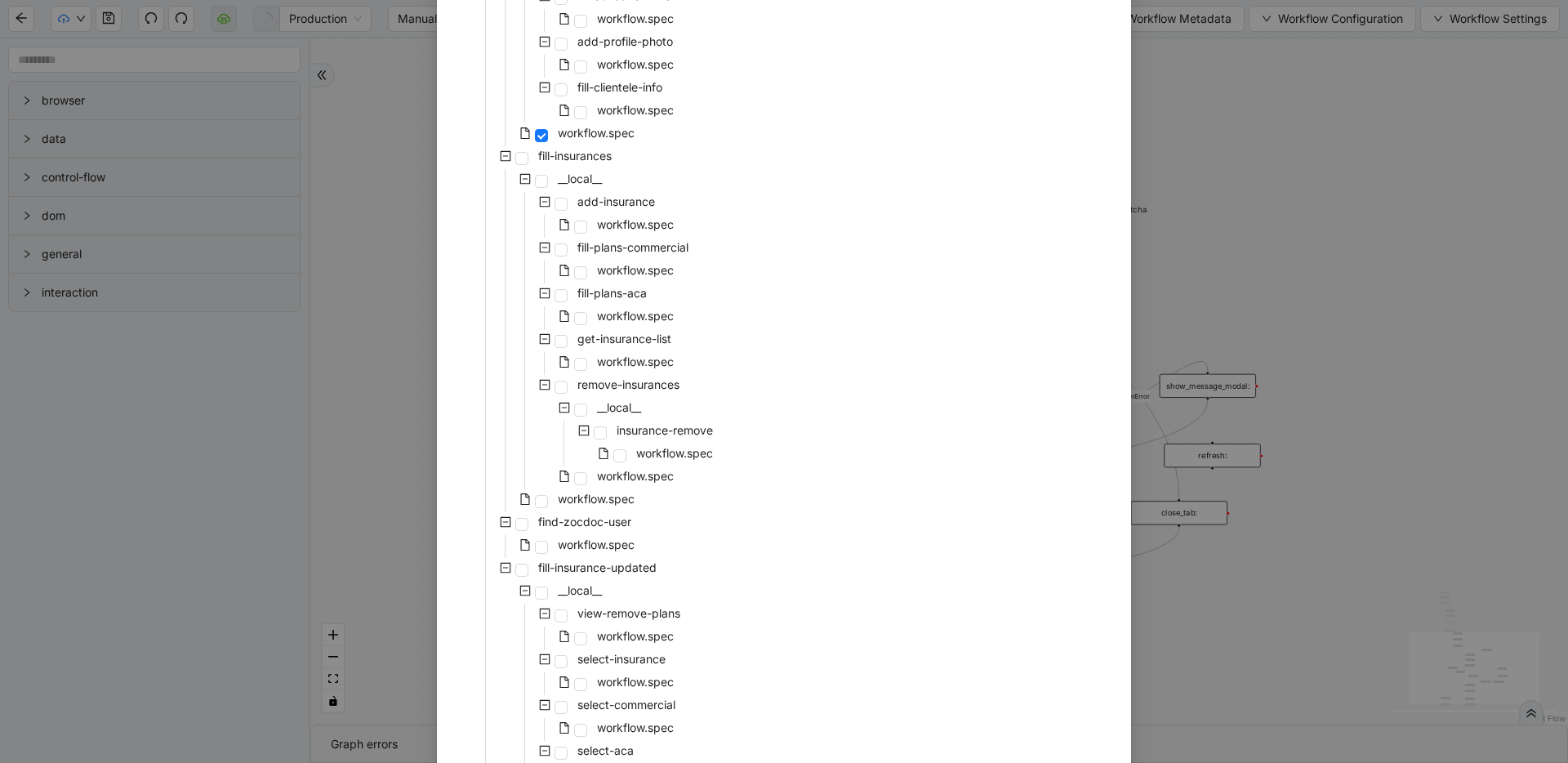
scroll to position [2842, 0]
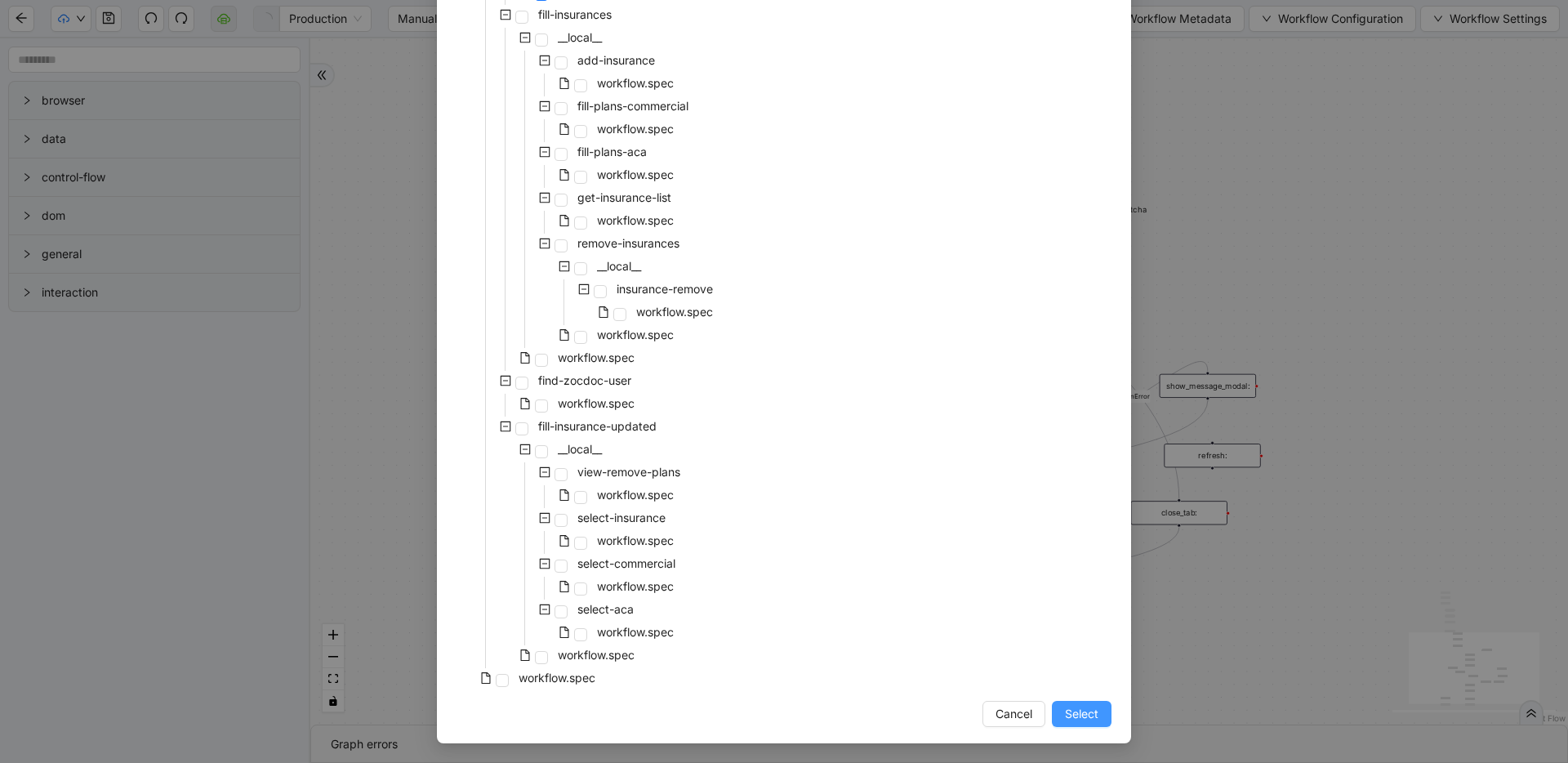
click at [1086, 714] on span "Select" at bounding box center [1081, 714] width 33 height 18
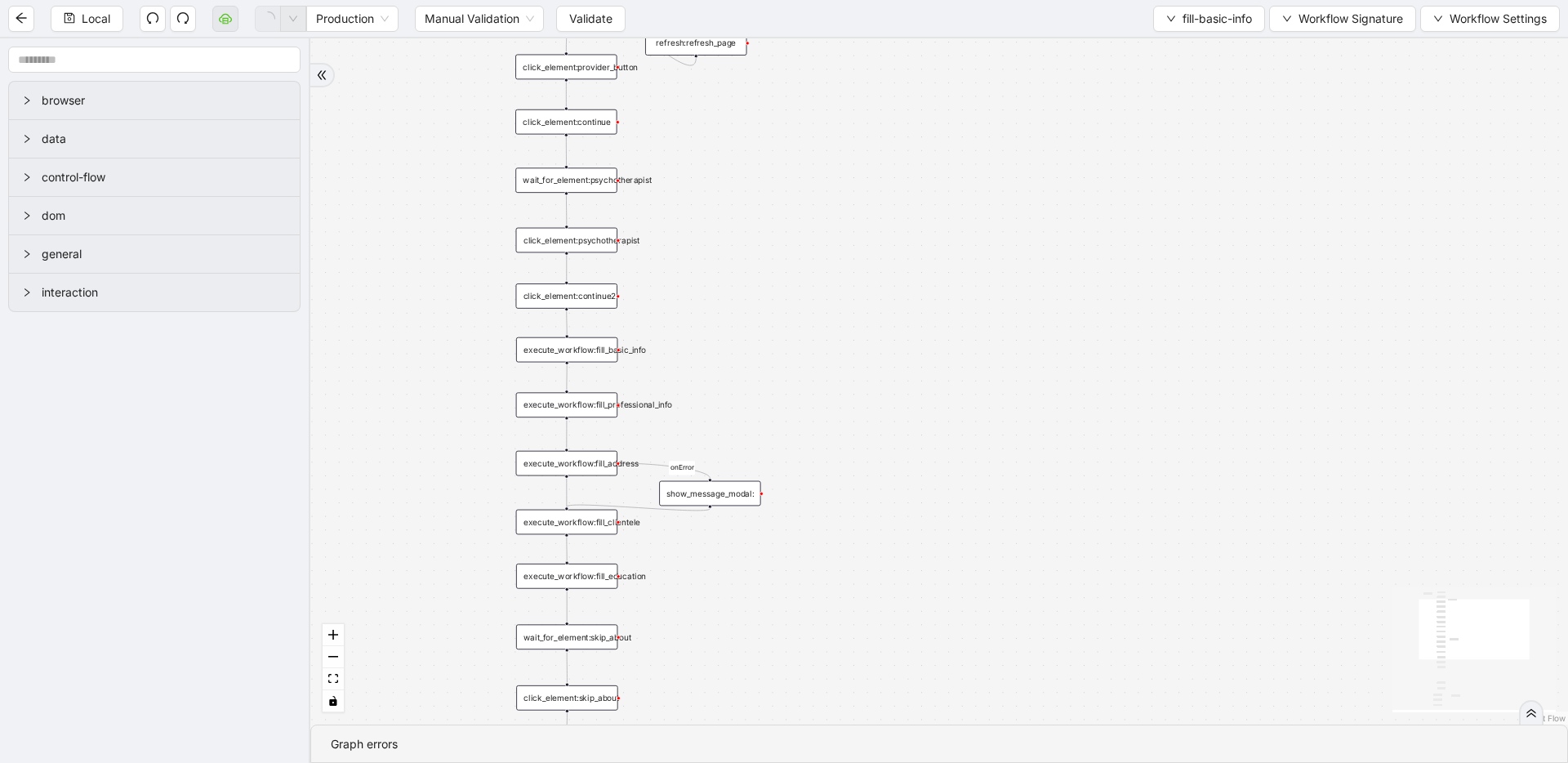
drag, startPoint x: 875, startPoint y: 344, endPoint x: 1025, endPoint y: 306, distance: 154.7
click at [1025, 306] on div "success onError onError onError onError trigger wait_for_element:provider refre…" at bounding box center [939, 381] width 1258 height 686
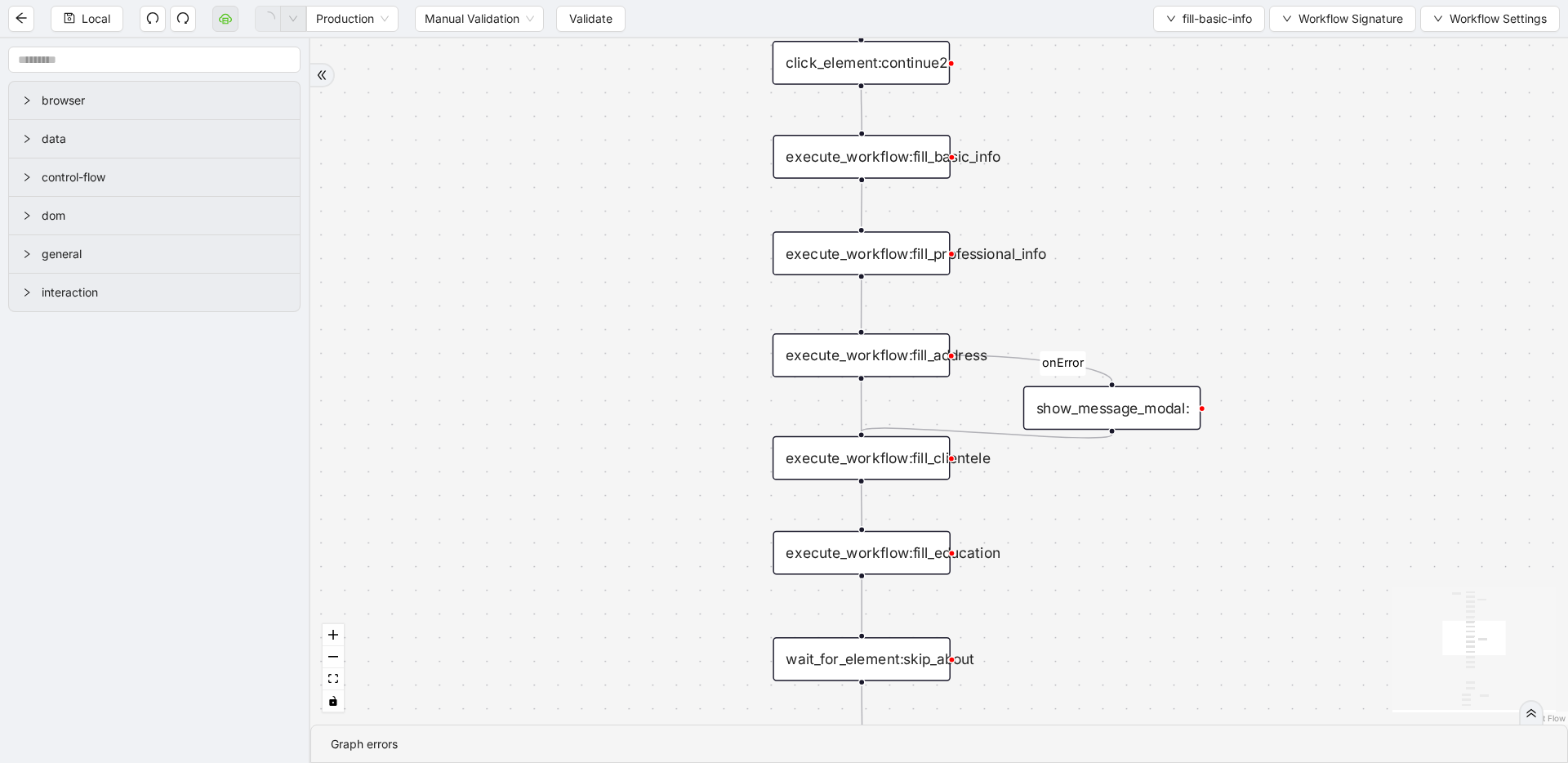
click at [1114, 314] on div "success onError onError onError onError trigger wait_for_element:provider refre…" at bounding box center [939, 381] width 1258 height 686
click at [1133, 410] on div "show_message_modal:" at bounding box center [1112, 408] width 178 height 44
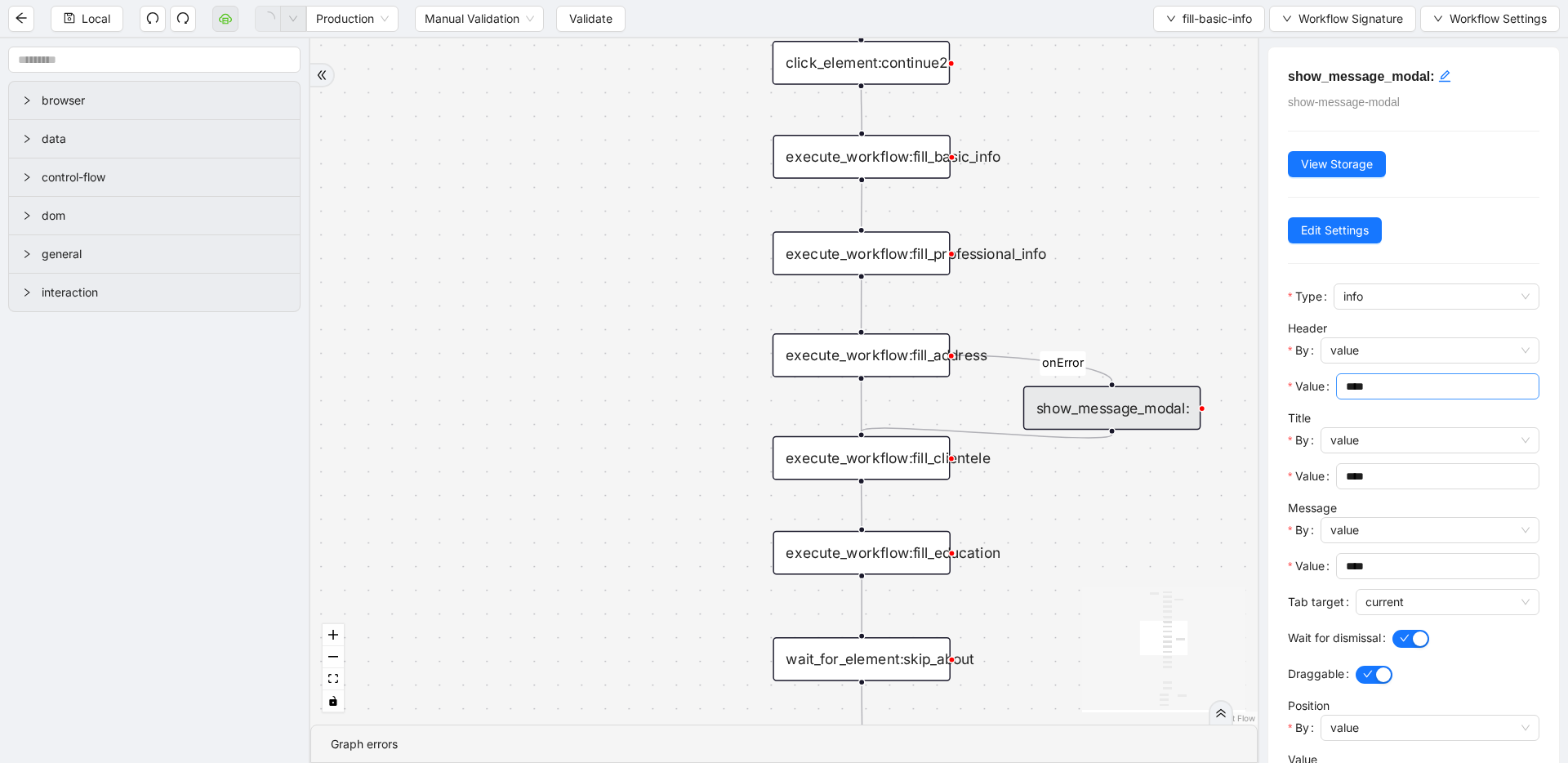
click at [1359, 382] on input "****" at bounding box center [1435, 386] width 180 height 18
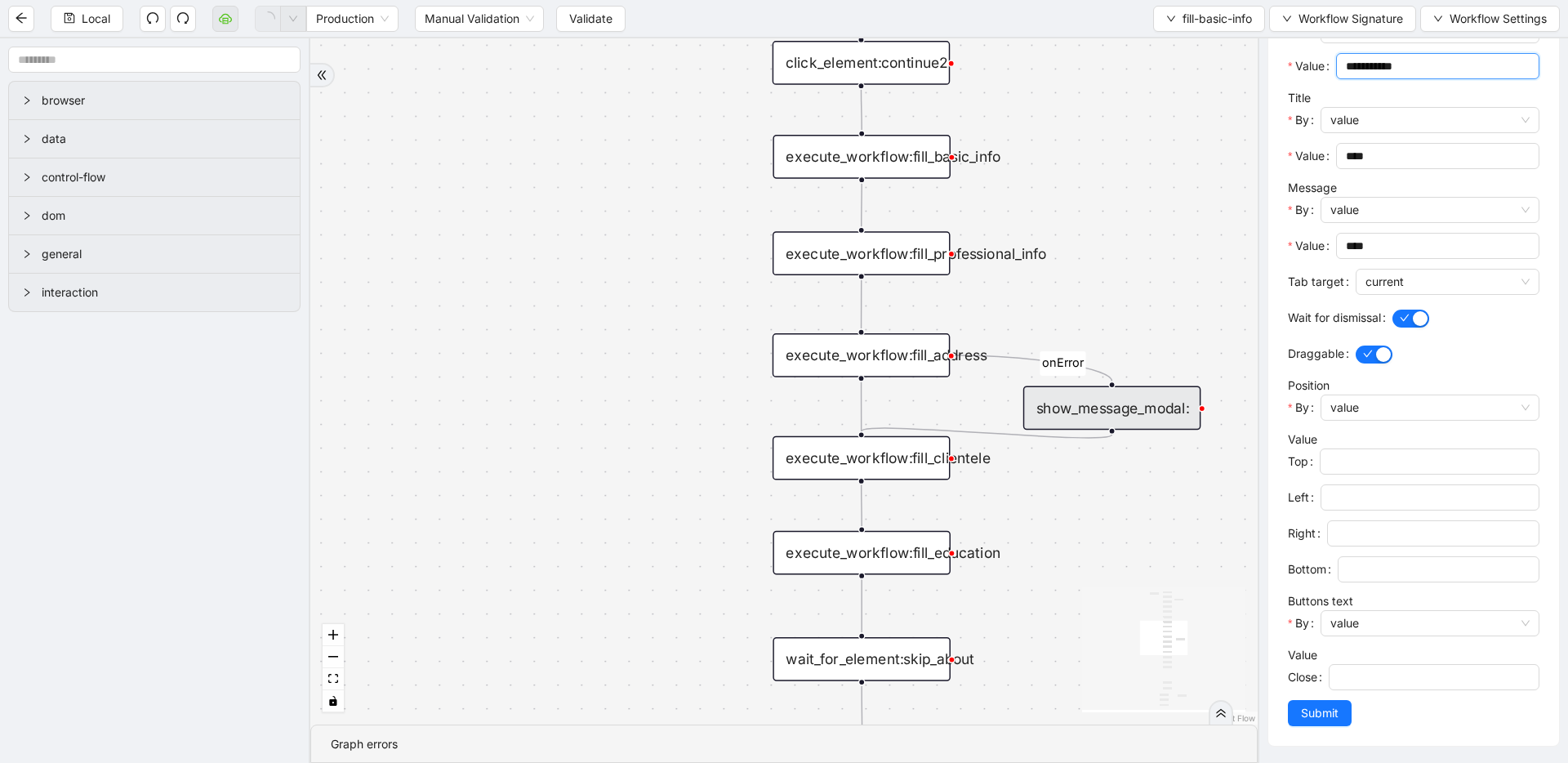
type input "**********"
click at [1320, 707] on span "Submit" at bounding box center [1319, 713] width 38 height 18
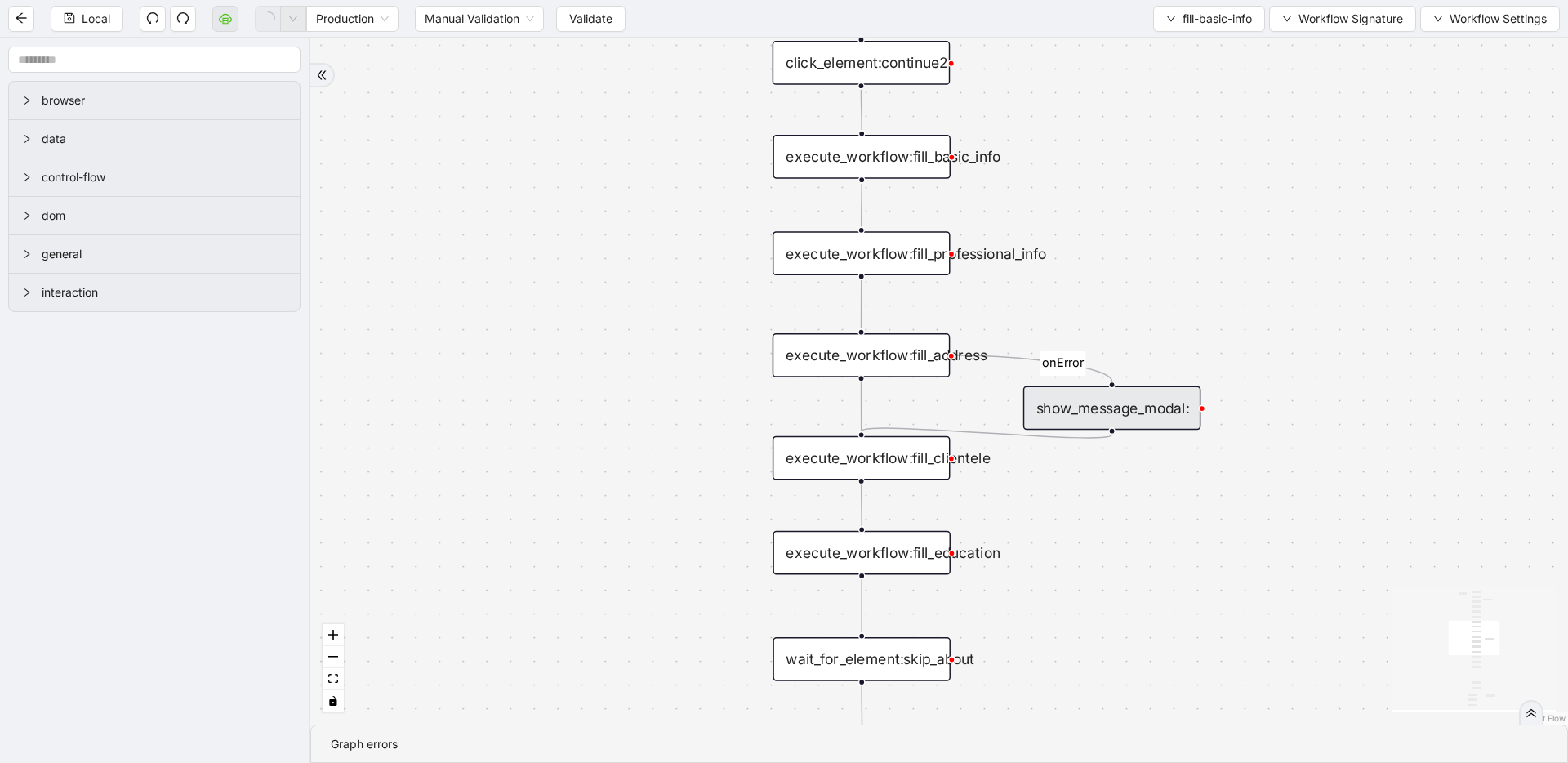
scroll to position [0, 0]
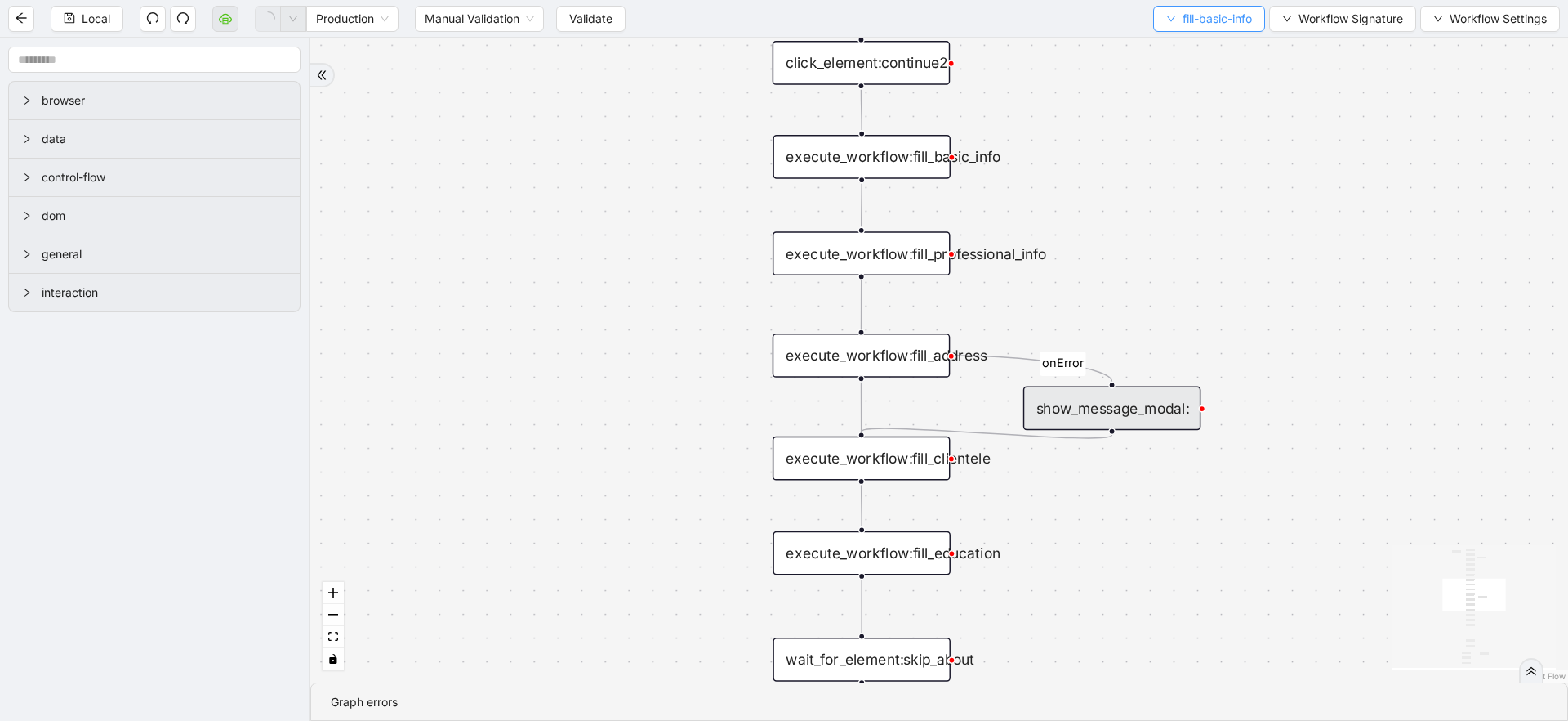
click at [1172, 13] on button "fill-basic-info" at bounding box center [1209, 19] width 112 height 26
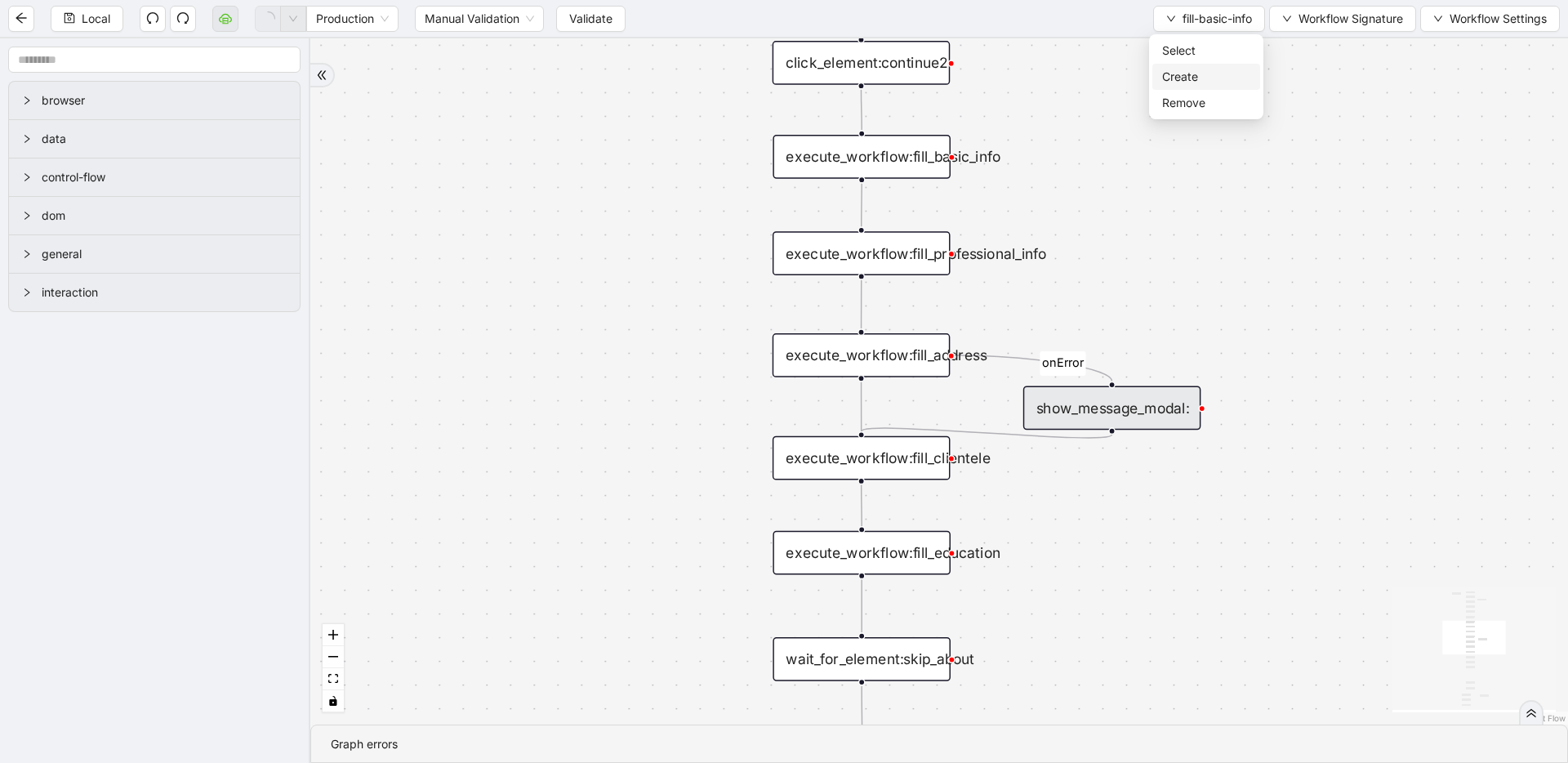
click at [1173, 85] on span "Create" at bounding box center [1206, 77] width 88 height 18
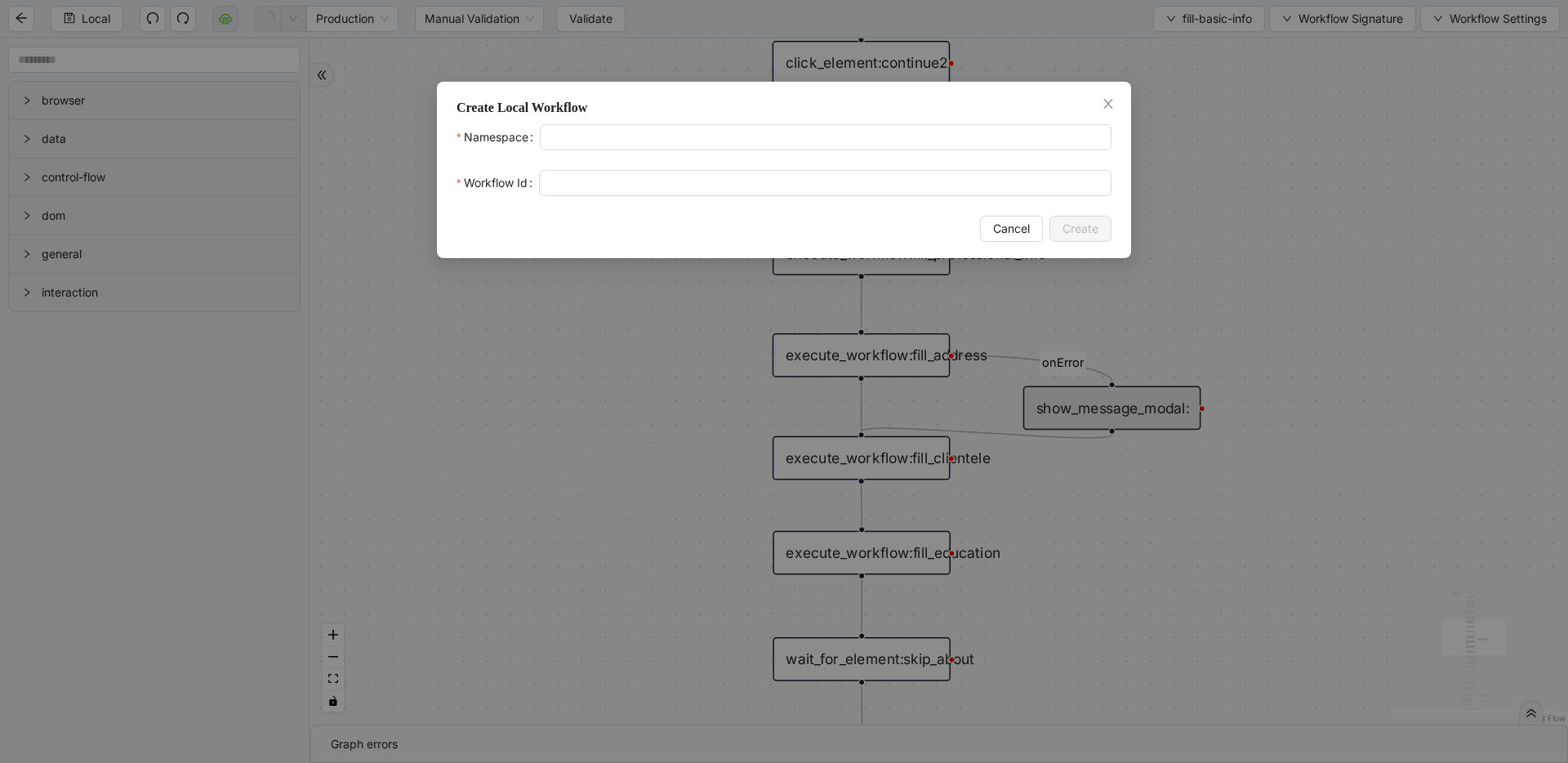
click at [1172, 73] on div "Create Local Workflow Namespace Workflow Id Cancel Create" at bounding box center [784, 382] width 1568 height 763
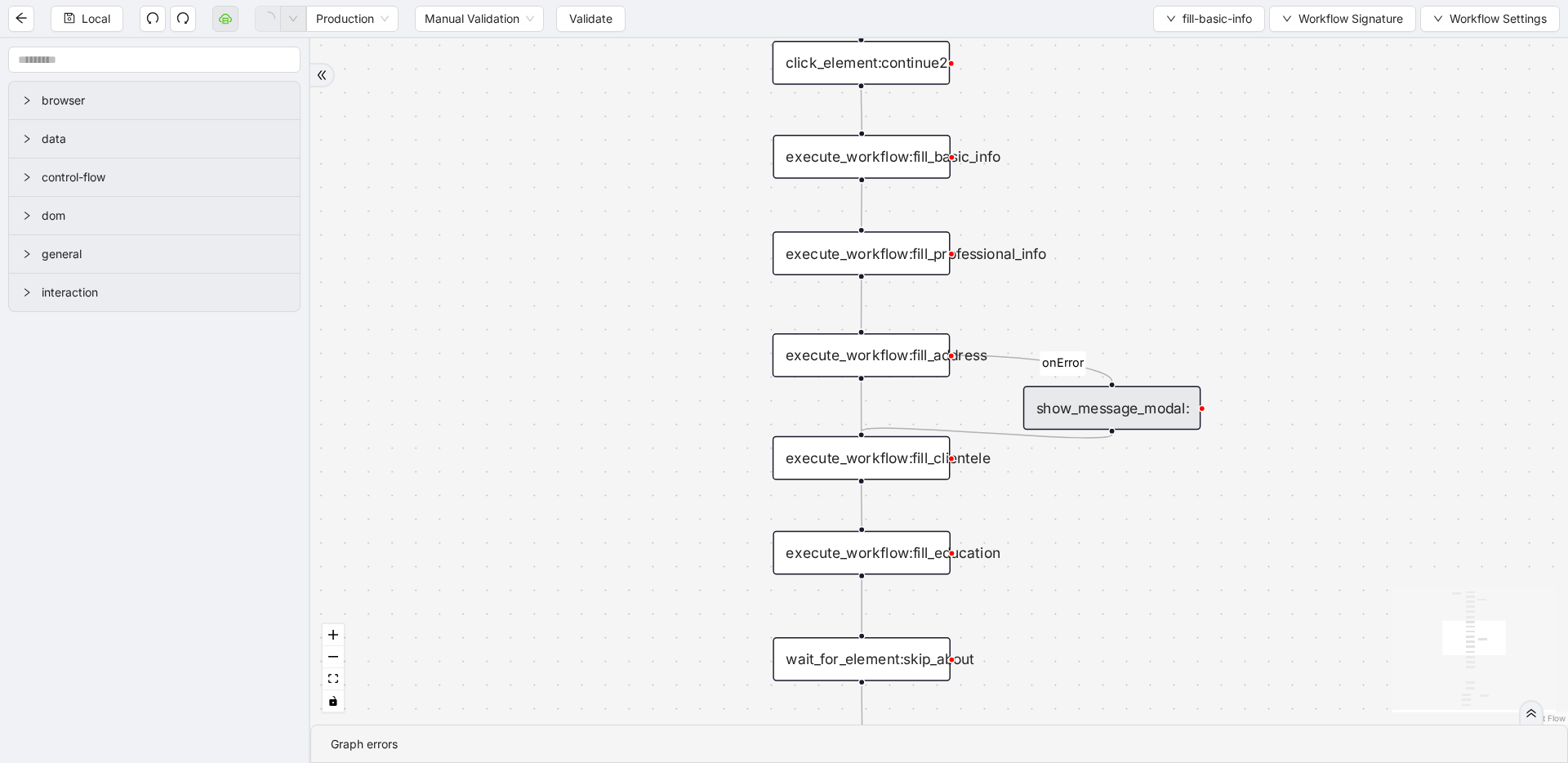
click at [1189, 33] on div "Local Production Manual Validation Validate fill-basic-info Workflow Signature …" at bounding box center [784, 19] width 1568 height 37
click at [1238, 23] on span "fill-basic-info" at bounding box center [1217, 19] width 69 height 18
click at [1214, 45] on span "Select" at bounding box center [1206, 51] width 88 height 18
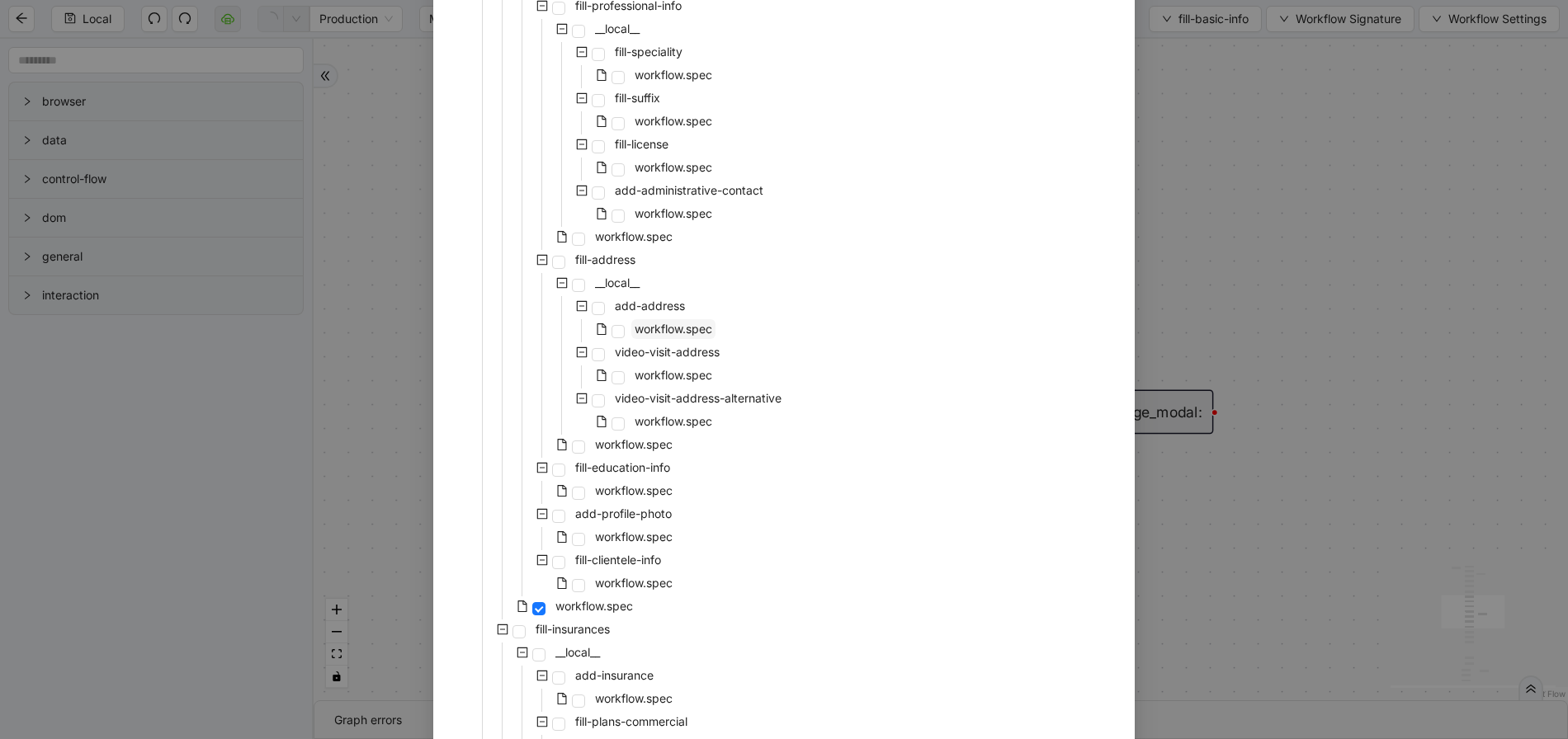
scroll to position [2258, 0]
click at [621, 435] on span "workflow.spec" at bounding box center [634, 441] width 78 height 14
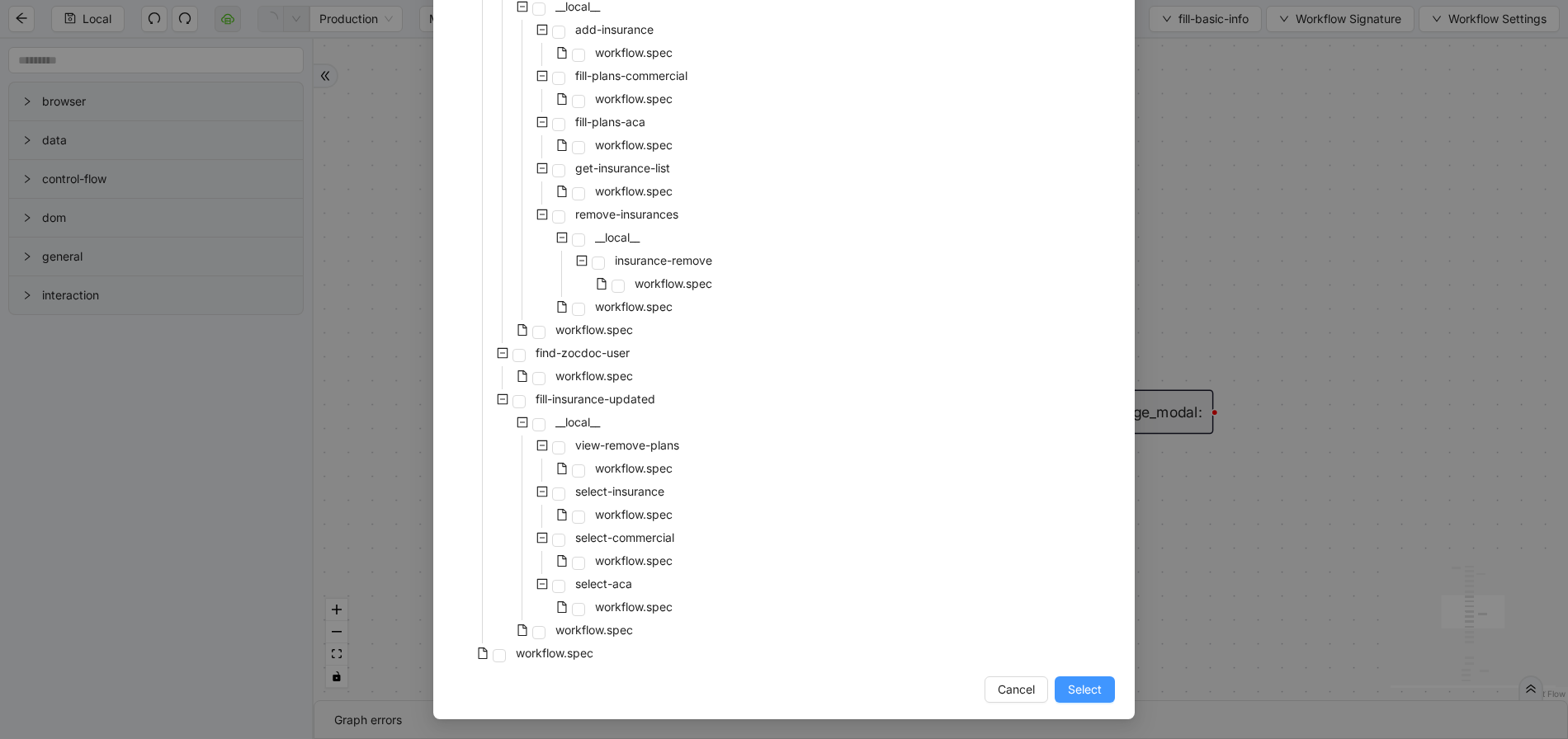
click at [1102, 679] on button "Select" at bounding box center [1084, 690] width 60 height 27
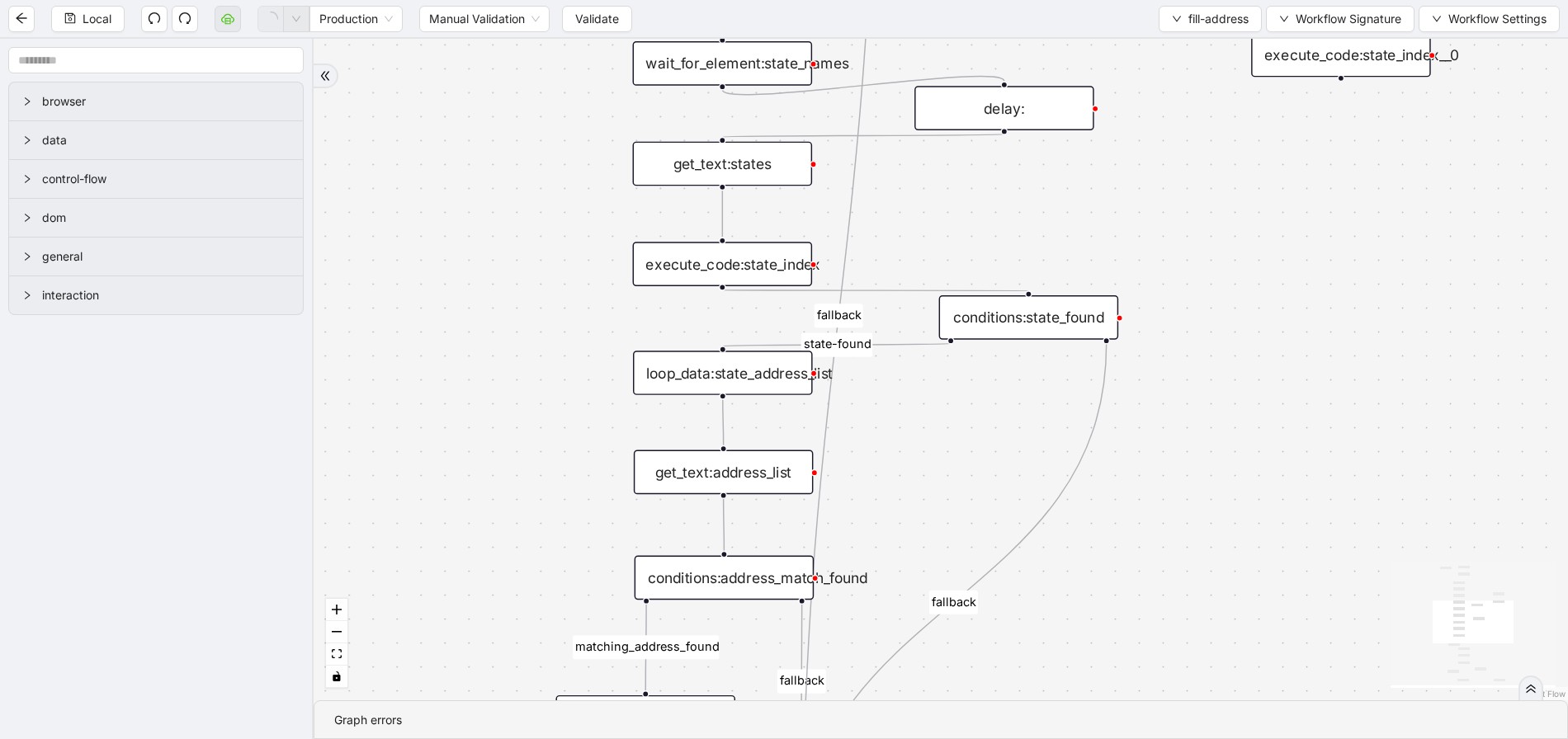
drag, startPoint x: 551, startPoint y: 401, endPoint x: 472, endPoint y: 438, distance: 87.2
click at [472, 438] on div "in-person-exists matching_address_found fallback fallback fallback state-found …" at bounding box center [940, 370] width 1255 height 662
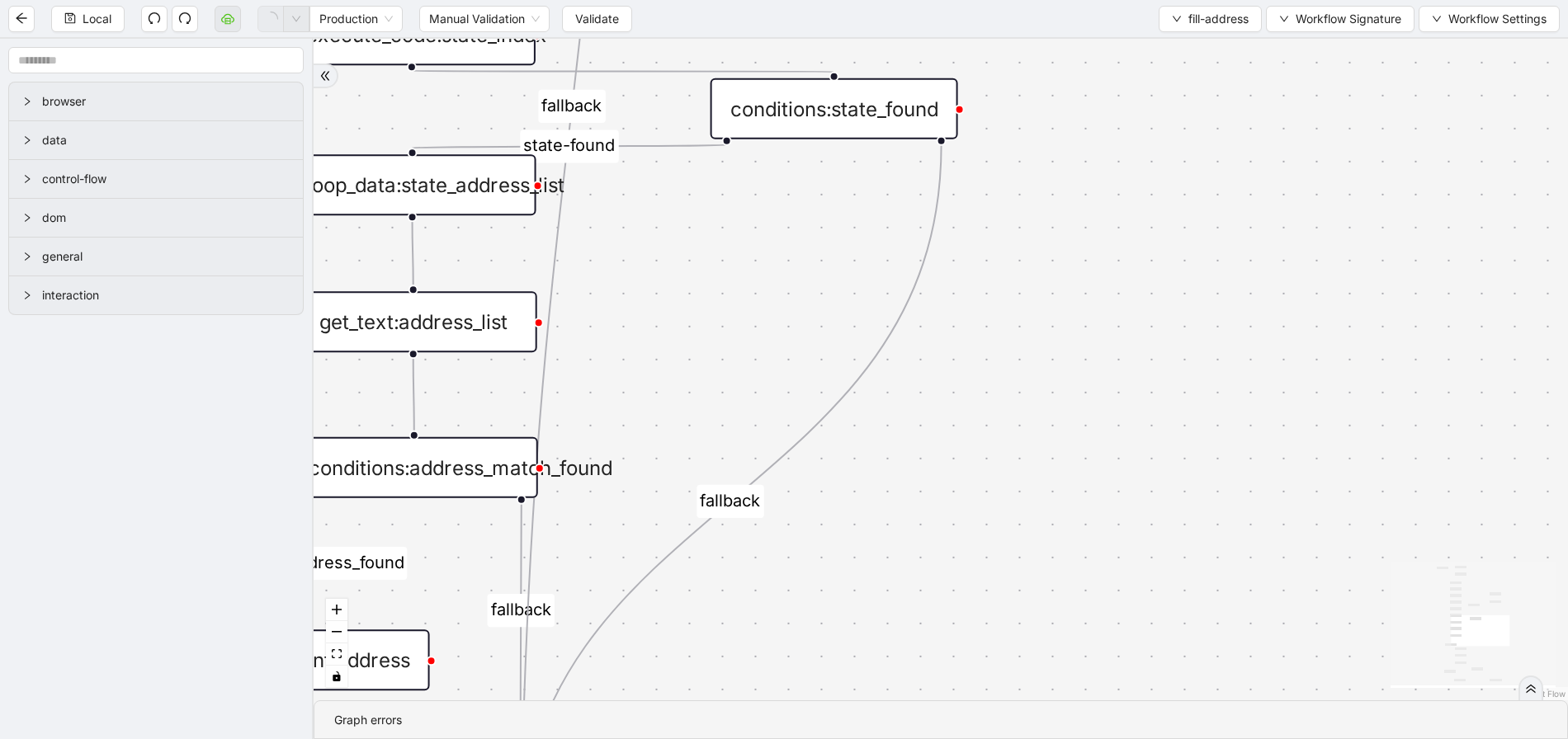
drag, startPoint x: 931, startPoint y: 502, endPoint x: 782, endPoint y: 338, distance: 221.6
click at [782, 338] on div "in-person-exists matching_address_found fallback fallback fallback state-found …" at bounding box center [940, 370] width 1255 height 662
drag, startPoint x: 768, startPoint y: 333, endPoint x: 818, endPoint y: 366, distance: 59.9
click at [818, 366] on div "in-person-exists matching_address_found fallback fallback fallback state-found …" at bounding box center [940, 370] width 1255 height 662
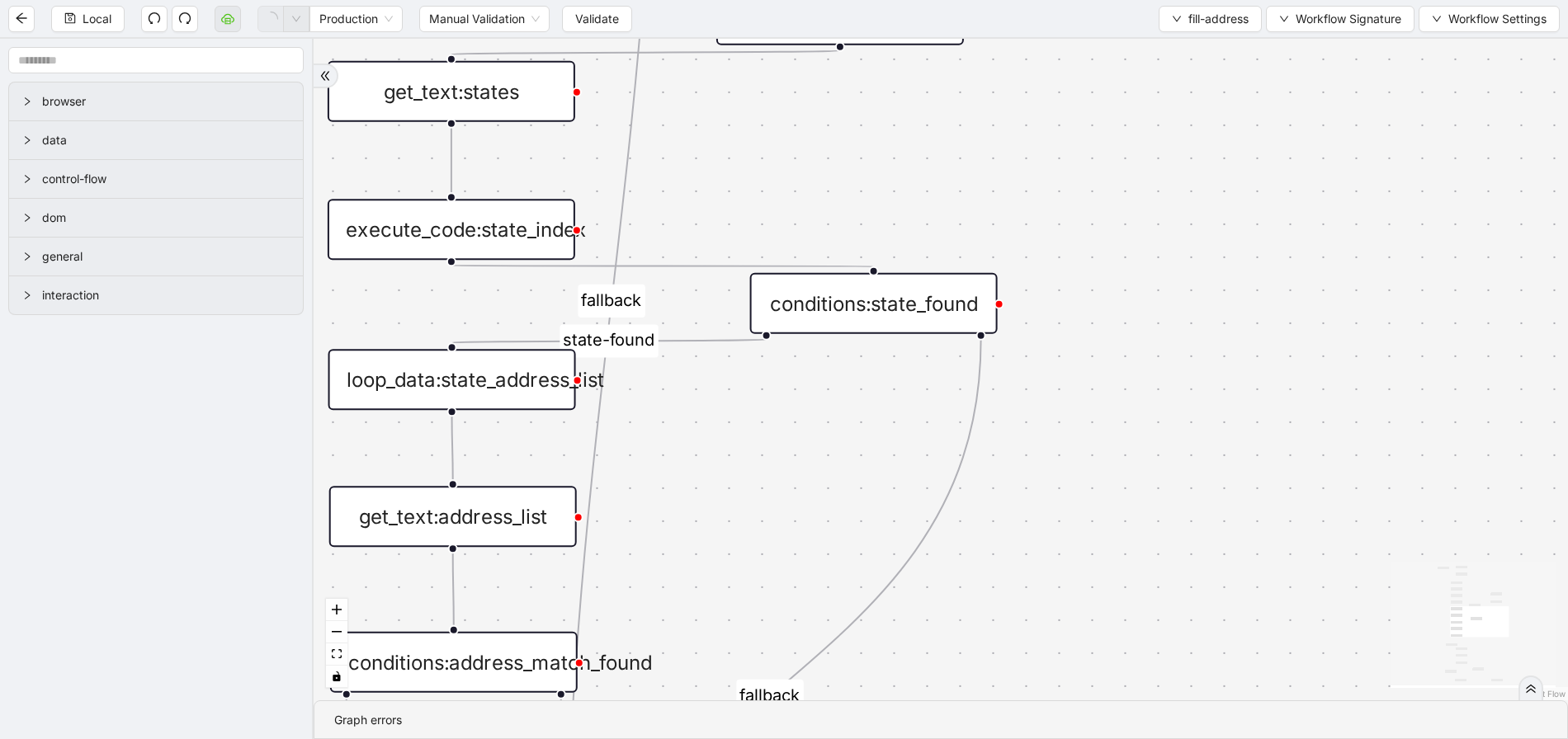
drag, startPoint x: 1185, startPoint y: 272, endPoint x: 1174, endPoint y: 451, distance: 179.3
click at [1174, 451] on div "in-person-exists matching_address_found fallback fallback fallback state-found …" at bounding box center [940, 370] width 1255 height 662
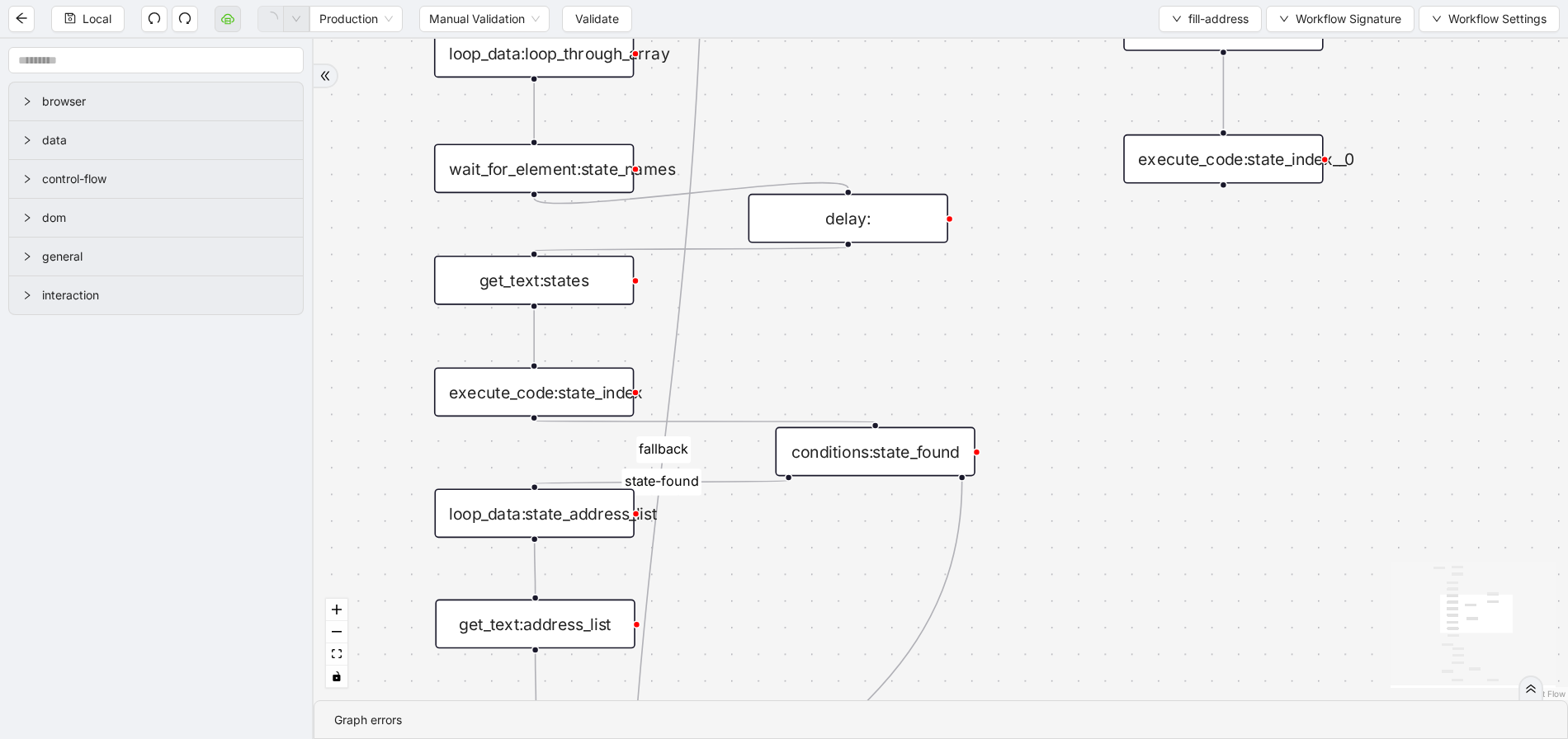
drag, startPoint x: 1122, startPoint y: 274, endPoint x: 1071, endPoint y: 385, distance: 122.2
click at [1071, 385] on div "in-person-exists matching_address_found fallback fallback fallback state-found …" at bounding box center [940, 370] width 1255 height 662
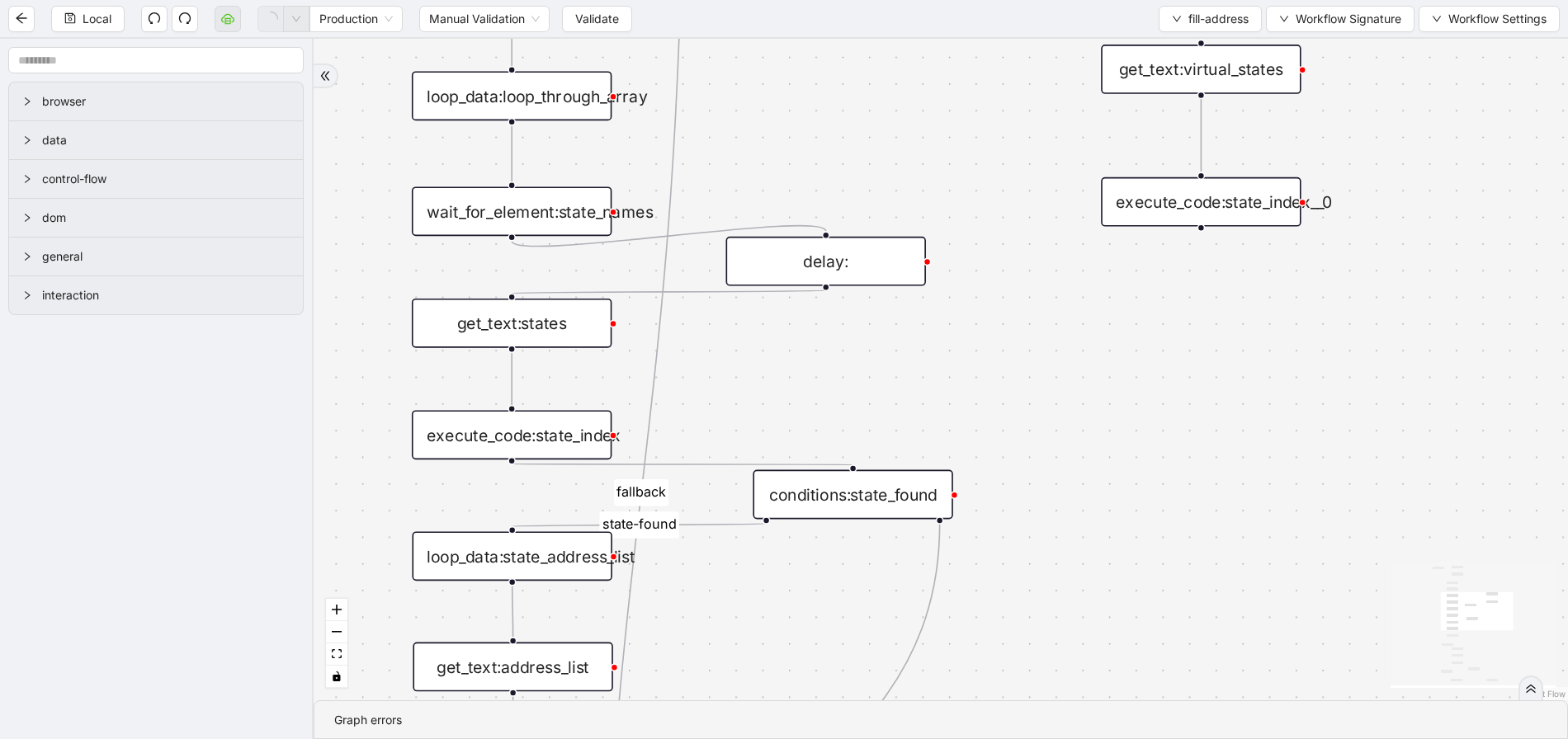
drag, startPoint x: 861, startPoint y: 348, endPoint x: 840, endPoint y: 390, distance: 47.0
click at [840, 390] on div "in-person-exists matching_address_found fallback fallback fallback state-found …" at bounding box center [940, 370] width 1255 height 662
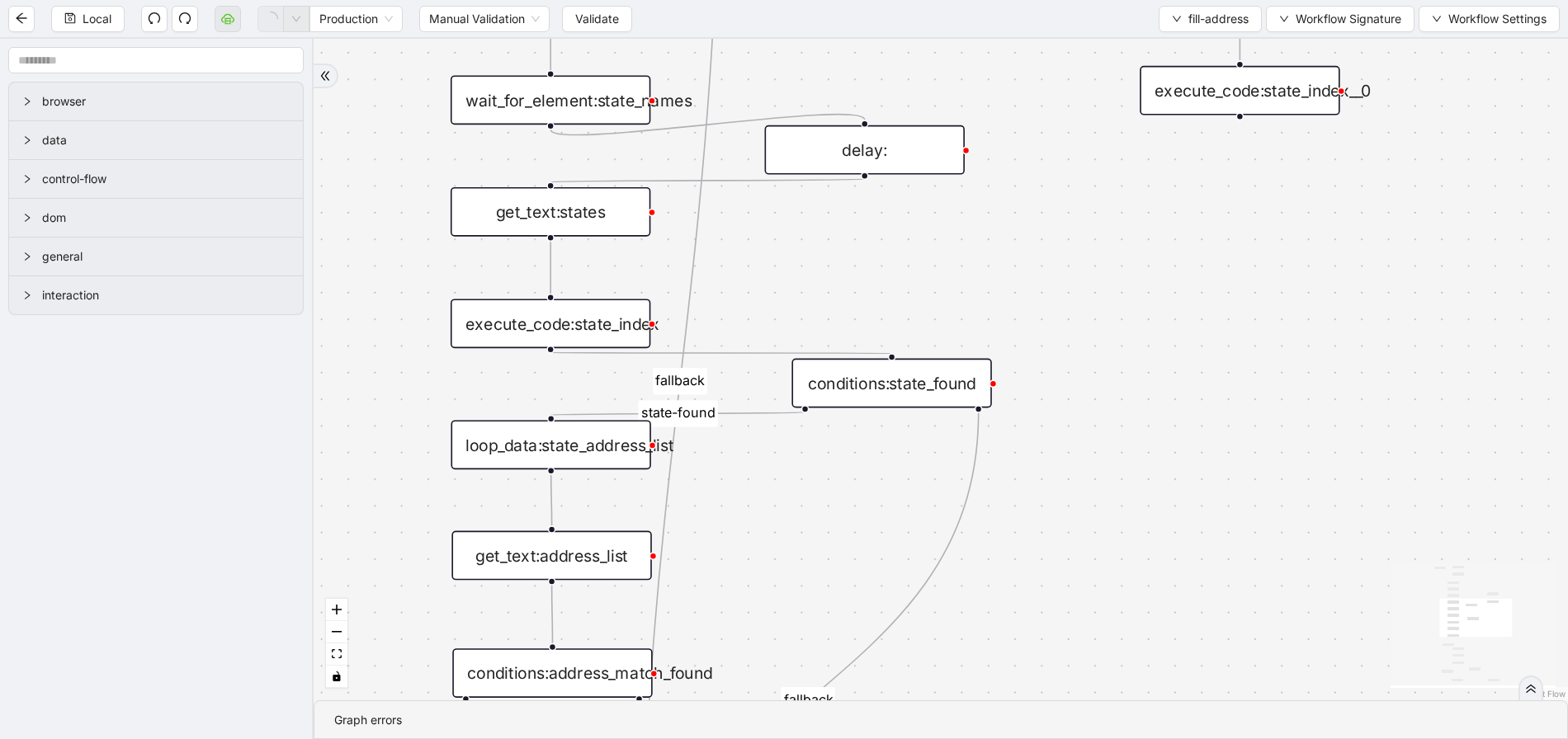
drag, startPoint x: 837, startPoint y: 287, endPoint x: 843, endPoint y: 206, distance: 81.2
click at [843, 206] on div "in-person-exists matching_address_found fallback fallback fallback state-found …" at bounding box center [940, 370] width 1255 height 662
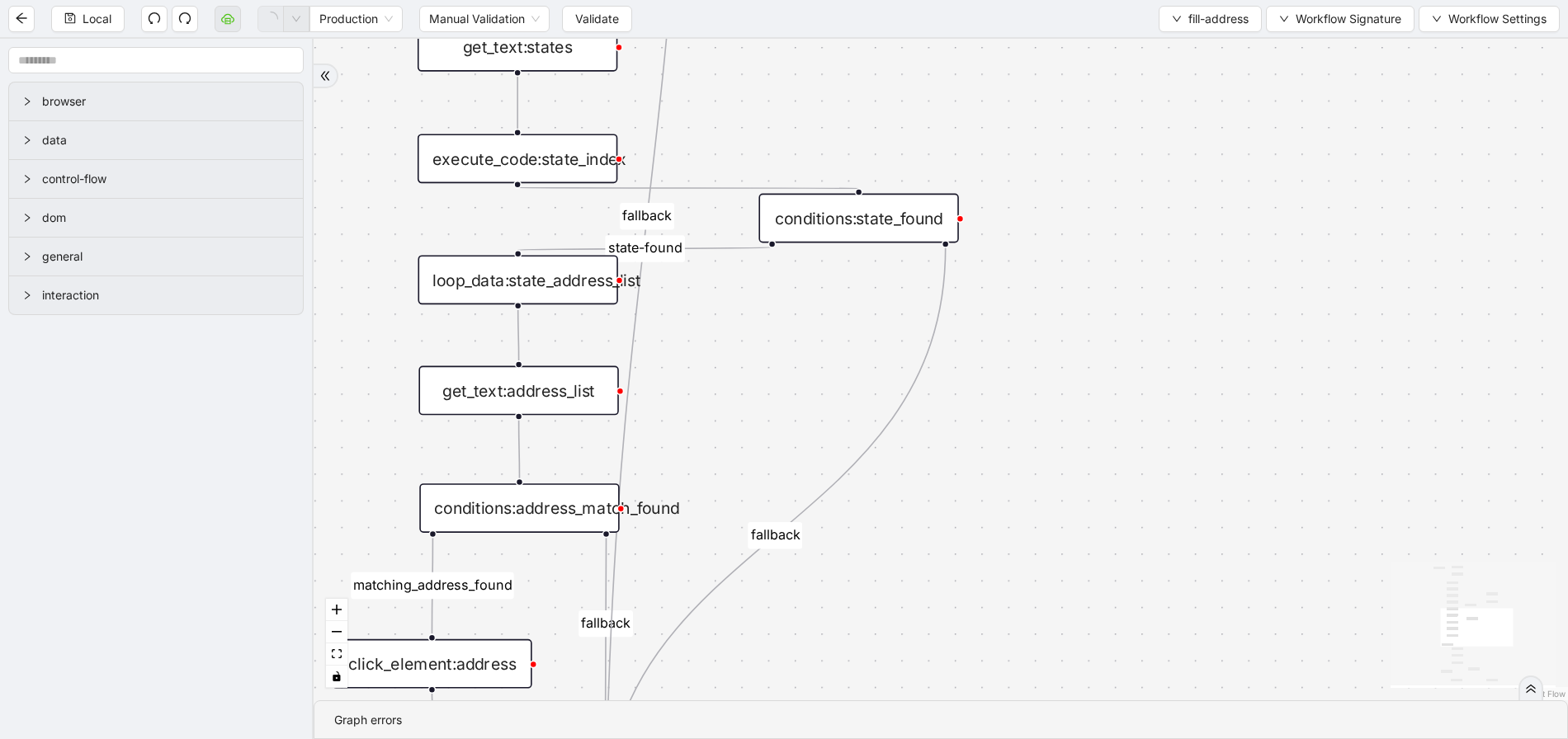
drag, startPoint x: 839, startPoint y: 424, endPoint x: 803, endPoint y: 309, distance: 120.5
click at [803, 307] on div "in-person-exists matching_address_found fallback fallback fallback state-found …" at bounding box center [940, 370] width 1255 height 662
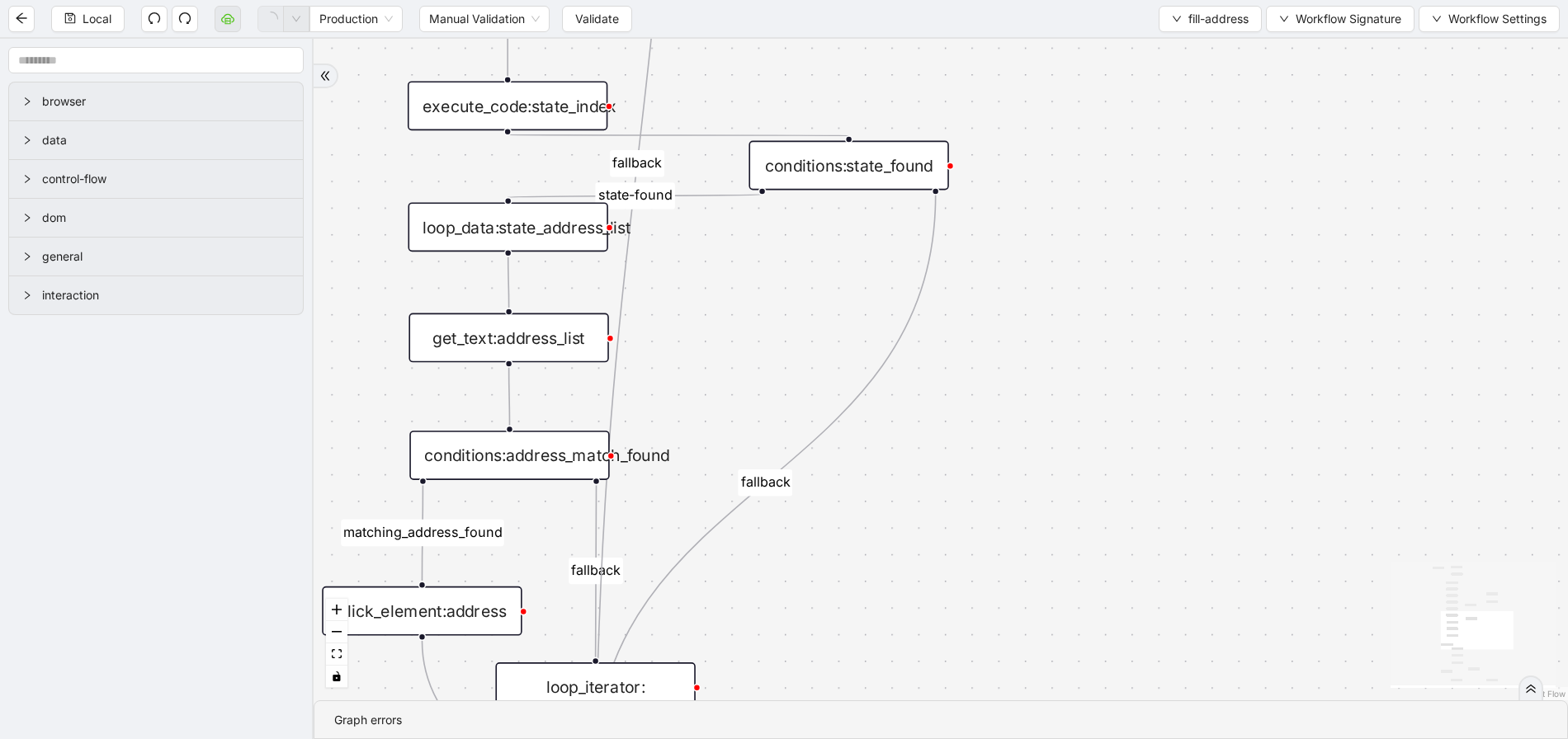
drag, startPoint x: 791, startPoint y: 355, endPoint x: 780, endPoint y: 279, distance: 76.8
click at [780, 279] on div "in-person-exists matching_address_found fallback fallback fallback state-found …" at bounding box center [940, 370] width 1255 height 662
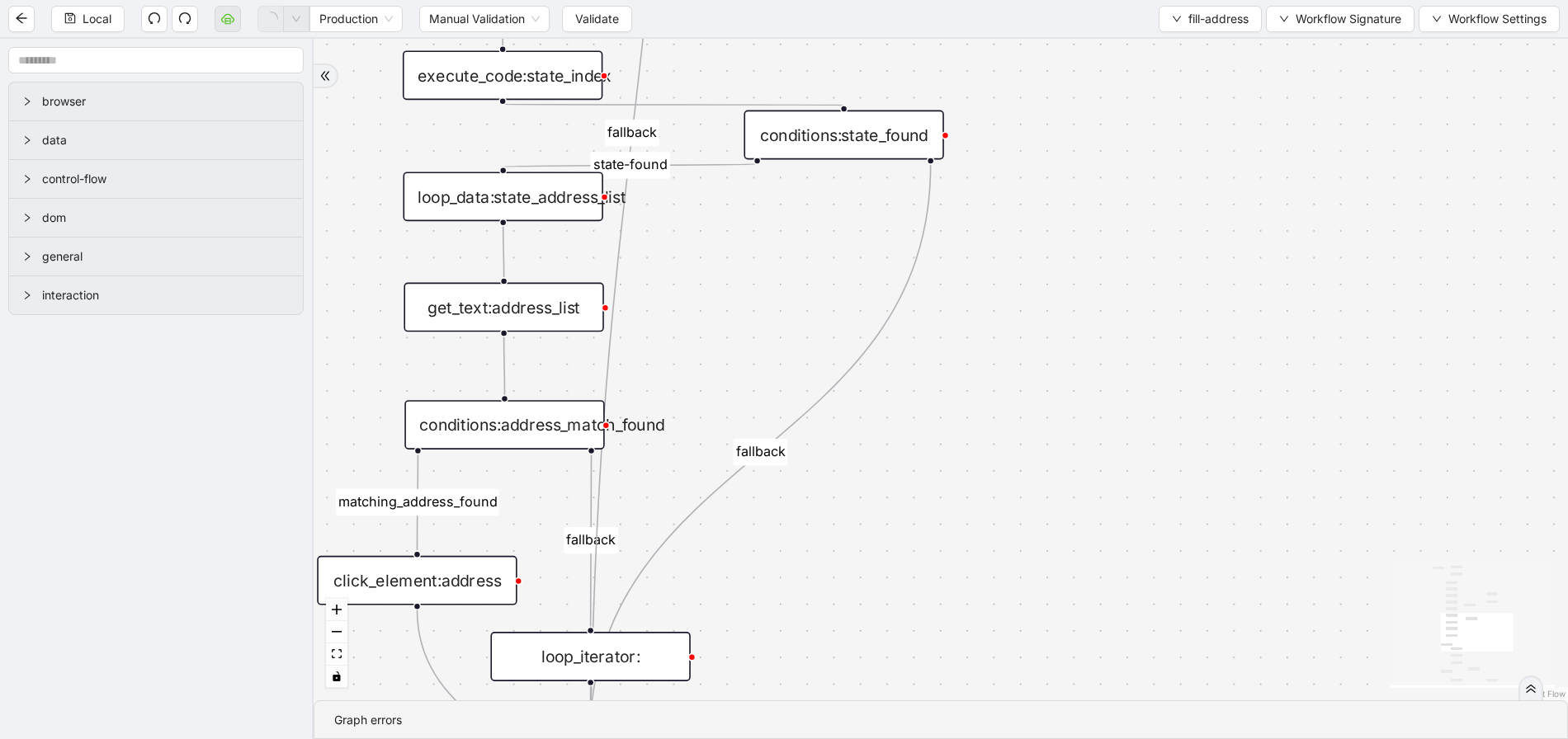
click at [550, 315] on div "get_text:address_list" at bounding box center [504, 307] width 200 height 49
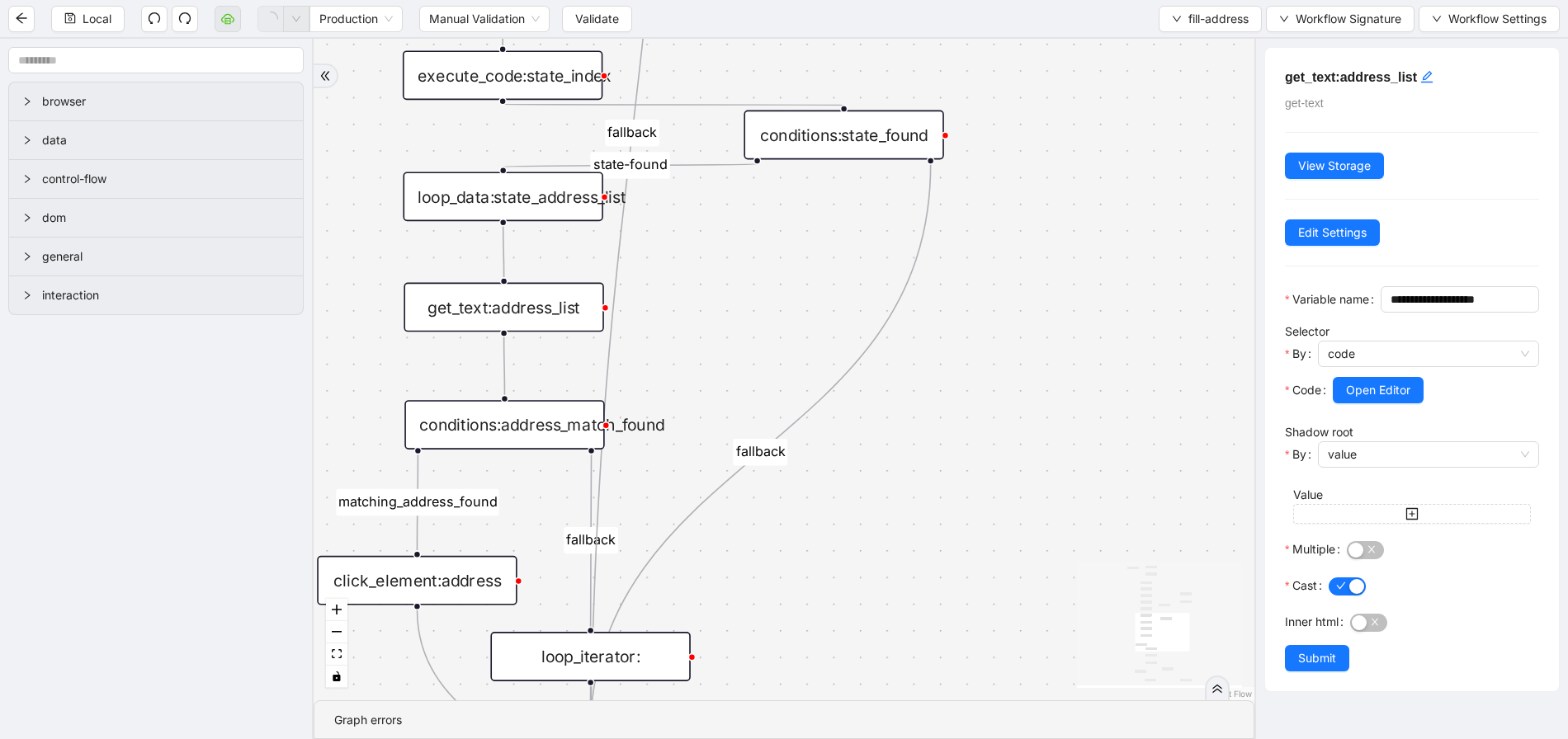
click at [604, 416] on div "conditions:address_match_found" at bounding box center [504, 425] width 200 height 49
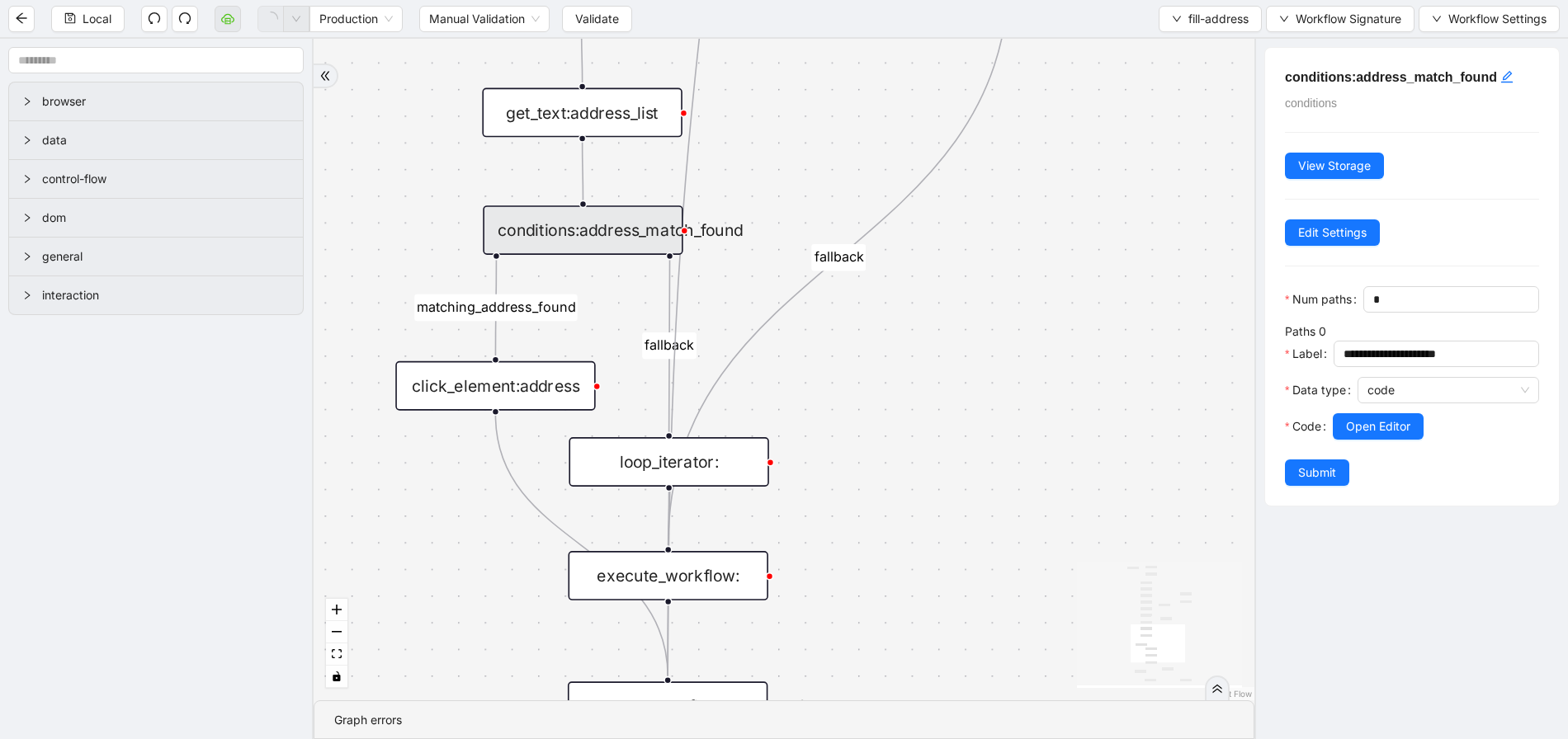
drag, startPoint x: 815, startPoint y: 312, endPoint x: 894, endPoint y: 118, distance: 209.5
click at [894, 118] on div "in-person-exists matching_address_found fallback fallback fallback state-found …" at bounding box center [784, 370] width 941 height 662
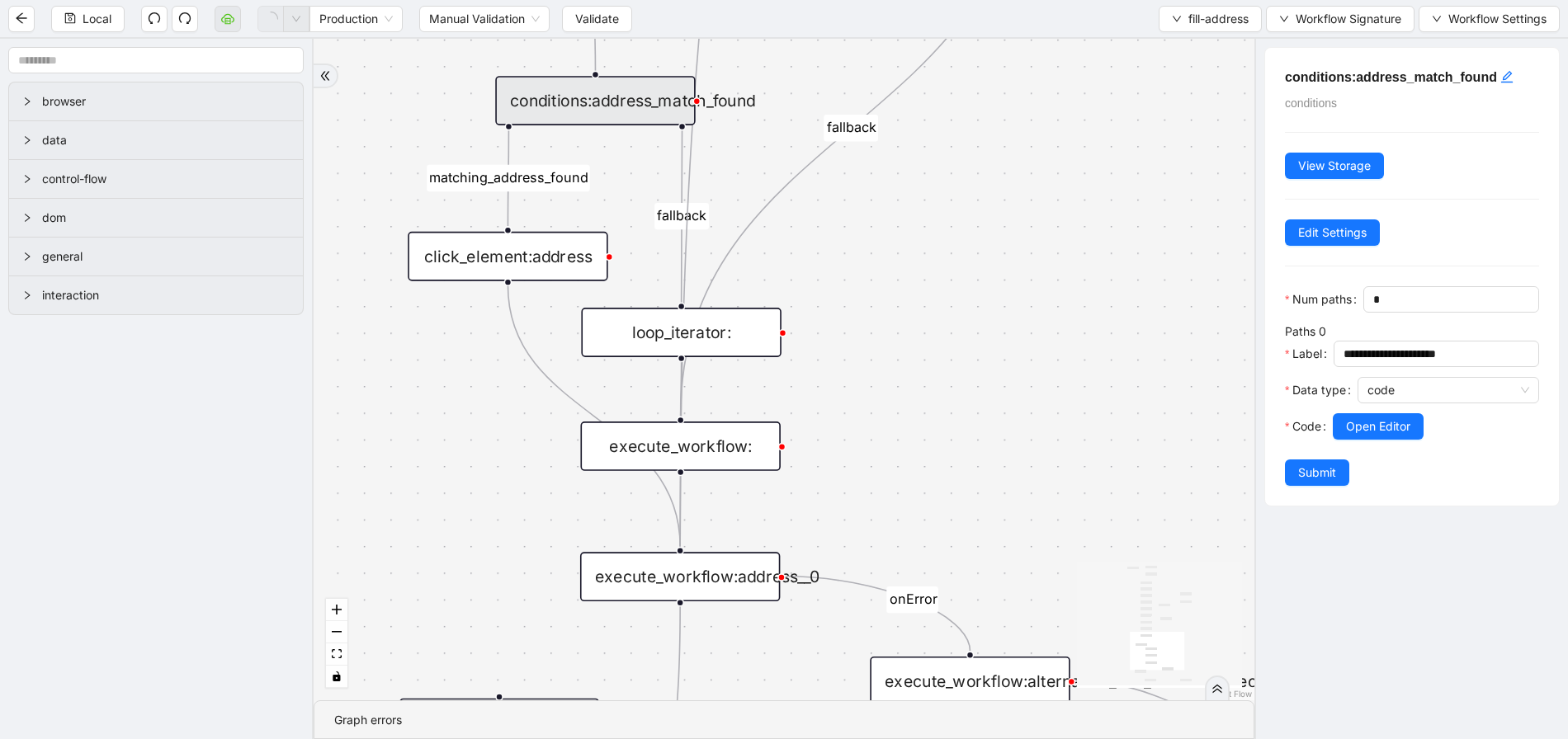
drag, startPoint x: 919, startPoint y: 369, endPoint x: 935, endPoint y: 214, distance: 155.8
click at [936, 213] on div "in-person-exists matching_address_found fallback fallback fallback state-found …" at bounding box center [784, 370] width 941 height 662
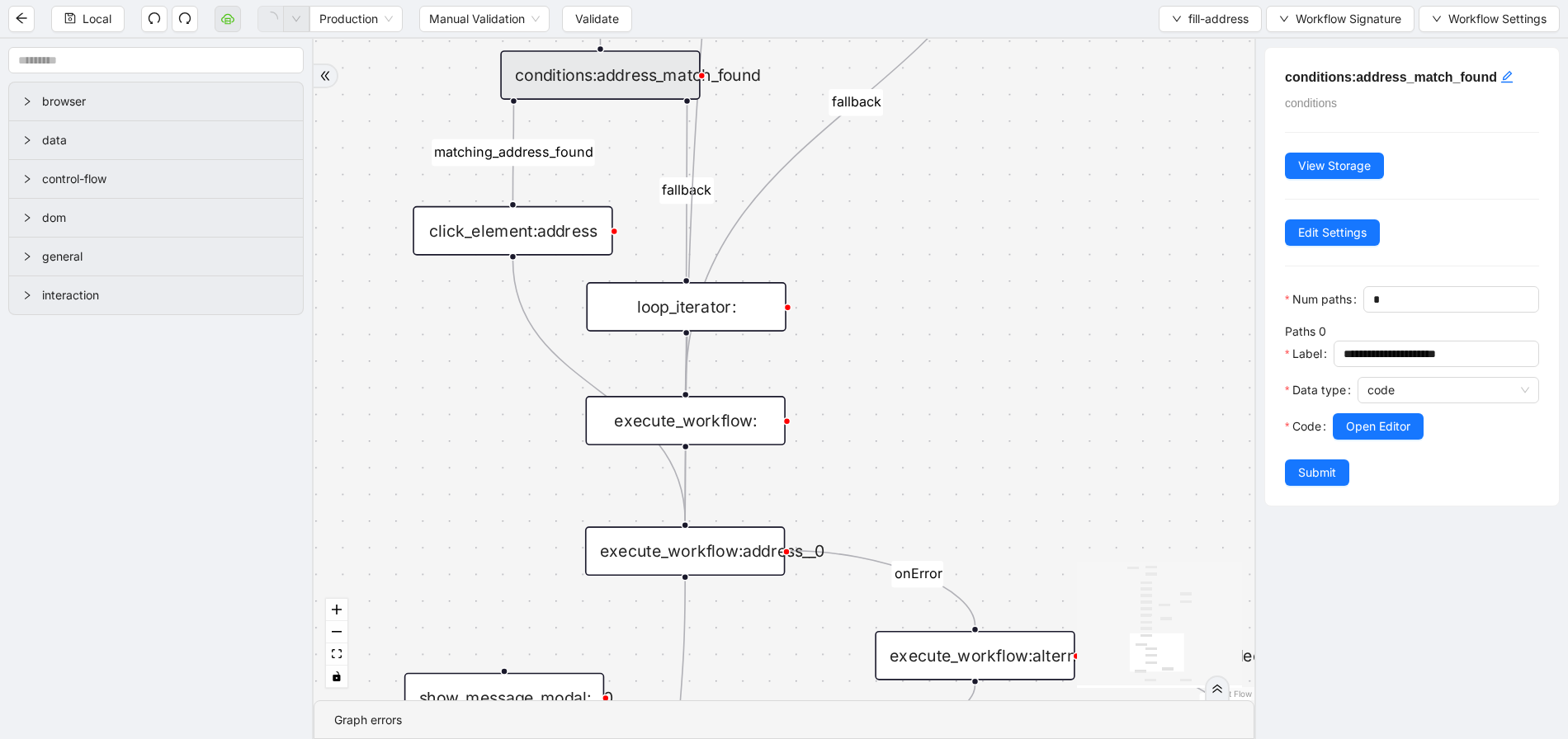
click at [546, 234] on div "click_element:address" at bounding box center [512, 231] width 200 height 49
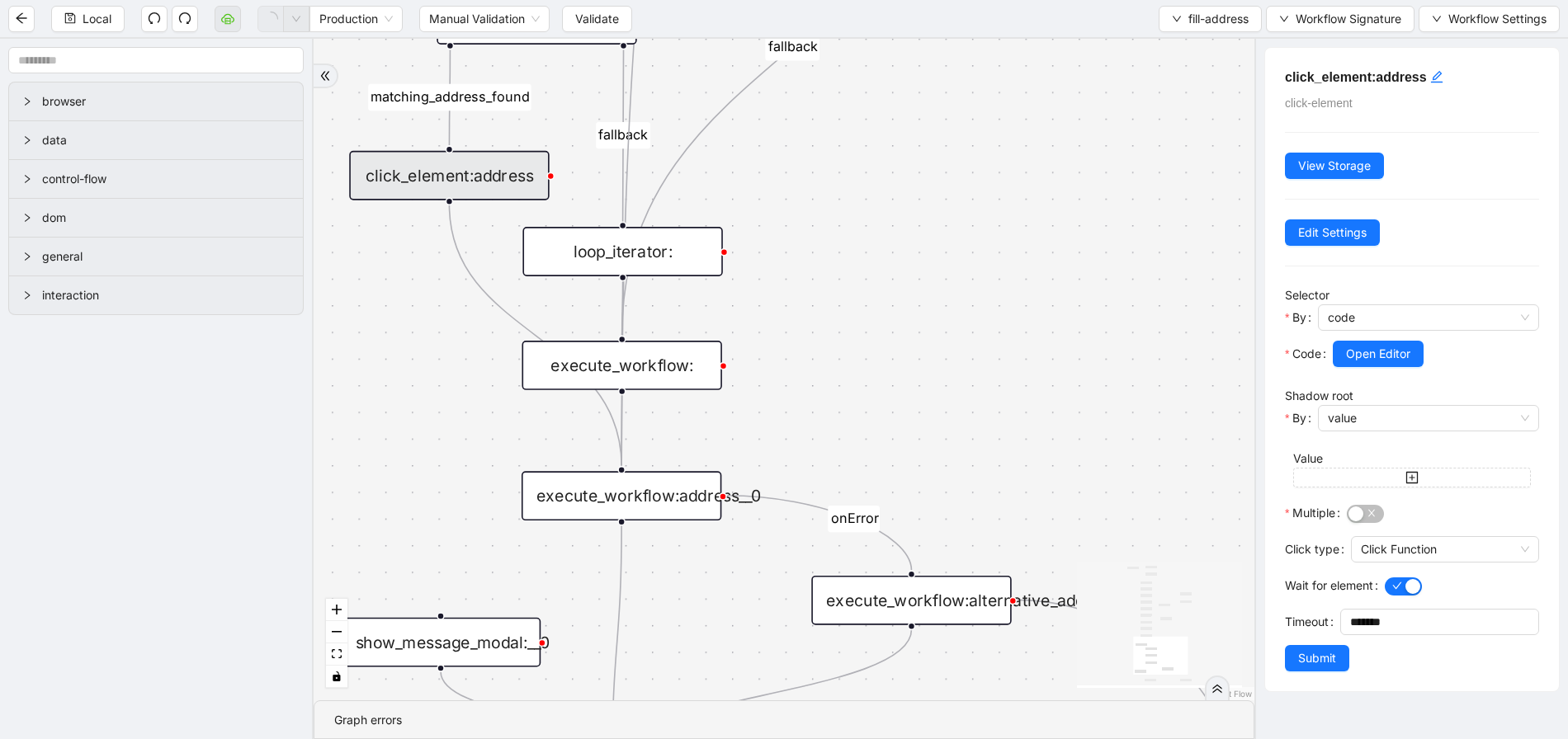
drag, startPoint x: 1038, startPoint y: 246, endPoint x: 965, endPoint y: 187, distance: 93.9
click at [965, 187] on div "in-person-exists matching_address_found fallback fallback fallback state-found …" at bounding box center [784, 370] width 941 height 662
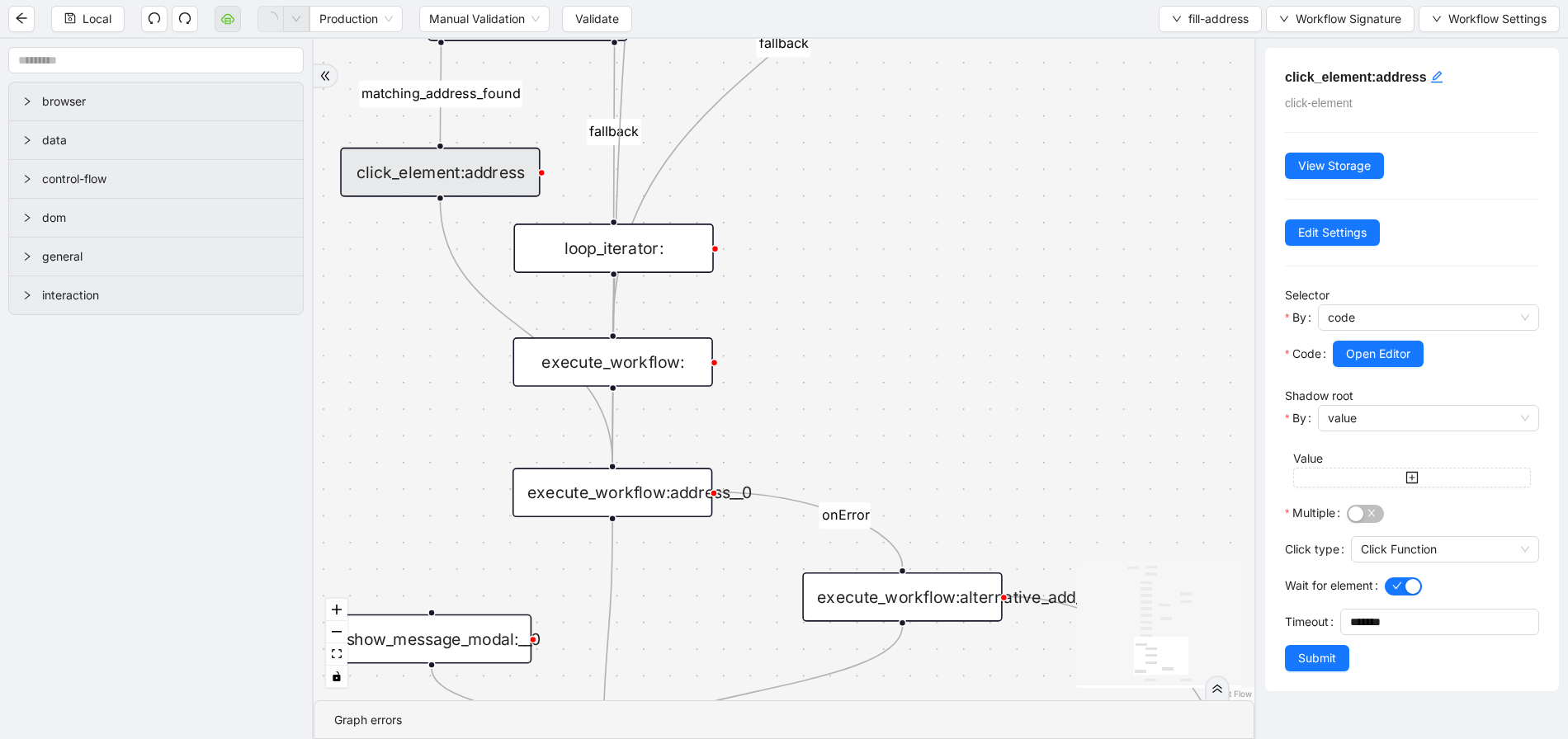
click at [672, 363] on div "execute_workflow:" at bounding box center [612, 363] width 200 height 49
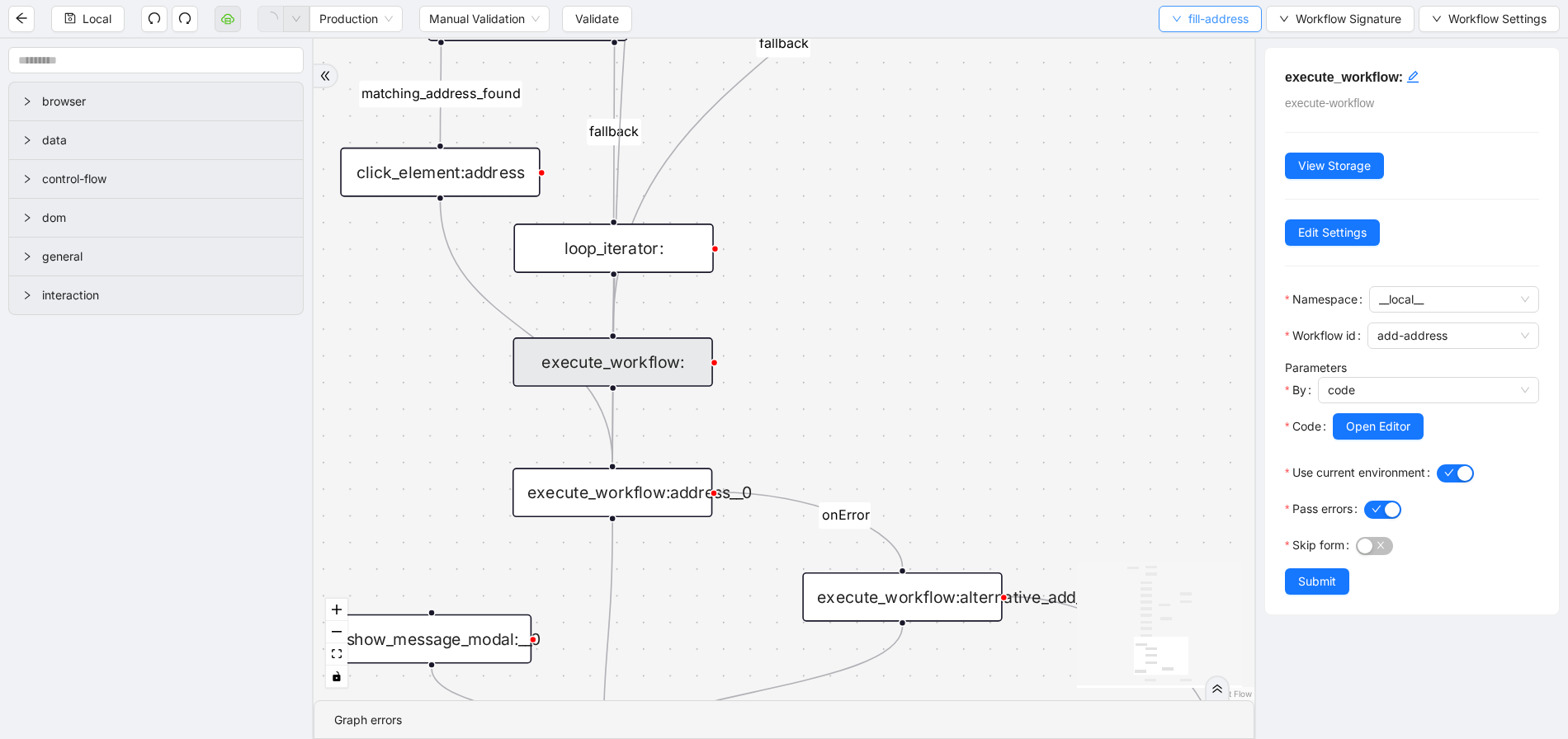
click at [1217, 19] on span "fill-address" at bounding box center [1218, 19] width 60 height 18
click at [1169, 46] on span "Select" at bounding box center [1208, 51] width 79 height 18
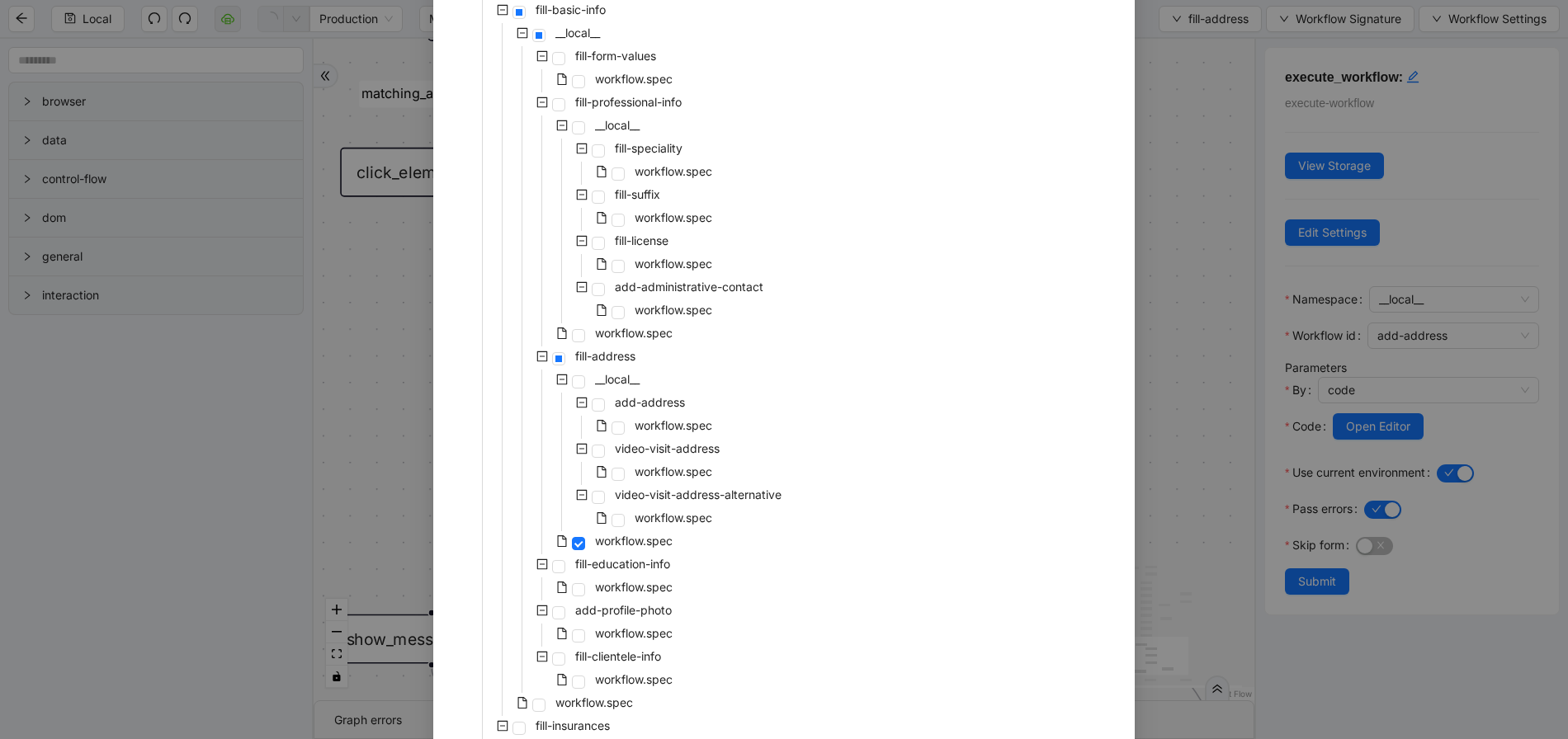
scroll to position [2160, 0]
click at [655, 431] on span "workflow.spec" at bounding box center [673, 425] width 78 height 14
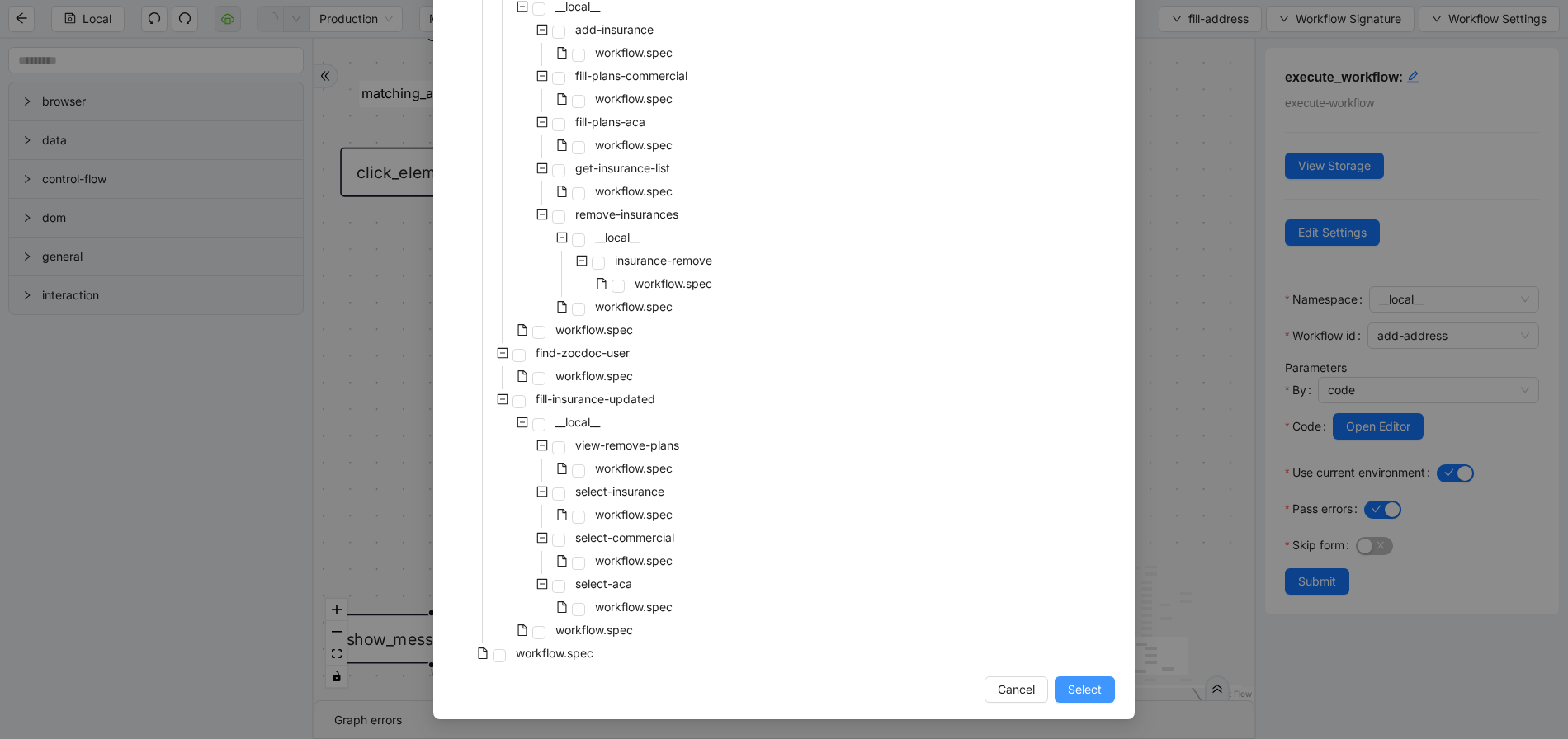
click at [1078, 678] on button "Select" at bounding box center [1084, 690] width 60 height 27
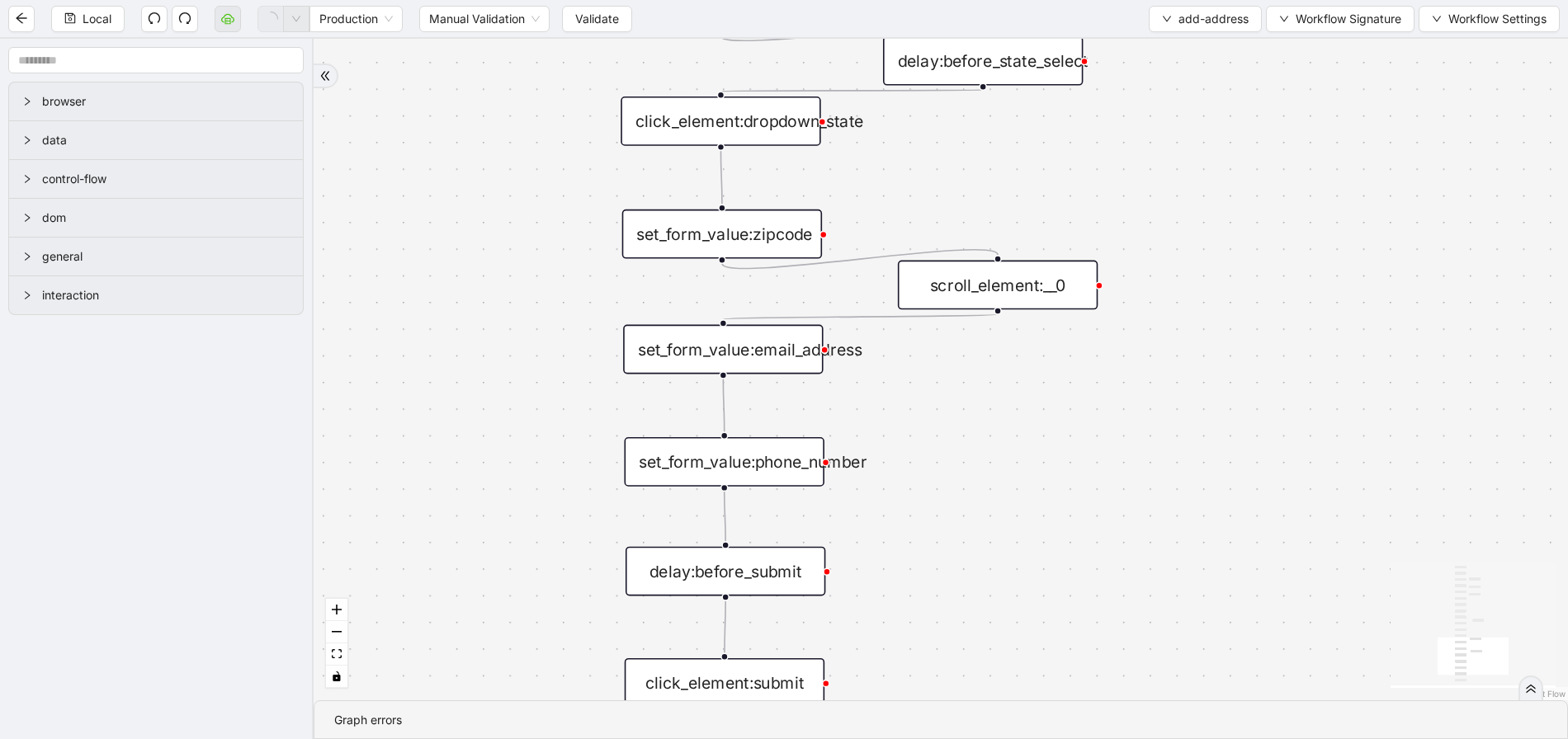
click at [881, 464] on div "onError trigger scroll_element:add_location click_element:add_location execute_…" at bounding box center [940, 370] width 1255 height 662
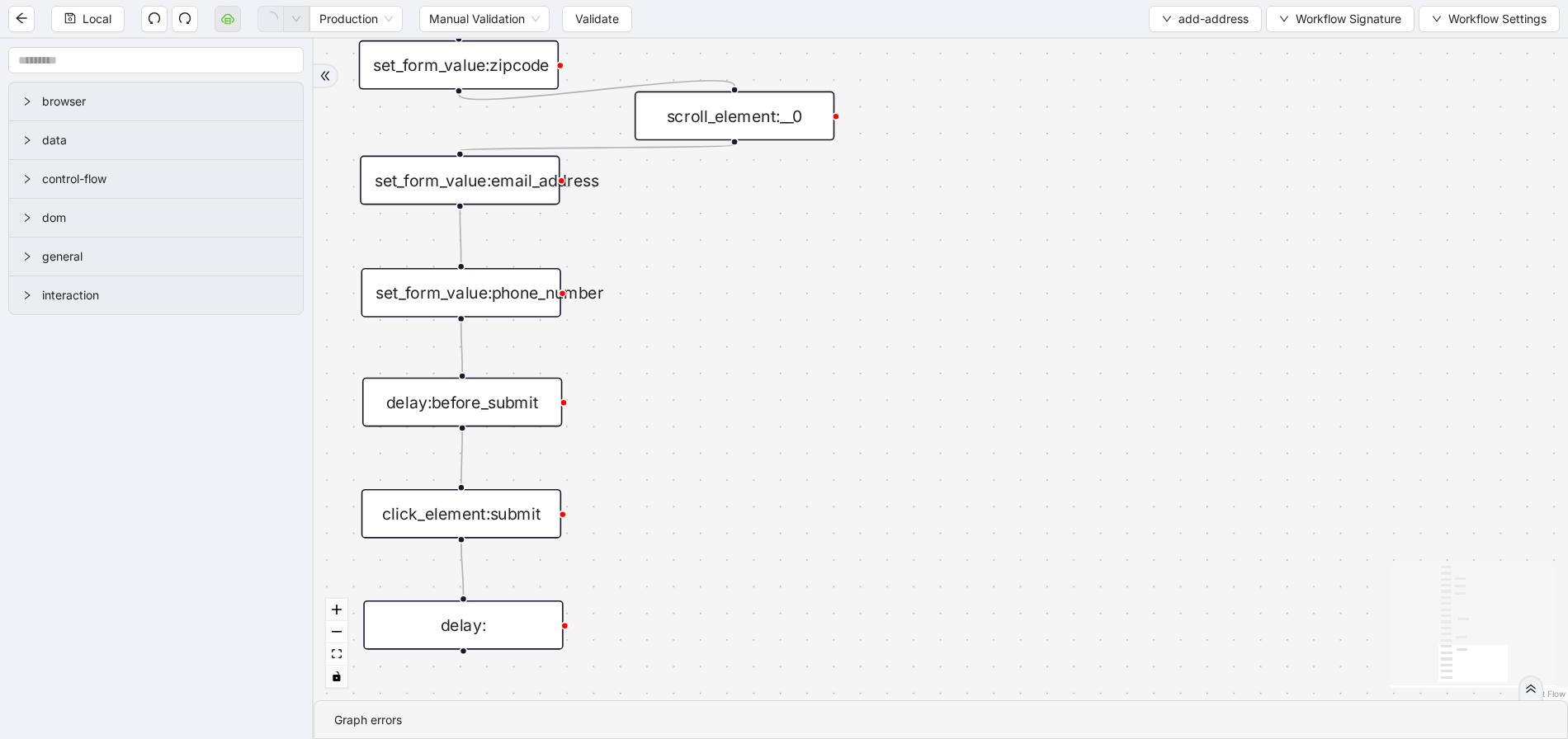
drag, startPoint x: 925, startPoint y: 426, endPoint x: 918, endPoint y: 398, distance: 28.9
click at [918, 398] on div "onError trigger scroll_element:add_location click_element:add_location execute_…" at bounding box center [940, 370] width 1255 height 662
drag, startPoint x: 913, startPoint y: 505, endPoint x: 961, endPoint y: 469, distance: 60.0
click at [961, 469] on div "onError trigger scroll_element:add_location click_element:add_location execute_…" at bounding box center [940, 370] width 1255 height 662
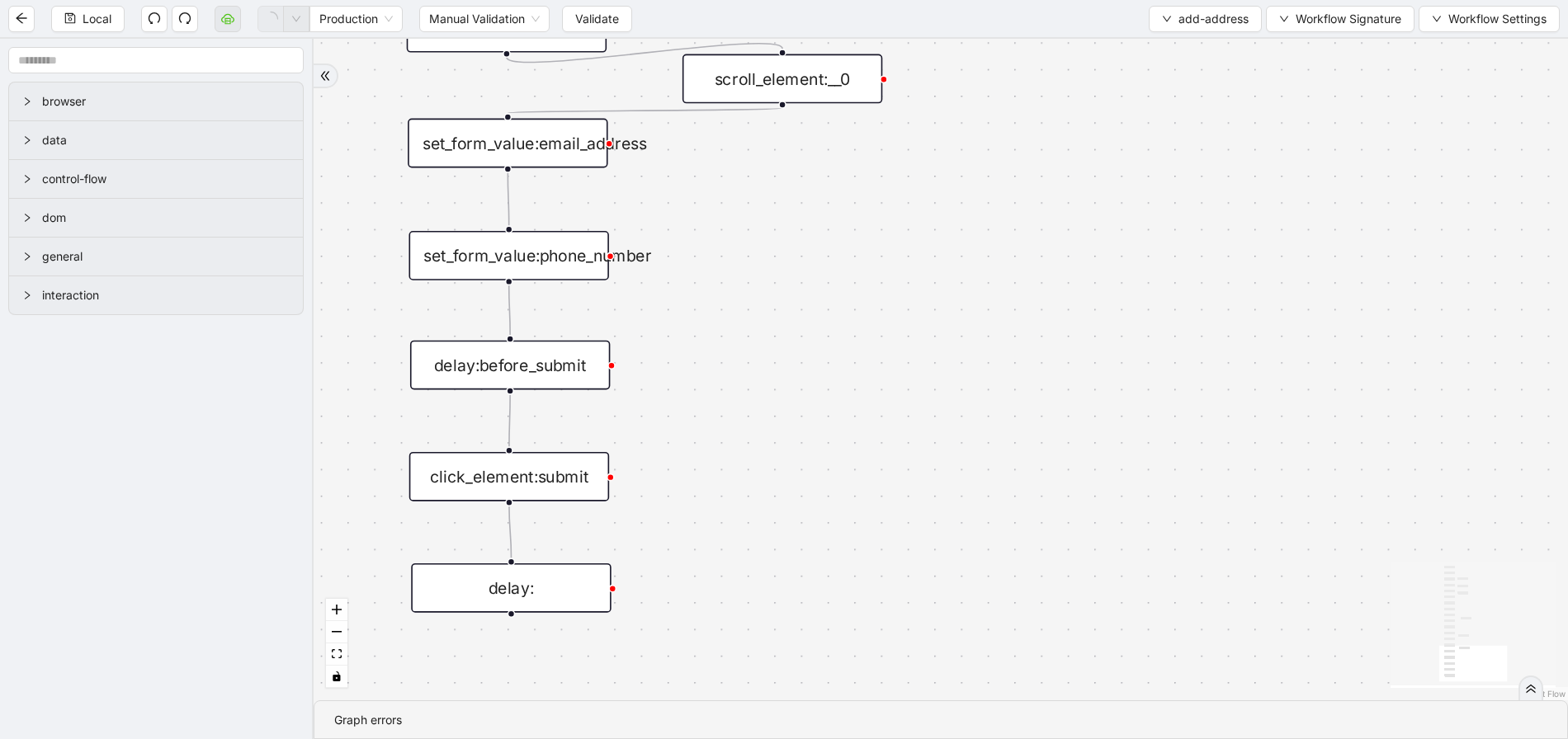
click at [577, 256] on div "set_form_value:phone_number" at bounding box center [509, 255] width 200 height 49
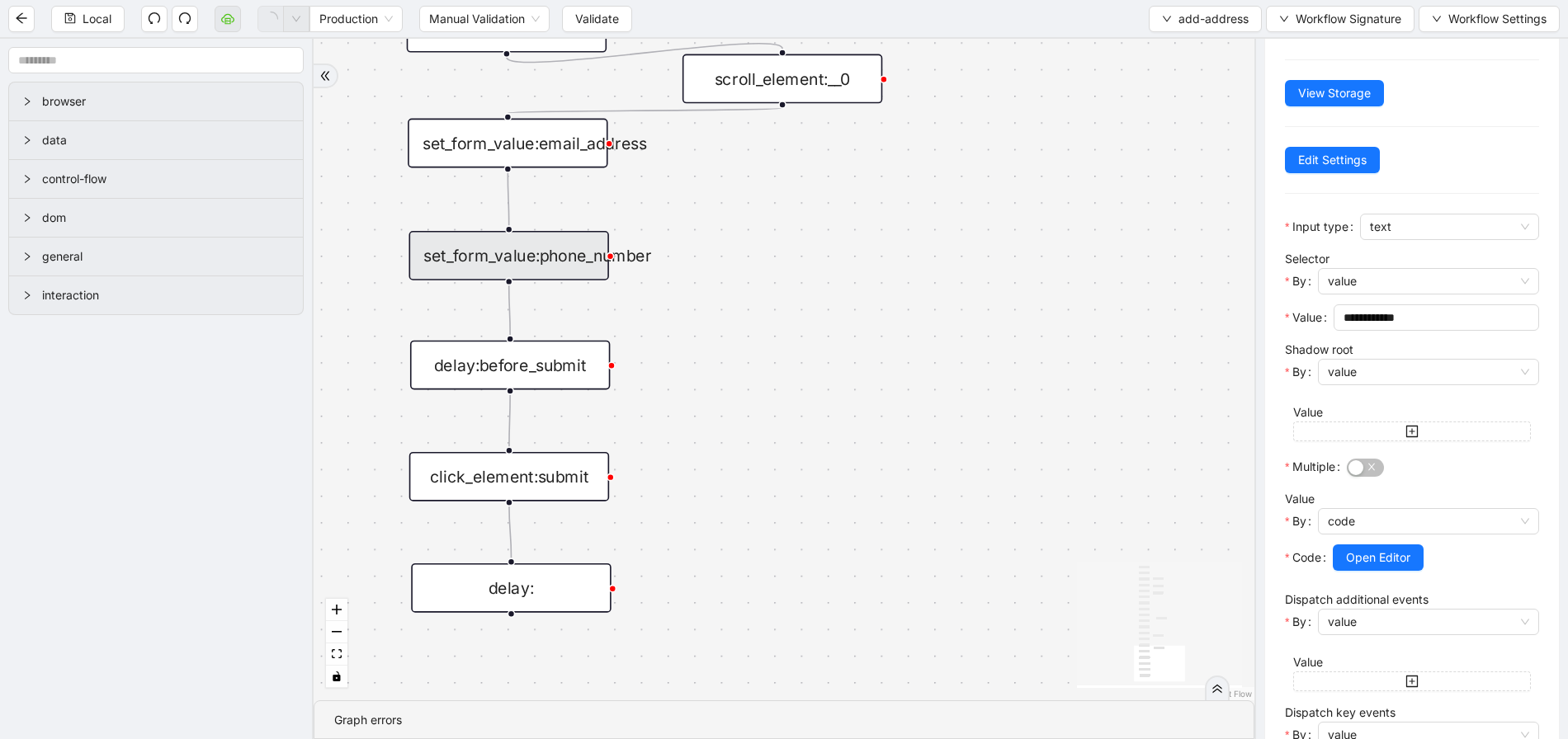
scroll to position [152, 0]
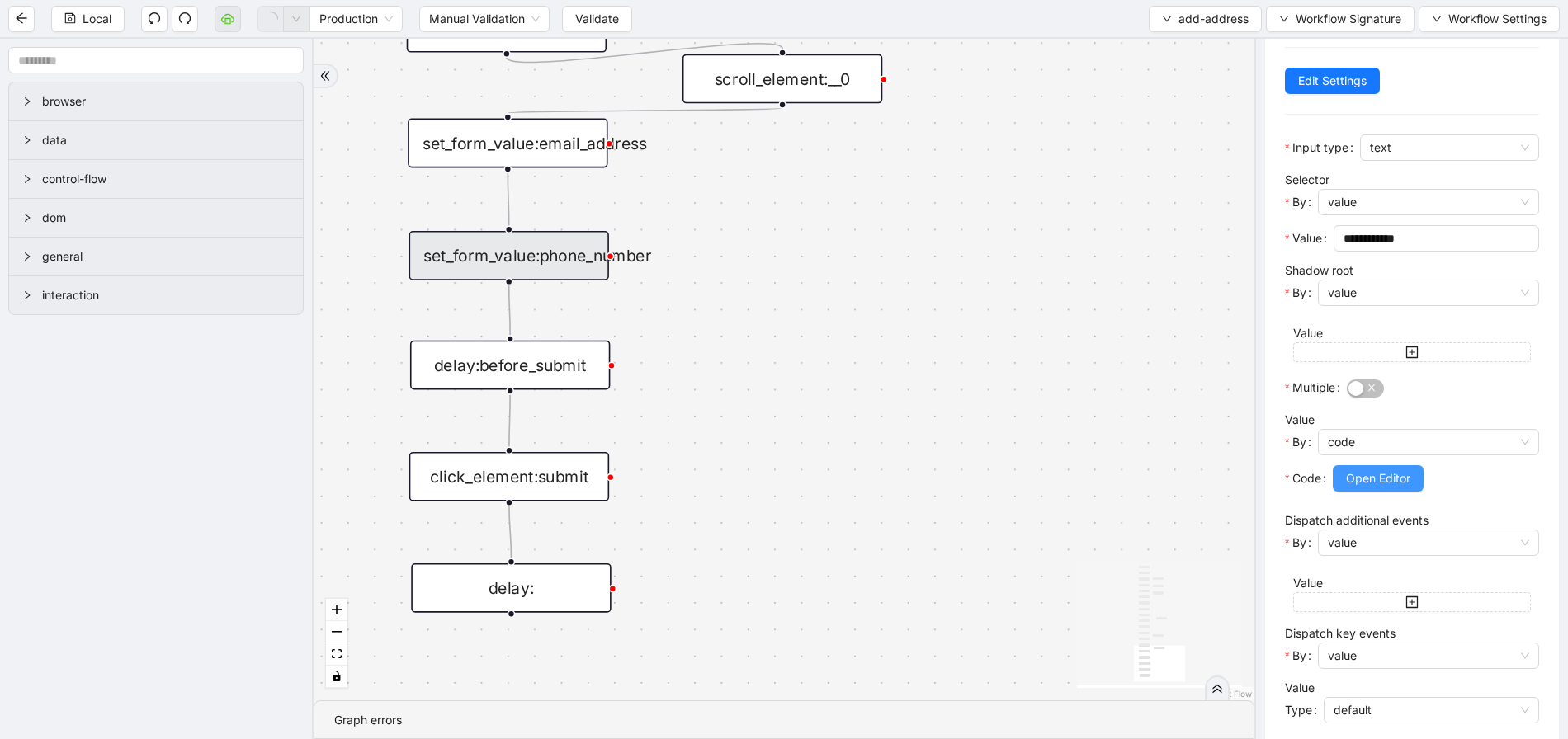
click at [1358, 482] on span "Open Editor" at bounding box center [1378, 479] width 64 height 18
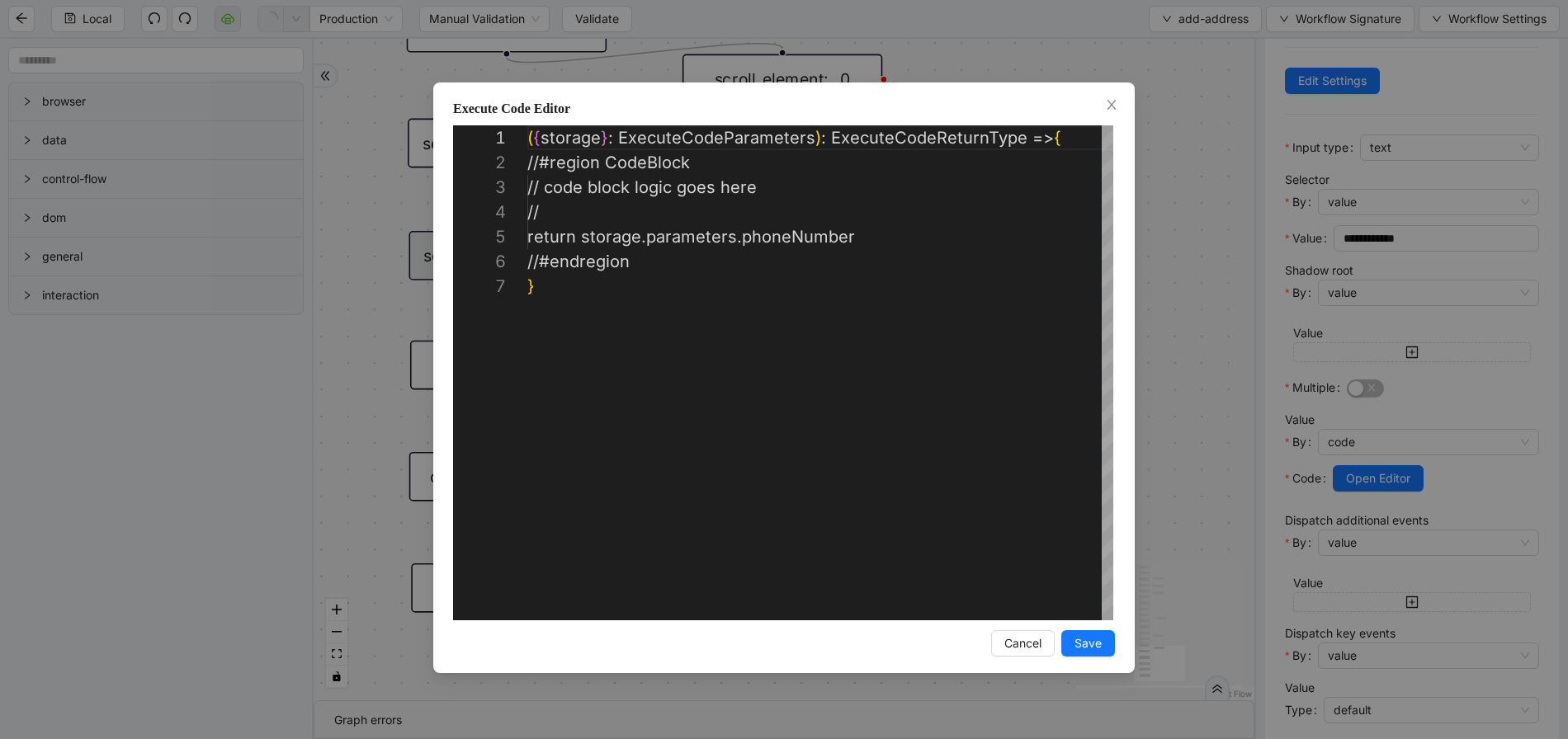
click at [1177, 449] on div "**********" at bounding box center [784, 370] width 1568 height 739
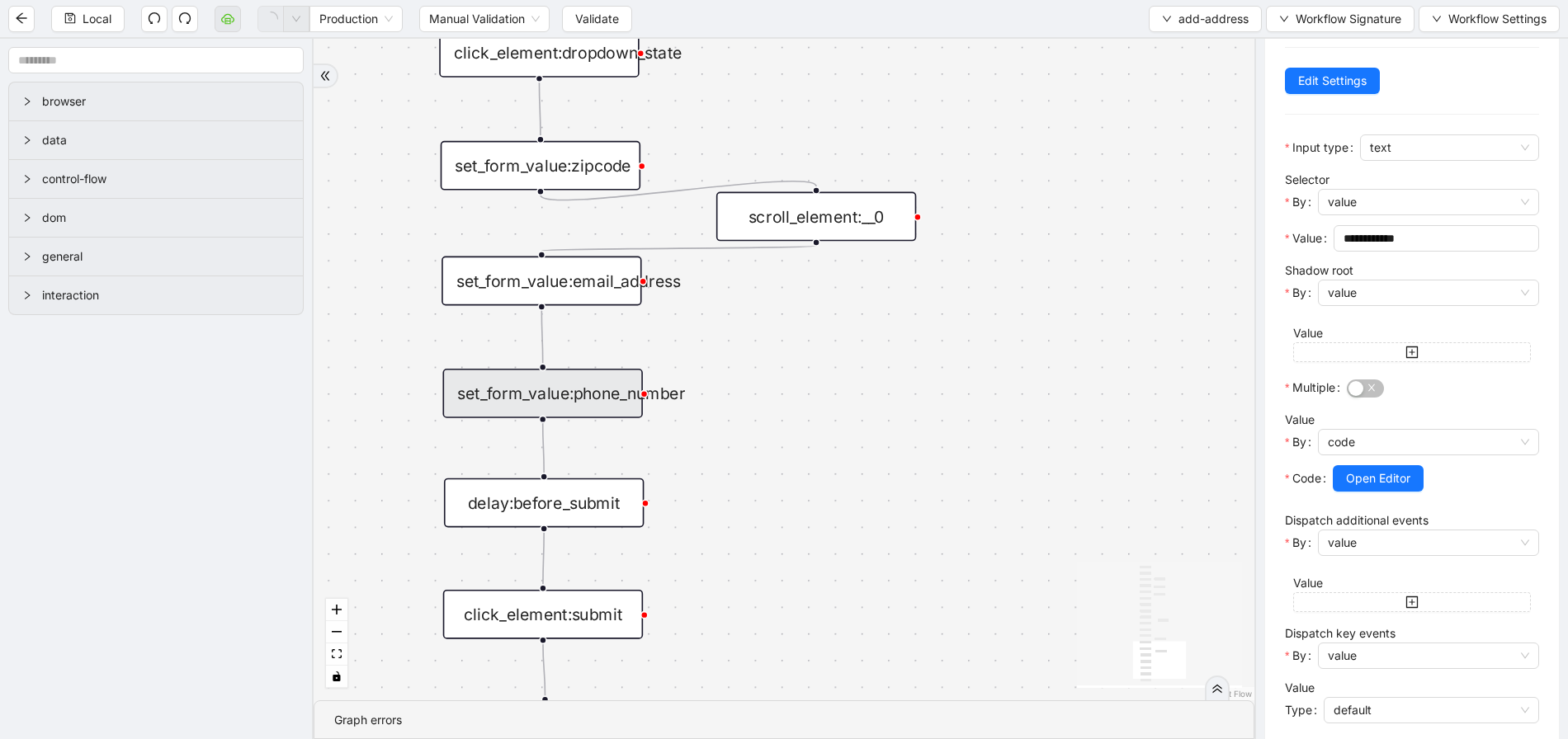
drag, startPoint x: 765, startPoint y: 317, endPoint x: 682, endPoint y: 393, distance: 112.5
click at [799, 457] on div "onError trigger scroll_element:add_location click_element:add_location execute_…" at bounding box center [784, 370] width 941 height 662
click at [603, 284] on div "set_form_value:email_address" at bounding box center [541, 283] width 200 height 49
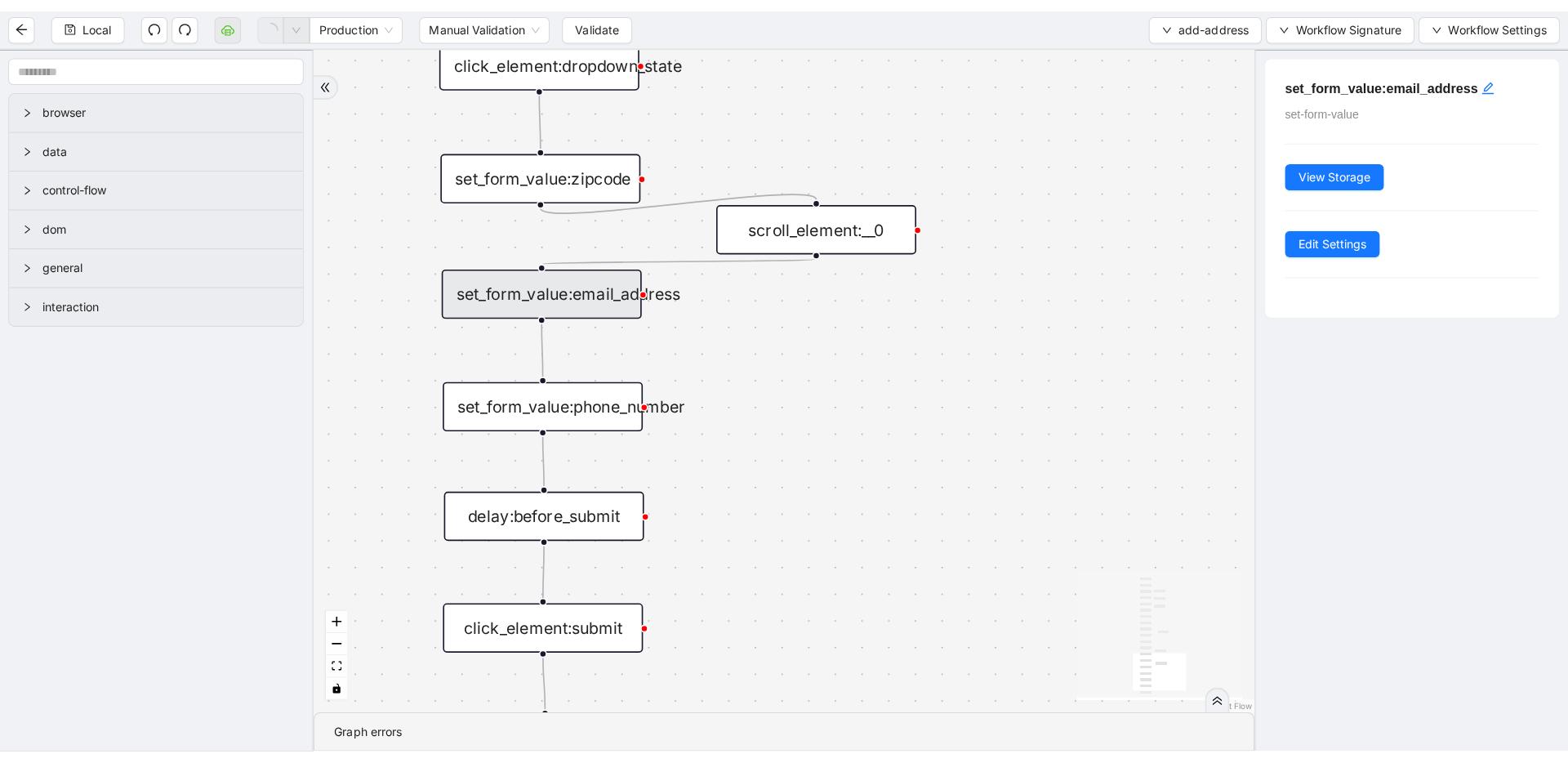
scroll to position [0, 0]
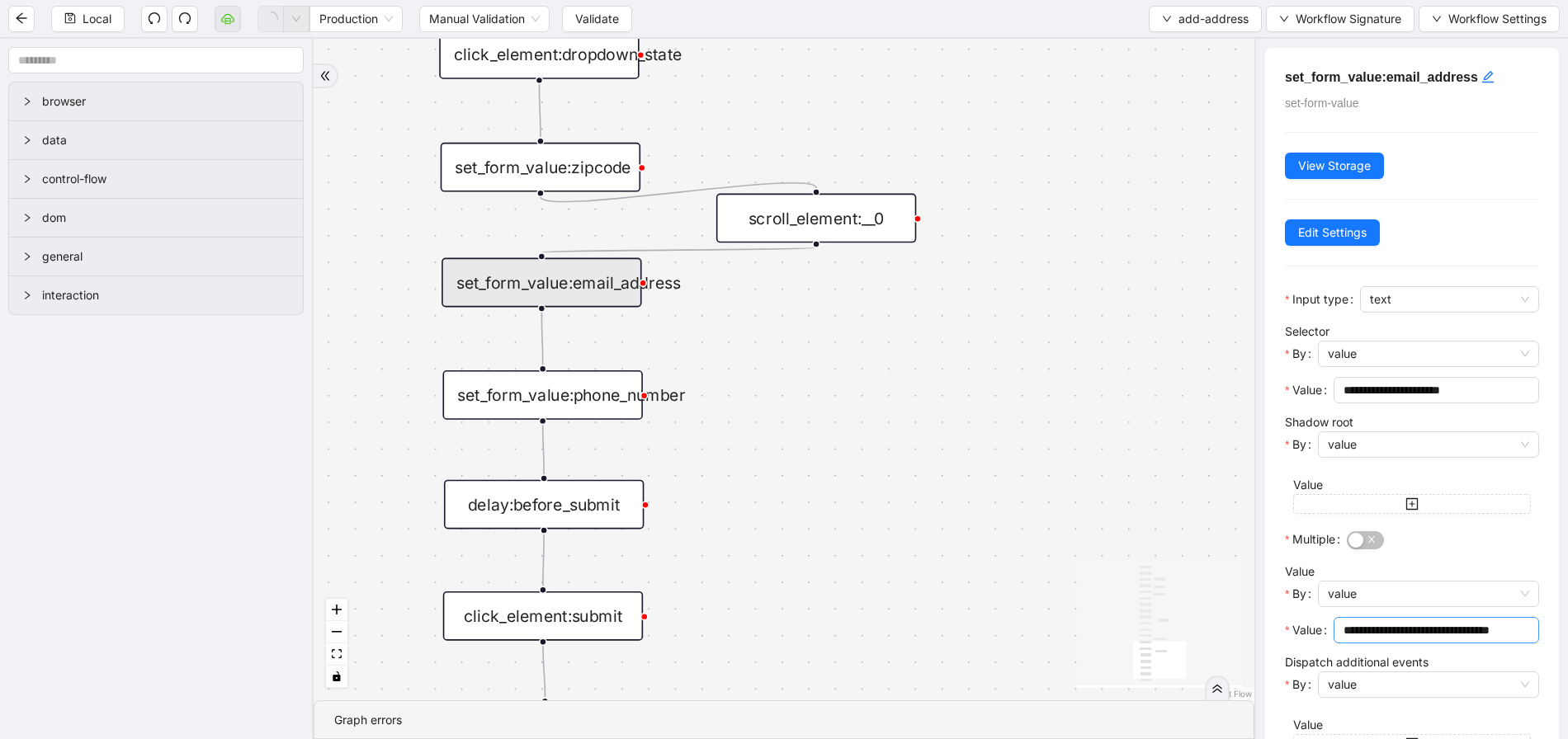
click at [1372, 632] on input "**********" at bounding box center [1434, 631] width 182 height 18
